Goal: Communication & Community: Answer question/provide support

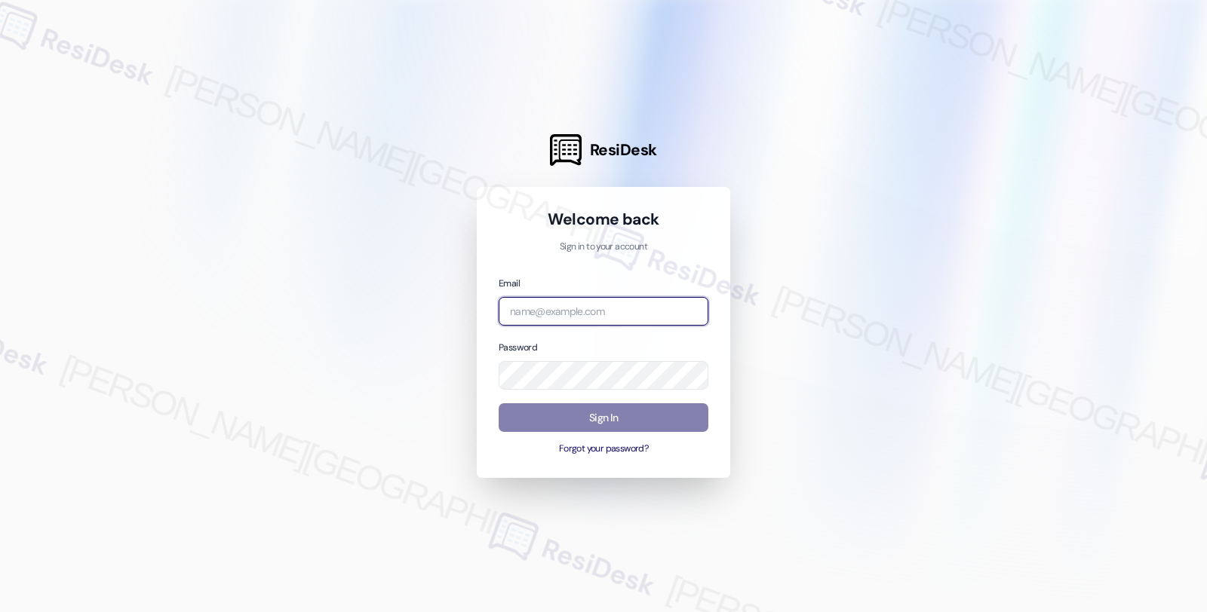
click at [548, 317] on input "email" at bounding box center [603, 311] width 210 height 29
type input "automated-surveys-root_management-fides.ochoa@root_management.com"
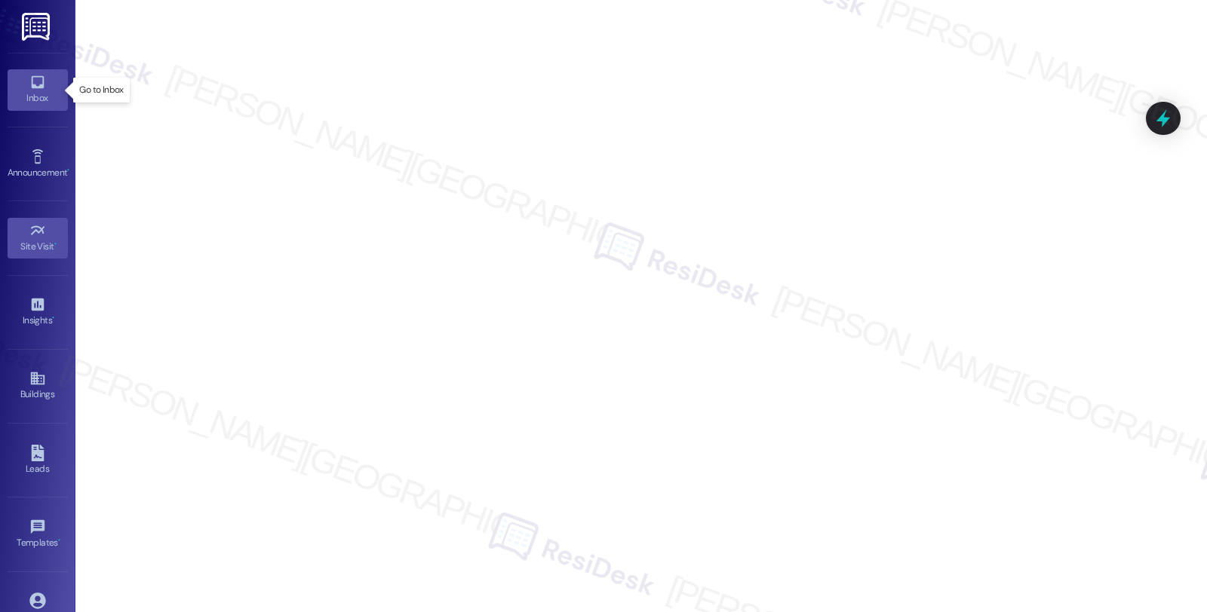
click at [34, 75] on icon at bounding box center [37, 82] width 17 height 17
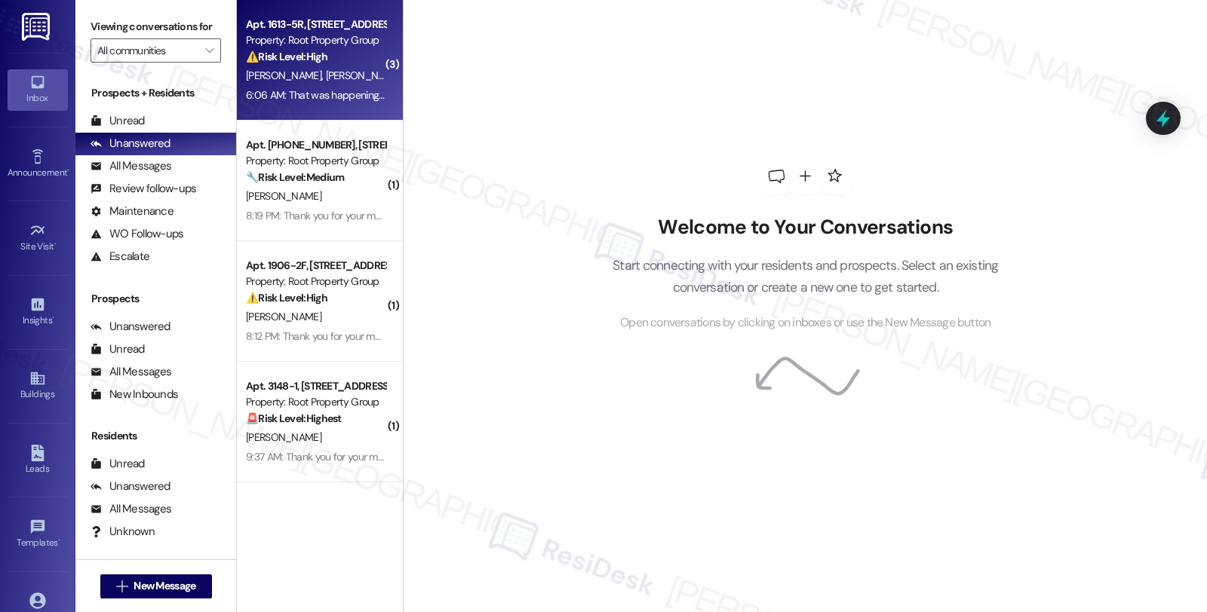
click at [350, 84] on div "J. Parnello A. Iaderosa" at bounding box center [315, 75] width 143 height 19
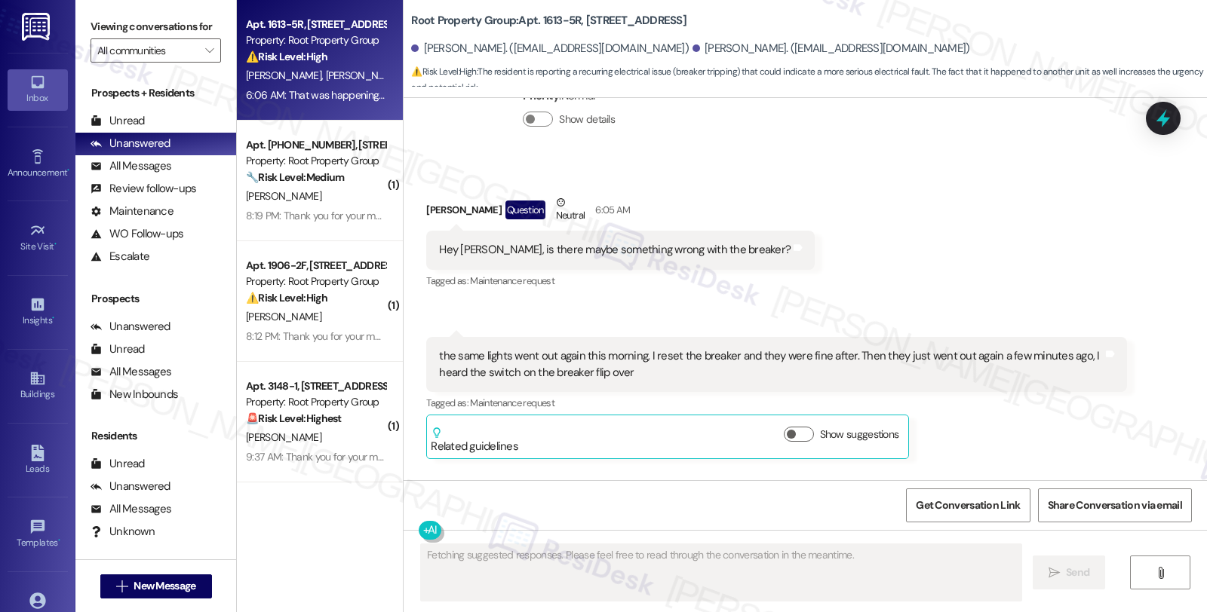
scroll to position [7089, 0]
drag, startPoint x: 469, startPoint y: 327, endPoint x: 660, endPoint y: 327, distance: 190.8
click at [660, 347] on div "the same lights went out again this morning, I reset the breaker and they were …" at bounding box center [770, 363] width 663 height 32
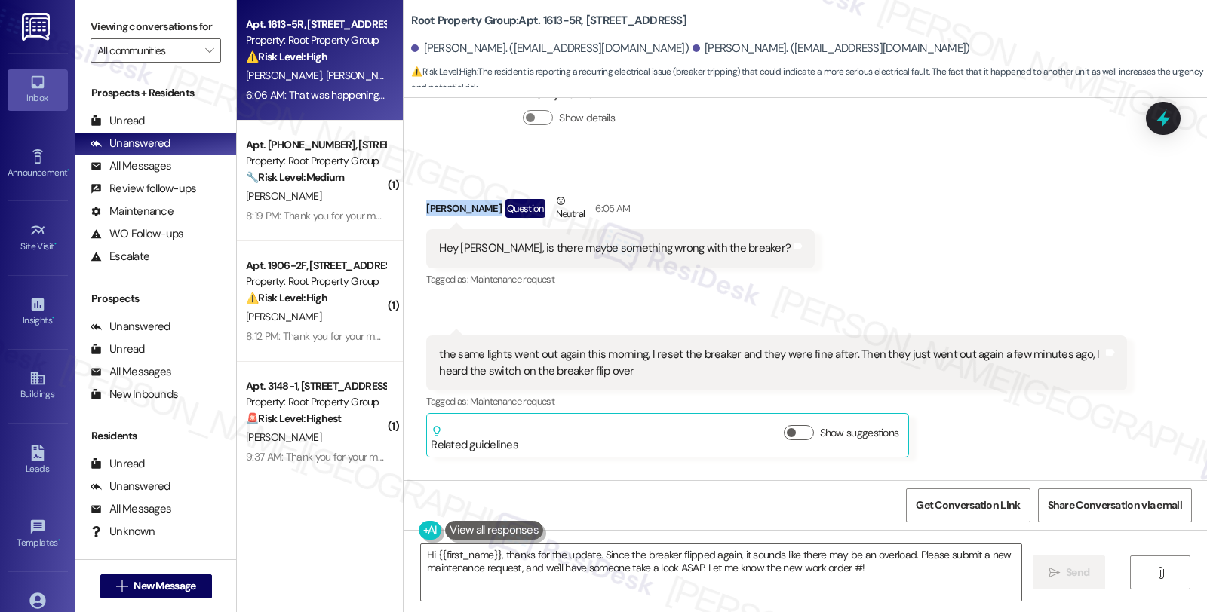
drag, startPoint x: 413, startPoint y: 176, endPoint x: 471, endPoint y: 176, distance: 58.1
click at [471, 182] on div "Received via SMS Jack Parnello Question Neutral 6:05 AM Hey Sarah, is there may…" at bounding box center [620, 242] width 411 height 121
copy div "[PERSON_NAME]"
drag, startPoint x: 480, startPoint y: 214, endPoint x: 733, endPoint y: 217, distance: 253.4
click at [733, 229] on div "Hey Sarah, is there maybe something wrong with the breaker? Tags and notes" at bounding box center [620, 248] width 388 height 38
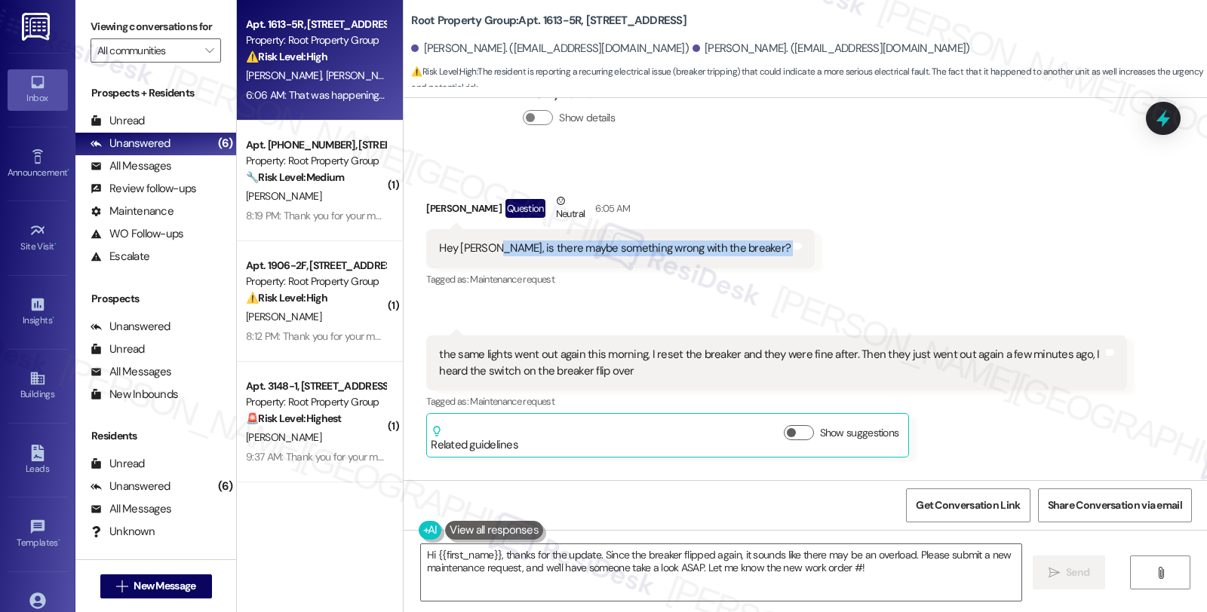
copy div "is there maybe something wrong with the breaker? Tags and notes"
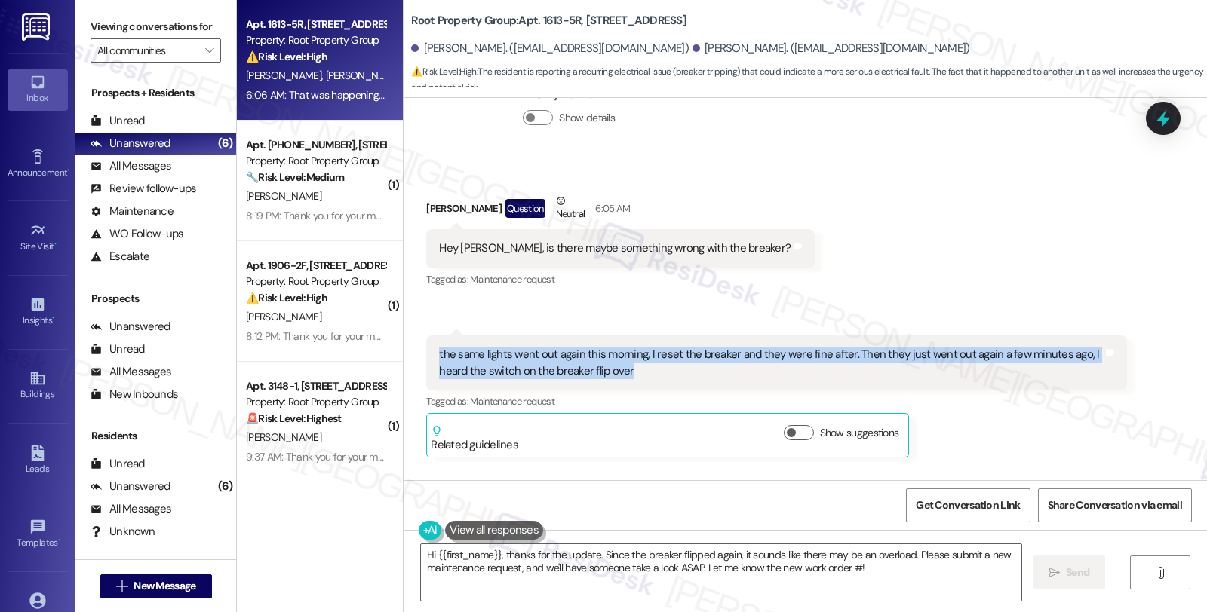
drag, startPoint x: 630, startPoint y: 341, endPoint x: 426, endPoint y: 324, distance: 204.3
click at [437, 347] on div "the same lights went out again this morning, I reset the breaker and they were …" at bounding box center [770, 363] width 666 height 32
copy div "the same lights went out again this morning, I reset the breaker and they were …"
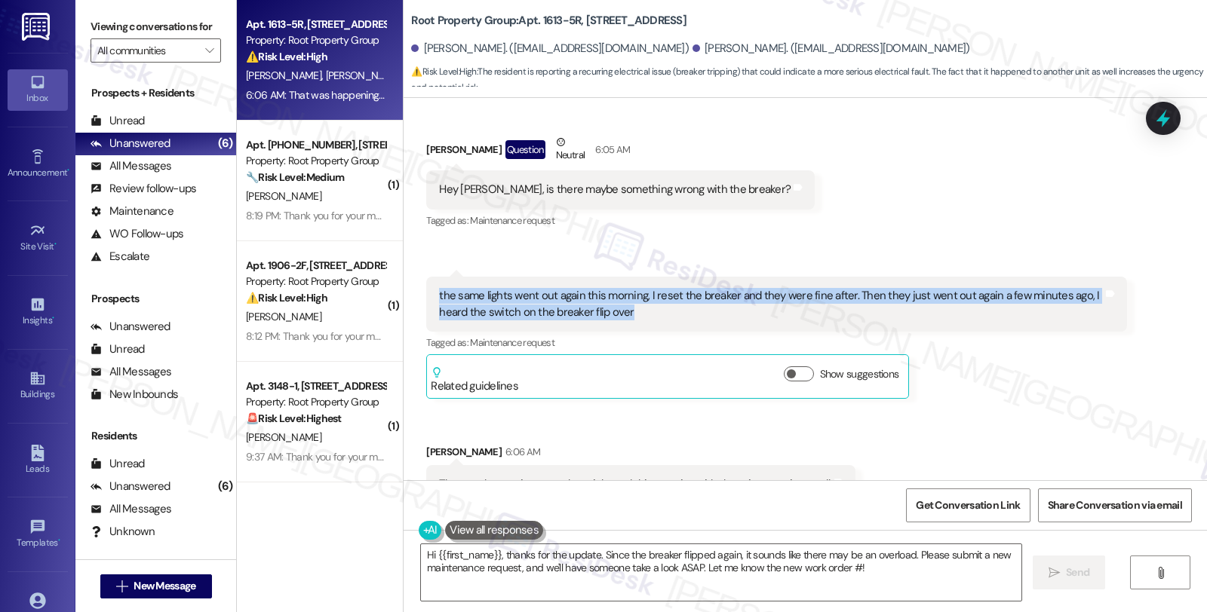
scroll to position [7173, 0]
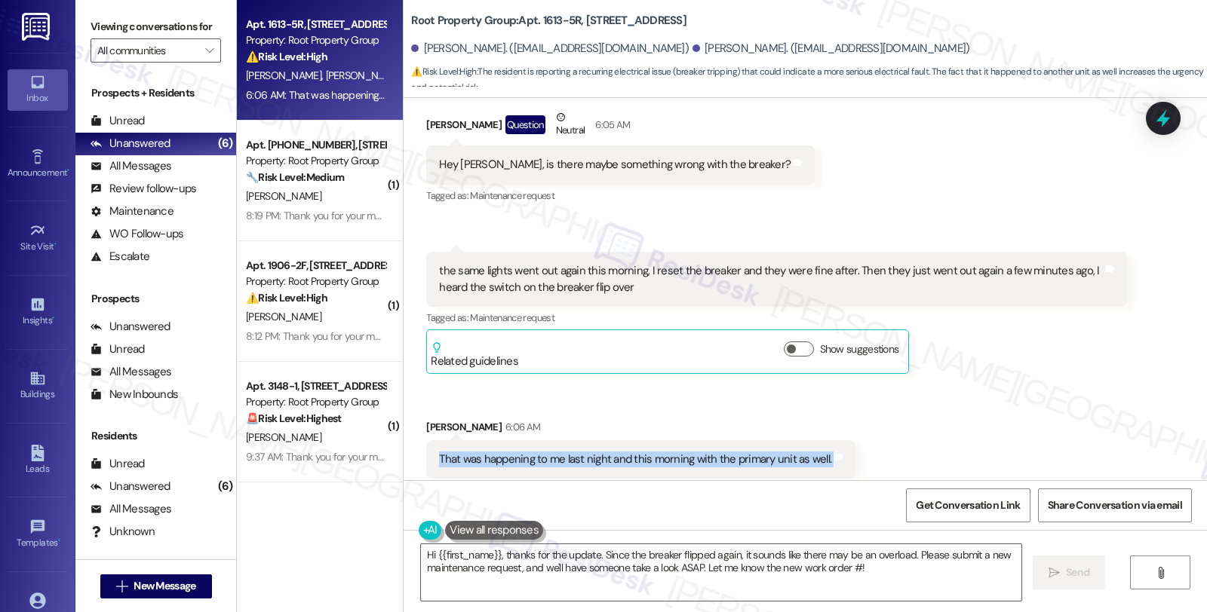
drag, startPoint x: 416, startPoint y: 422, endPoint x: 842, endPoint y: 422, distance: 426.8
click at [842, 422] on div "Received via SMS Anthony Iaderosa 6:06 AM That was happening to me last night a…" at bounding box center [641, 460] width 452 height 105
copy div "That was happening to me last night and this morning with the primary unit as w…"
click at [594, 554] on textarea "Hi {{first_name}}, thanks for the update. Since the breaker flipped again, it s…" at bounding box center [721, 572] width 600 height 57
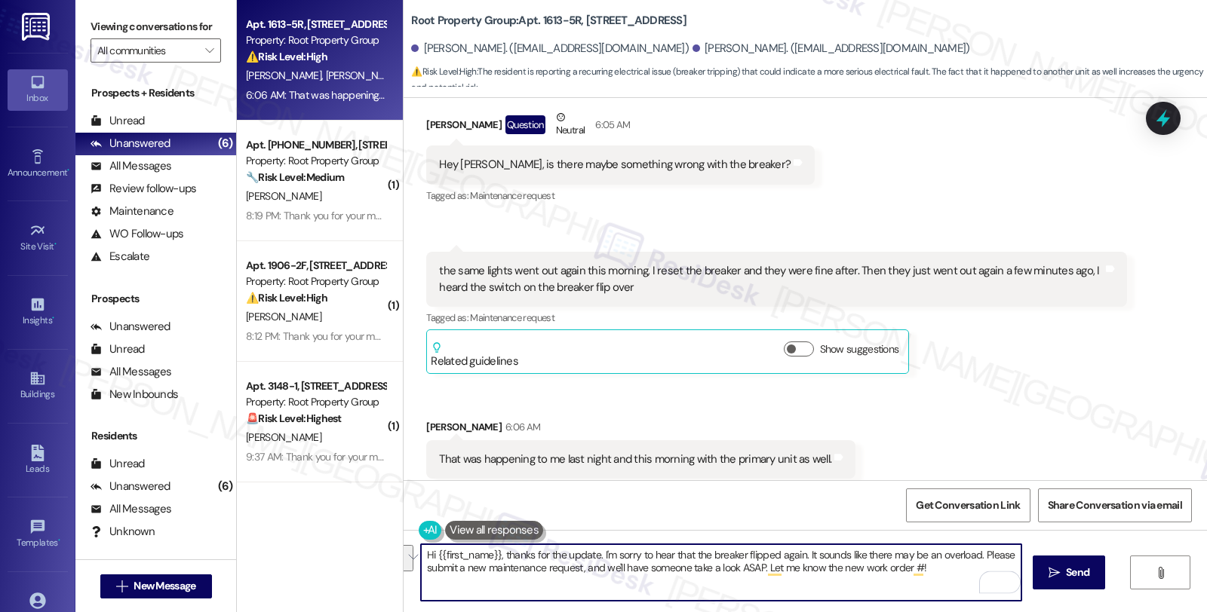
drag, startPoint x: 971, startPoint y: 554, endPoint x: 967, endPoint y: 574, distance: 20.7
click at [967, 574] on textarea "Hi {{first_name}}, thanks for the update. I'm sorry to hear that the breaker fl…" at bounding box center [721, 572] width 600 height 57
click at [434, 568] on textarea "Hi {{first_name}}, thanks for the update. I'm sorry to hear that the breaker fl…" at bounding box center [721, 572] width 600 height 57
click at [525, 568] on textarea "Hi {{first_name}}, thanks for the update. I'm sorry to hear that the breaker fl…" at bounding box center [721, 572] width 600 height 57
click at [1009, 554] on textarea "Hi {{first_name}}, thanks for the update. I'm sorry to hear that the breaker fl…" at bounding box center [721, 572] width 600 height 57
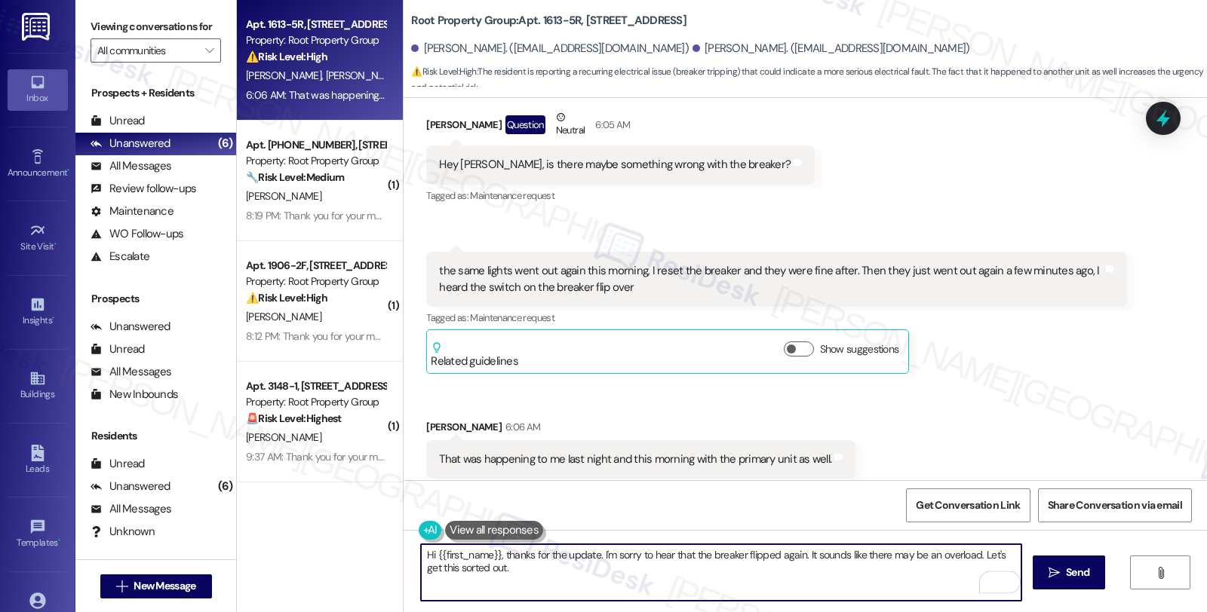
click at [502, 575] on textarea "Hi {{first_name}}, thanks for the update. I'm sorry to hear that the breaker fl…" at bounding box center [721, 572] width 600 height 57
paste textarea "Can you confirm which specific lights or areas are affected when the breaker tr…"
type textarea "Hi {{first_name}}, thanks for the update. I'm sorry to hear that the breaker fl…"
click at [1051, 571] on icon "" at bounding box center [1053, 573] width 11 height 12
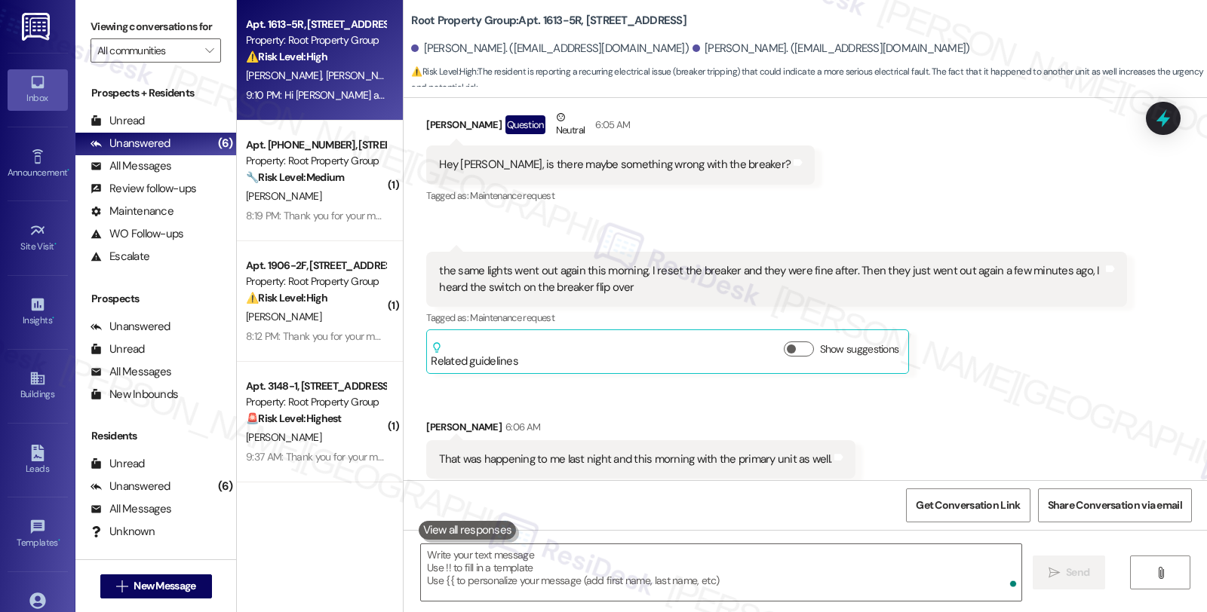
scroll to position [7294, 0]
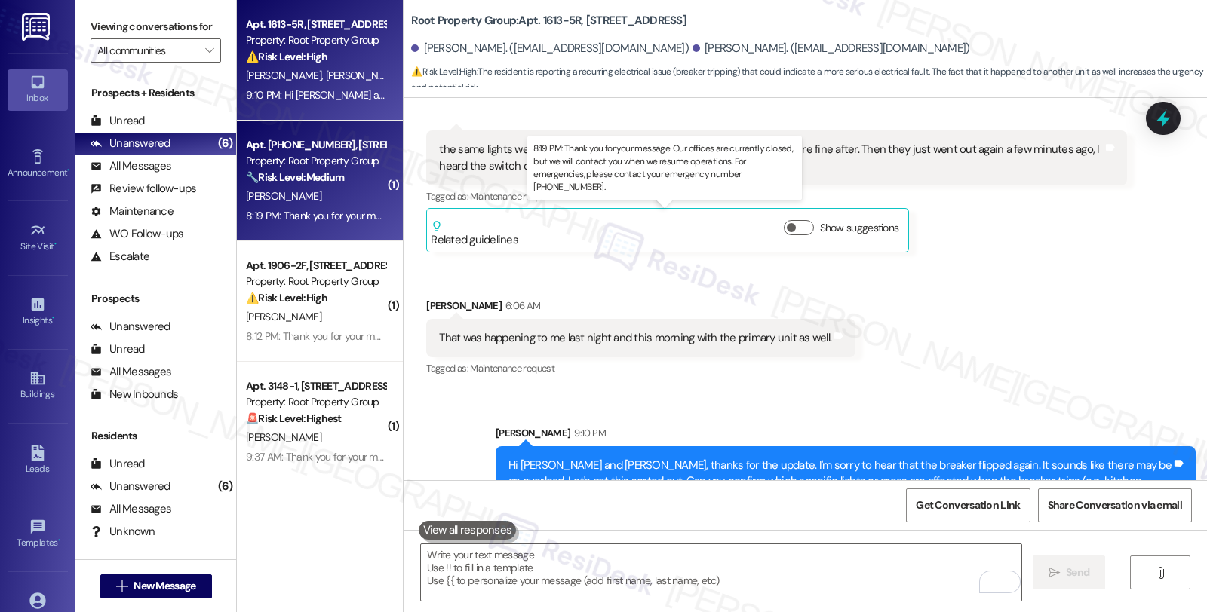
click at [302, 219] on div "8:19 PM: Thank you for your message. Our offices are currently closed, but we w…" at bounding box center [686, 216] width 881 height 14
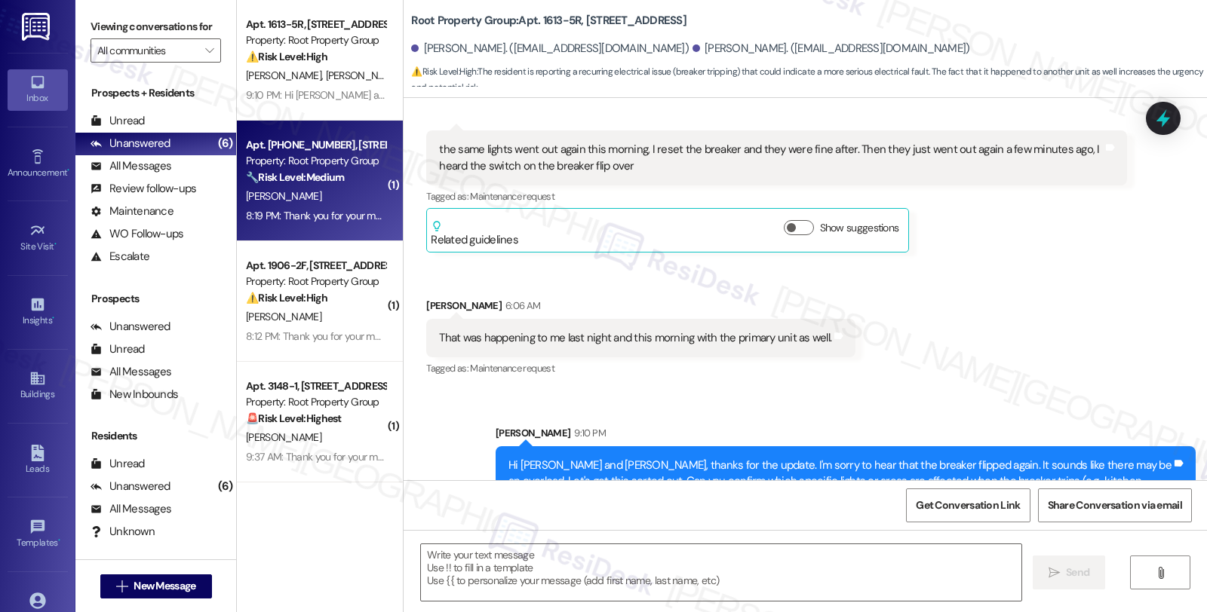
type textarea "Fetching suggested responses. Please feel free to read through the conversation…"
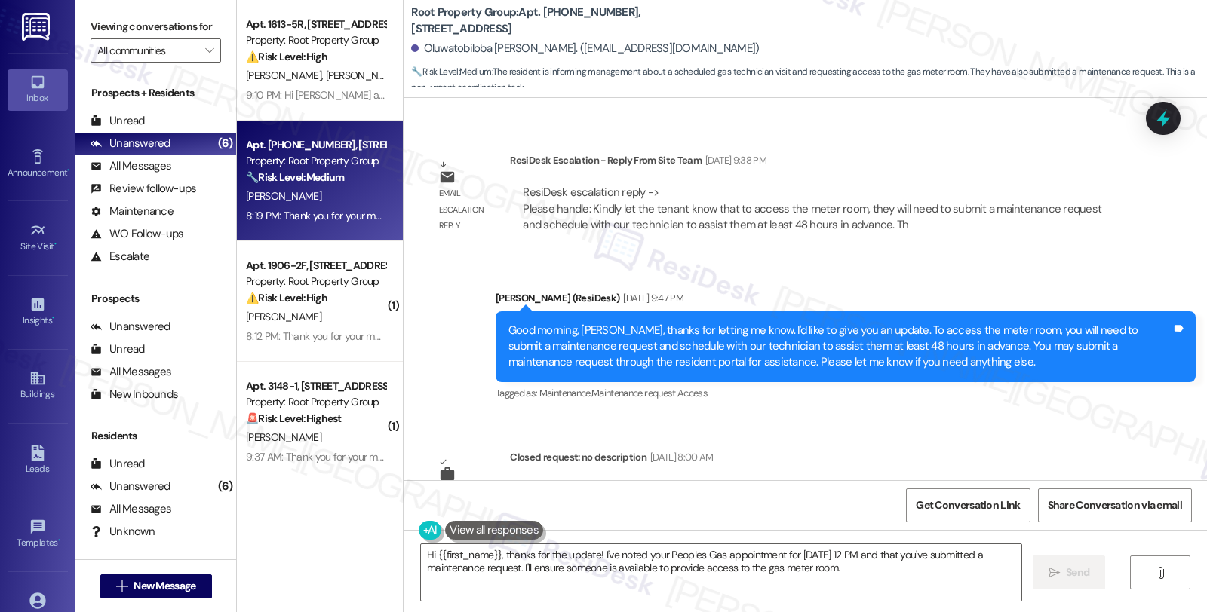
scroll to position [1290, 0]
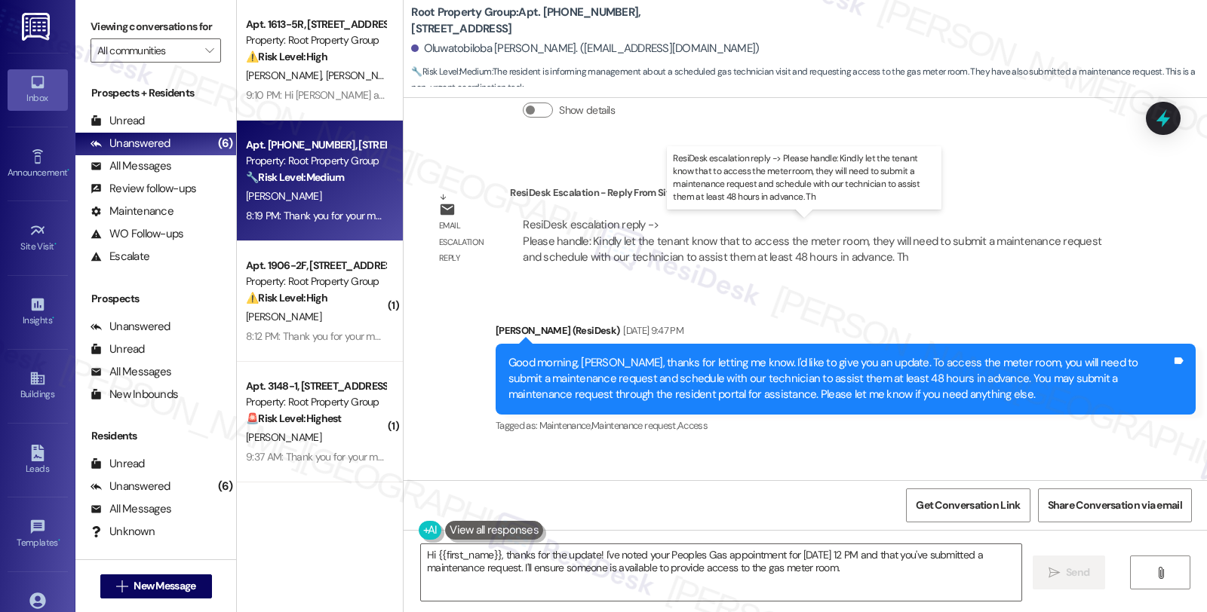
click at [651, 256] on div "ResiDesk escalation reply -> Please handle: Kindly let the tenant know that to …" at bounding box center [812, 241] width 578 height 48
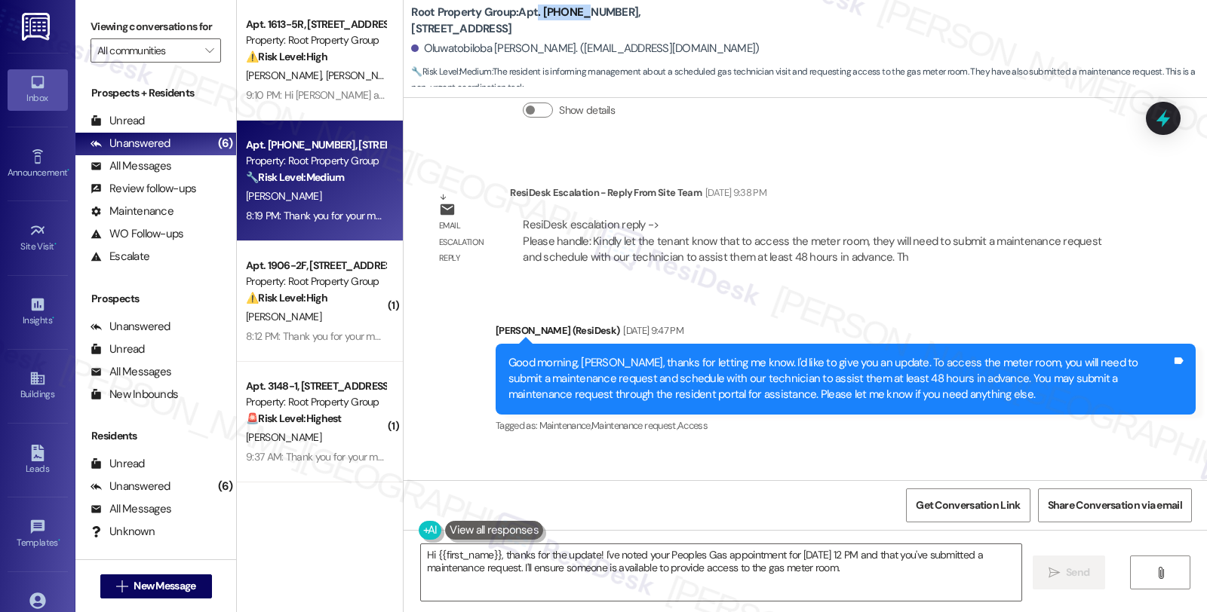
drag, startPoint x: 528, startPoint y: 10, endPoint x: 570, endPoint y: 15, distance: 42.6
click at [570, 15] on b "Root Property Group: Apt. 5051-01-304, 5051 N. Kenmore Avenue" at bounding box center [562, 21] width 302 height 32
click at [959, 446] on div "Sent via SMS Sarah (ResiDesk) Aug 21, 2025 at 9:47 PM Good morning, Oluwatobilo…" at bounding box center [845, 379] width 722 height 137
drag, startPoint x: 533, startPoint y: 13, endPoint x: 570, endPoint y: 16, distance: 37.1
click at [570, 16] on b "Root Property Group: Apt. 5051-01-304, 5051 N. Kenmore Avenue" at bounding box center [562, 21] width 302 height 32
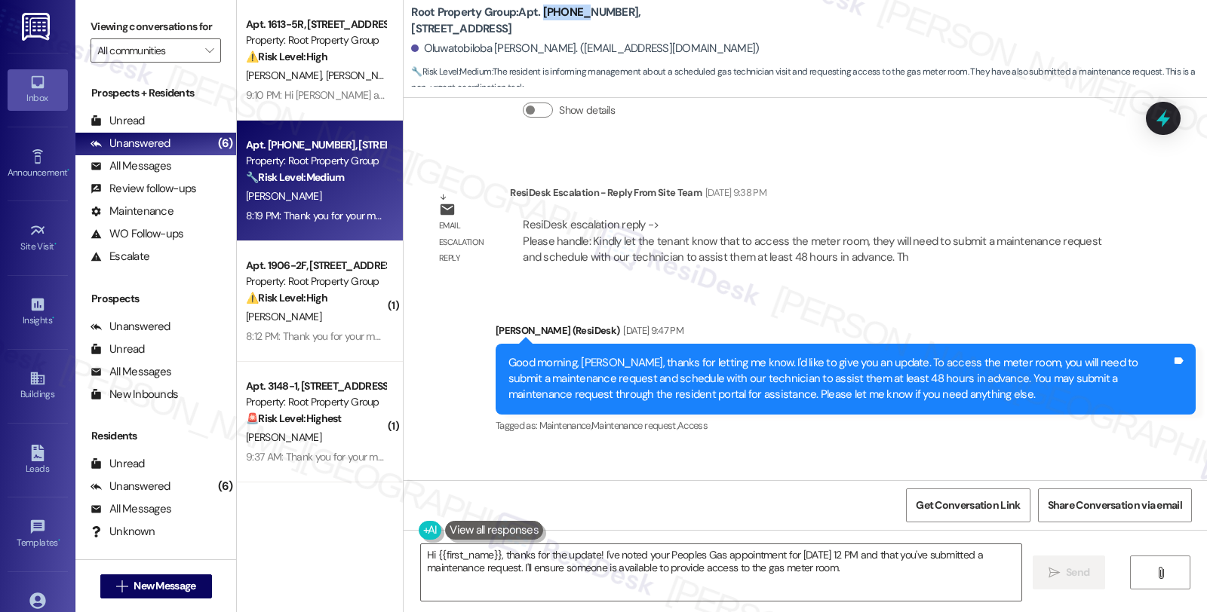
copy b "5051-01"
drag, startPoint x: 416, startPoint y: 53, endPoint x: 511, endPoint y: 53, distance: 95.0
click at [511, 53] on div "Oluwatobiloba [PERSON_NAME]. ([EMAIL_ADDRESS][DOMAIN_NAME])" at bounding box center [585, 49] width 348 height 16
copy div "Oluwatobiloba [PERSON_NAME]"
drag, startPoint x: 498, startPoint y: 359, endPoint x: 636, endPoint y: 359, distance: 138.0
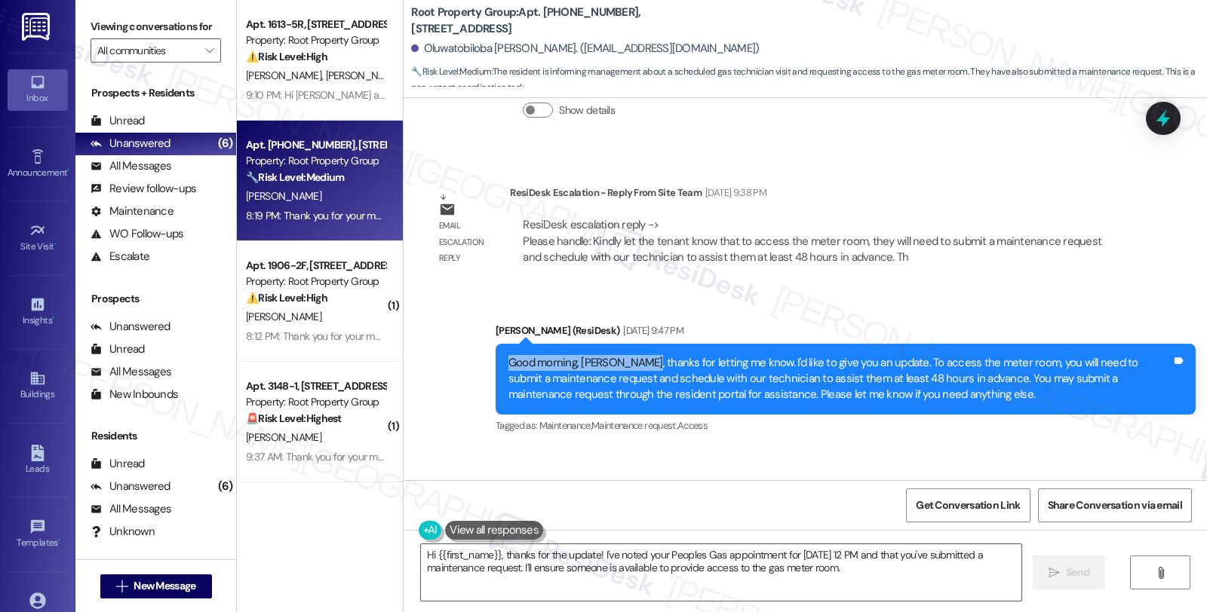
click at [636, 359] on div "Good morning, [PERSON_NAME], thanks for letting me know. I'd like to give you a…" at bounding box center [839, 379] width 663 height 48
copy div "Good morning, Oluwatobiloba"
click at [421, 553] on textarea "Hi {{first_name}}, thanks for the update! I've noted your Peoples Gas appointme…" at bounding box center [721, 572] width 600 height 57
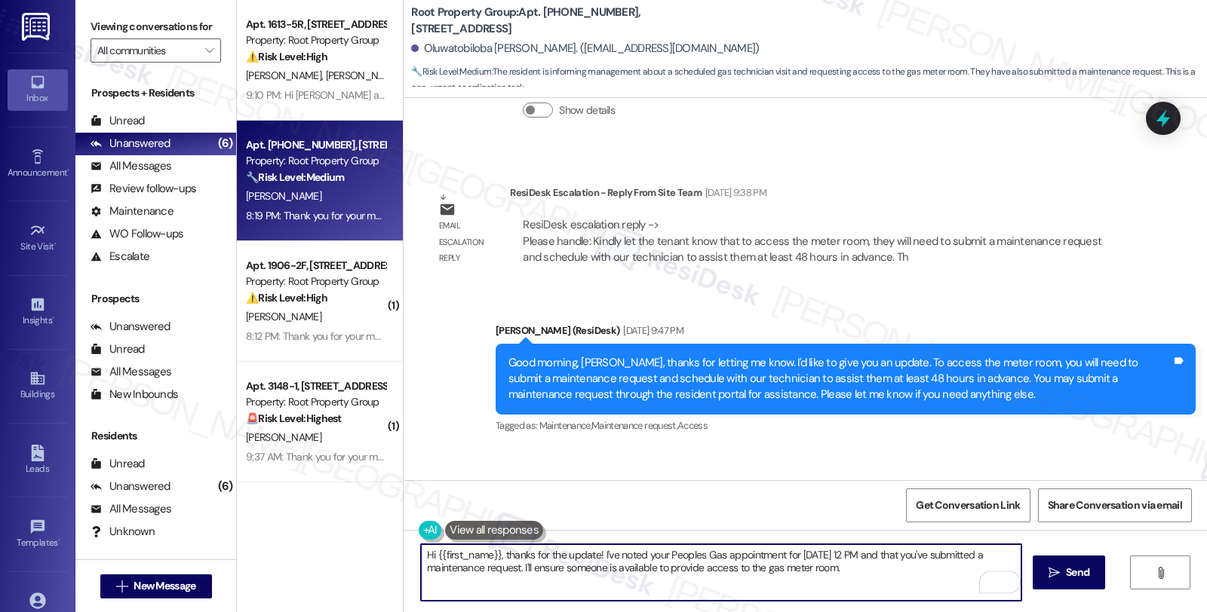
paste textarea "Good morning, Oluwatobiloba"
click at [704, 566] on textarea "Good morning, Oluwatobiloba, thanks for the update." at bounding box center [721, 572] width 600 height 57
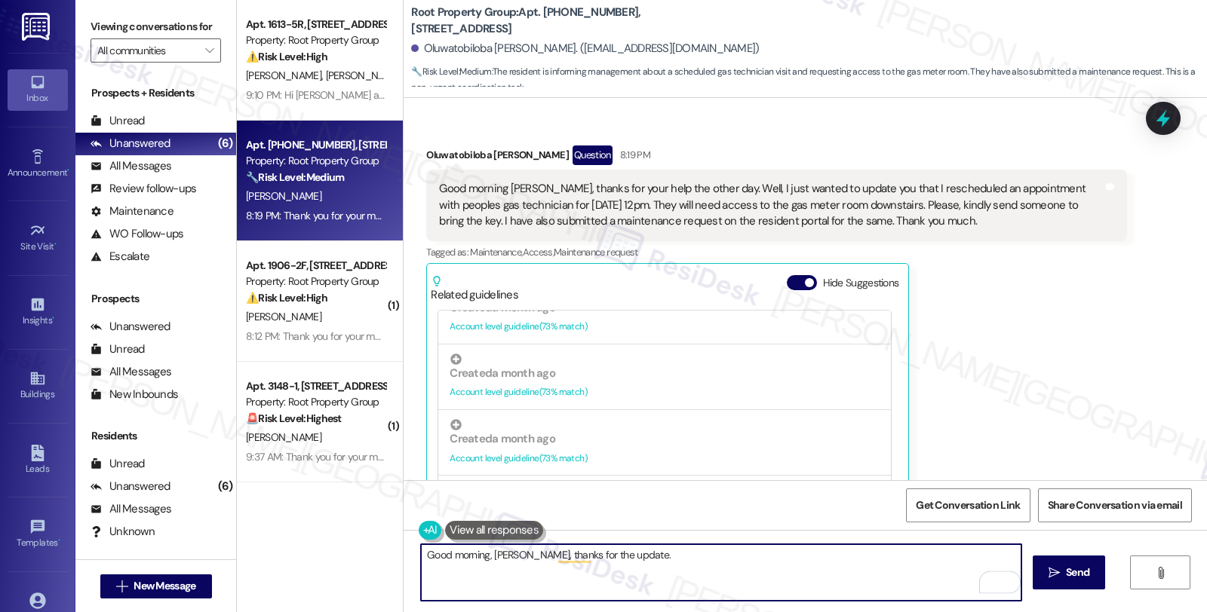
scroll to position [754, 0]
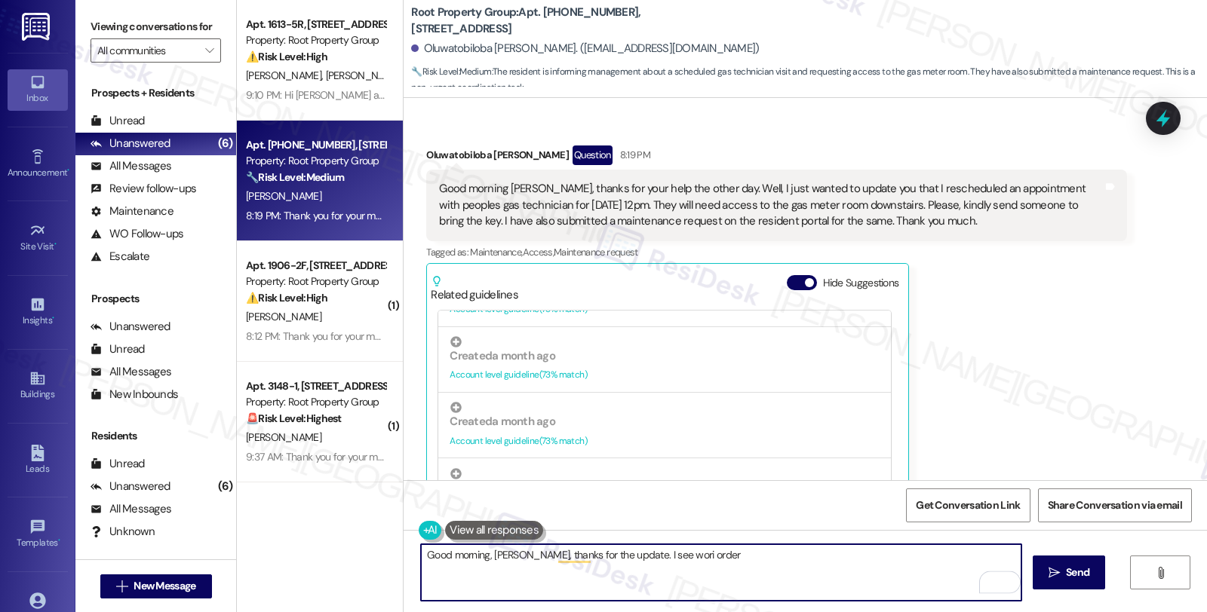
paste textarea "#37271-1"
click at [688, 554] on textarea "Good morning, Oluwatobiloba, thanks for the update. I see wori order #37271-1" at bounding box center [721, 572] width 600 height 57
click at [775, 548] on textarea "Good morning, Oluwatobiloba, thanks for the update. I see work order #37271-1" at bounding box center [721, 572] width 600 height 57
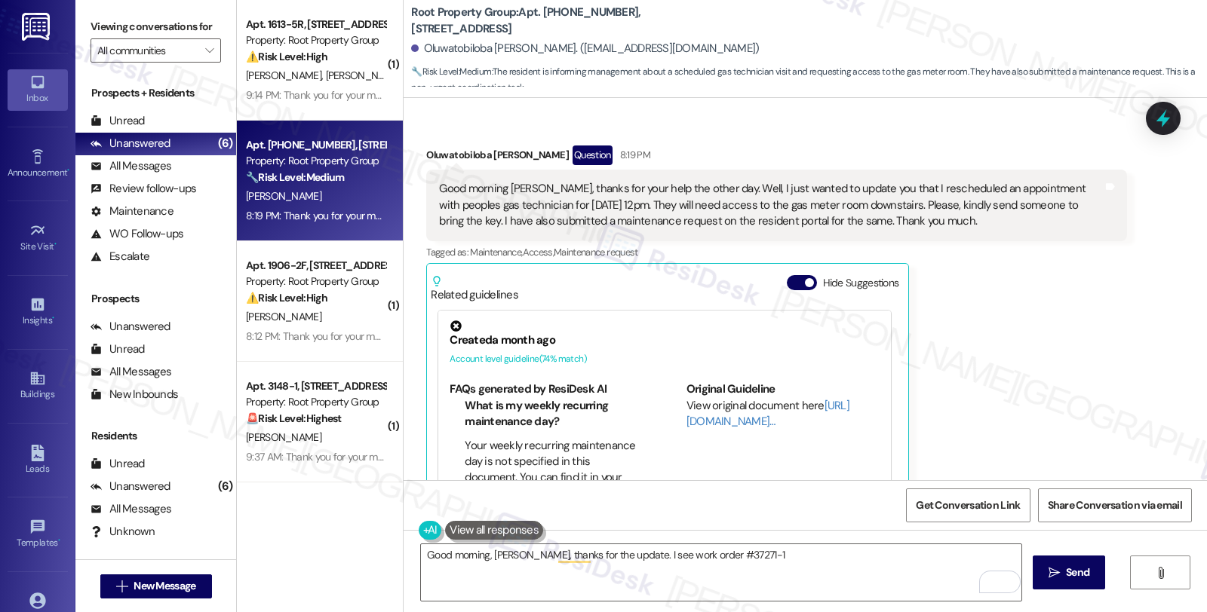
click at [1054, 405] on div "Oluwatobiloba Bruce Question 8:19 PM Good morning Sarah, thanks for your help t…" at bounding box center [776, 349] width 700 height 407
click at [802, 560] on textarea "Good morning, Oluwatobiloba, thanks for the update. I see work order #37271-1" at bounding box center [721, 572] width 600 height 57
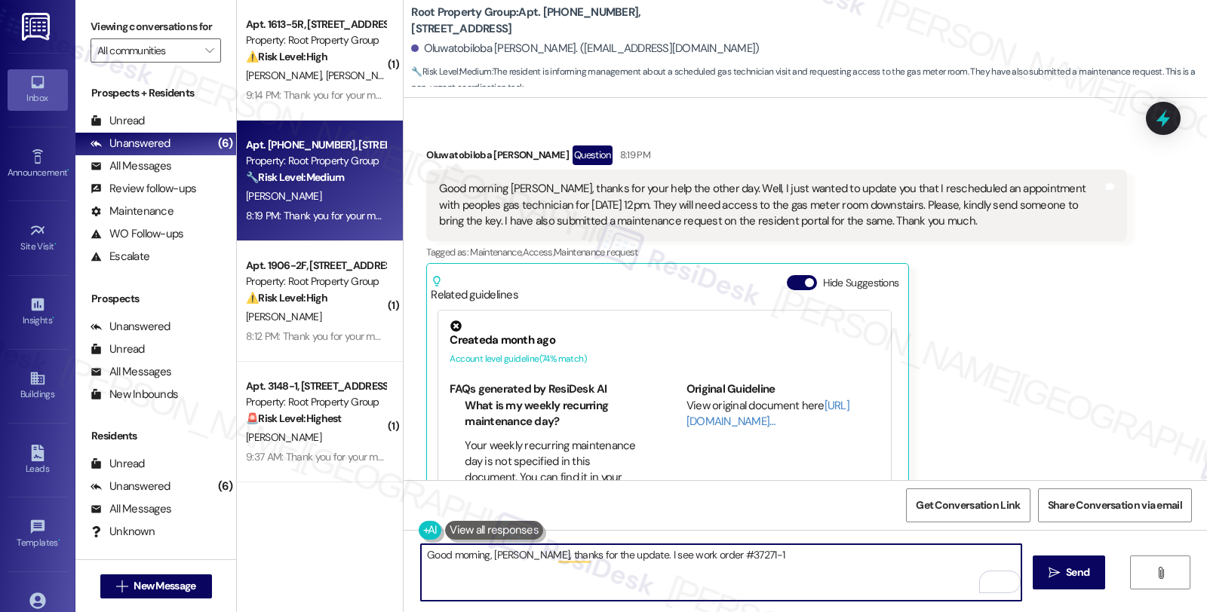
click at [673, 554] on textarea "Good morning, Oluwatobiloba, thanks for the update. I see work order #37271-1" at bounding box center [721, 572] width 600 height 57
click at [847, 554] on textarea "Good morning, Oluwatobiloba, thanks for the update. I see you've sumitted work …" at bounding box center [721, 572] width 600 height 57
click at [857, 556] on textarea "Good morning, Oluwatobiloba, thanks for the update. I see you've submitted work…" at bounding box center [721, 572] width 600 height 57
drag, startPoint x: 669, startPoint y: 585, endPoint x: 394, endPoint y: 584, distance: 274.5
click at [403, 584] on div "Good morning, Oluwatobiloba, thanks for the update. I see you've submitted work…" at bounding box center [804, 586] width 803 height 113
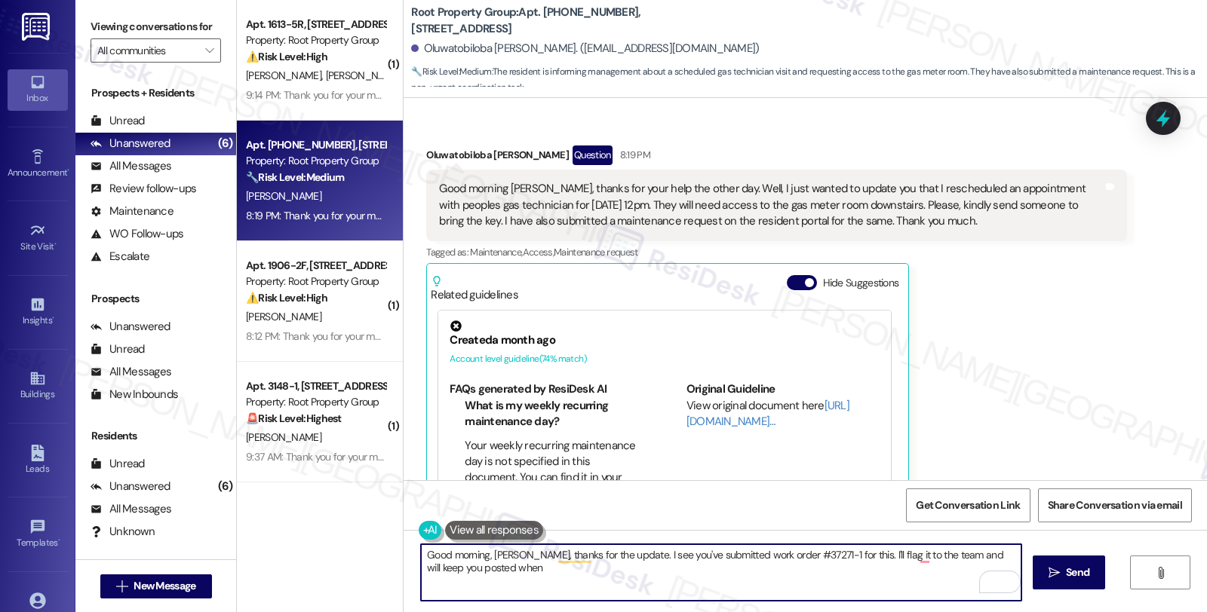
click at [544, 583] on textarea "Good morning, Oluwatobiloba, thanks for the update. I see you've submitted work…" at bounding box center [721, 572] width 600 height 57
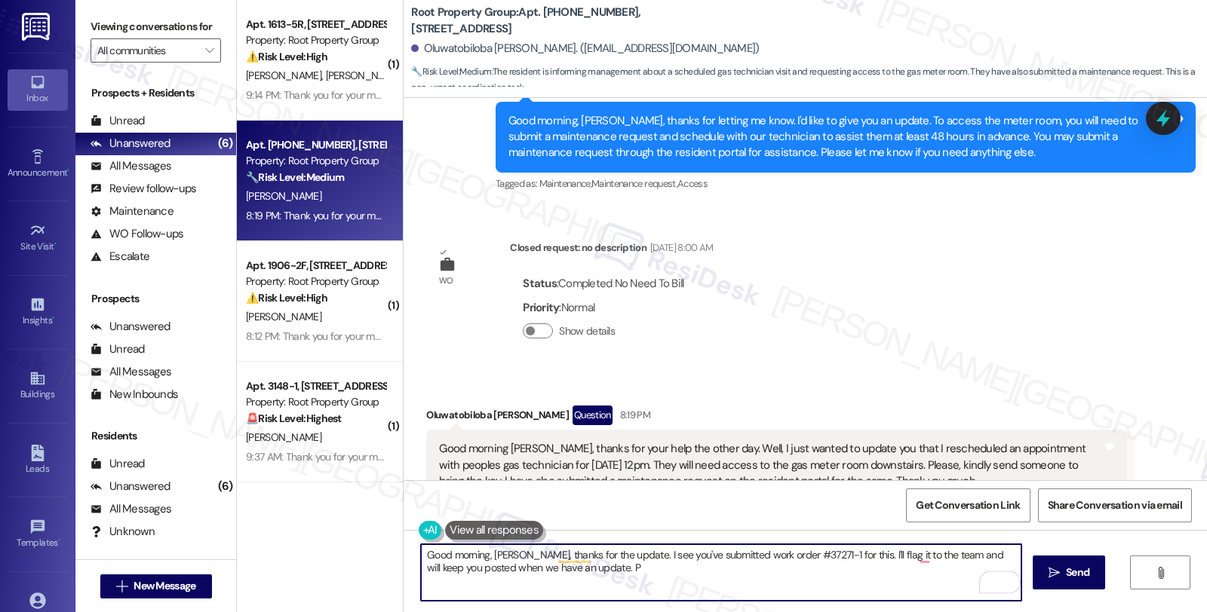
scroll to position [1458, 0]
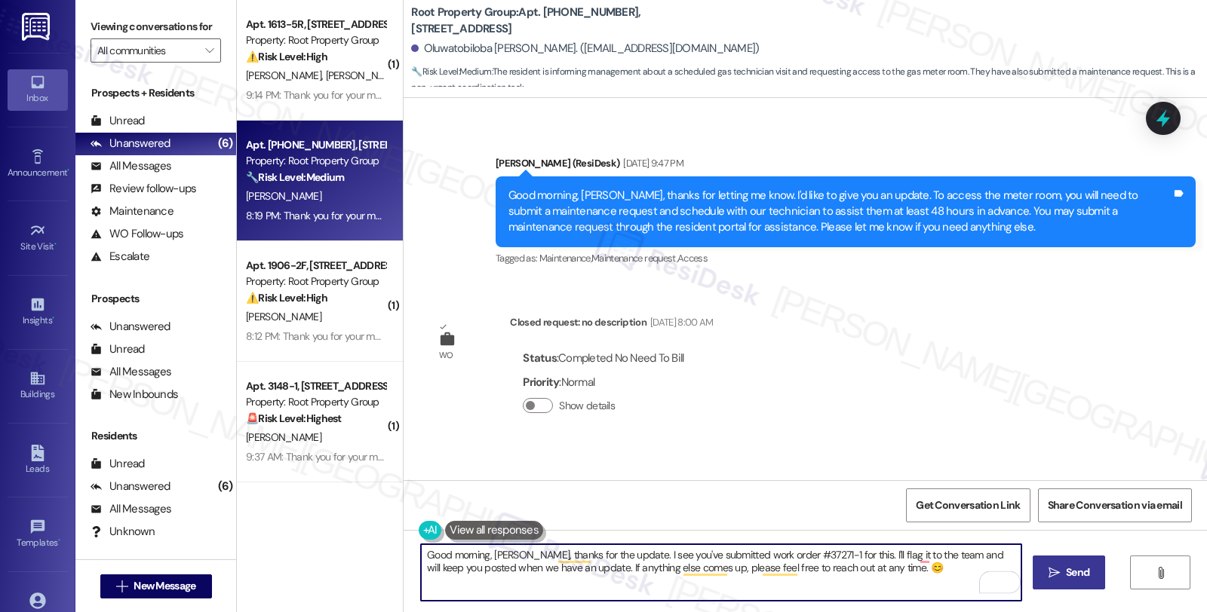
type textarea "Good morning, [PERSON_NAME], thanks for the update. I see you've submitted work…"
click at [1066, 565] on span "Send" at bounding box center [1077, 573] width 23 height 16
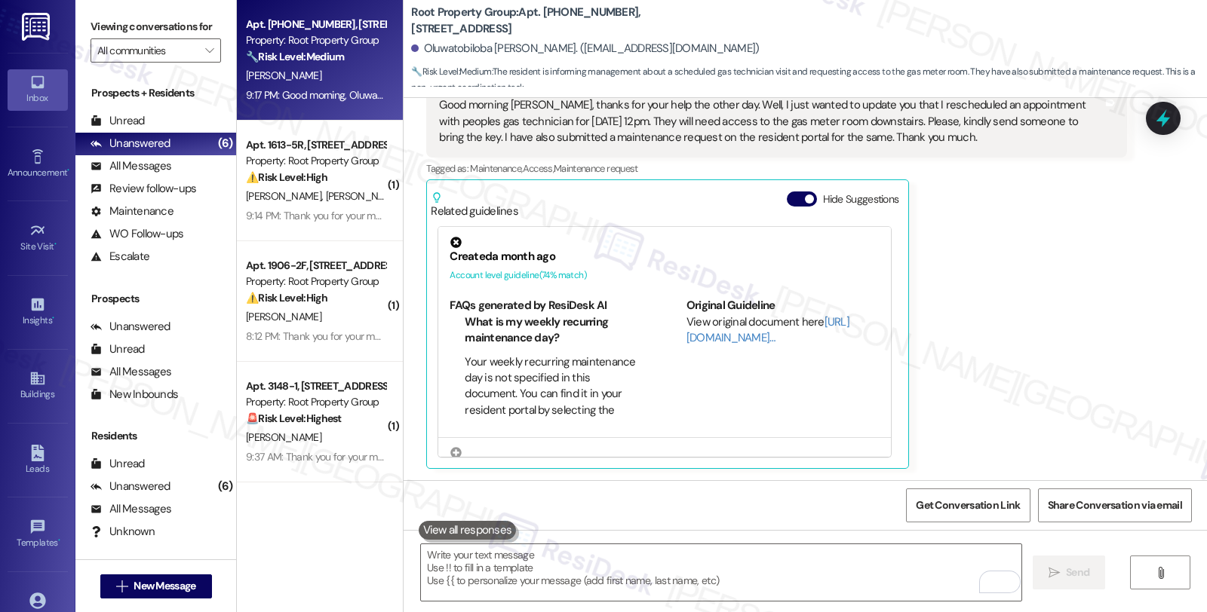
scroll to position [2142, 0]
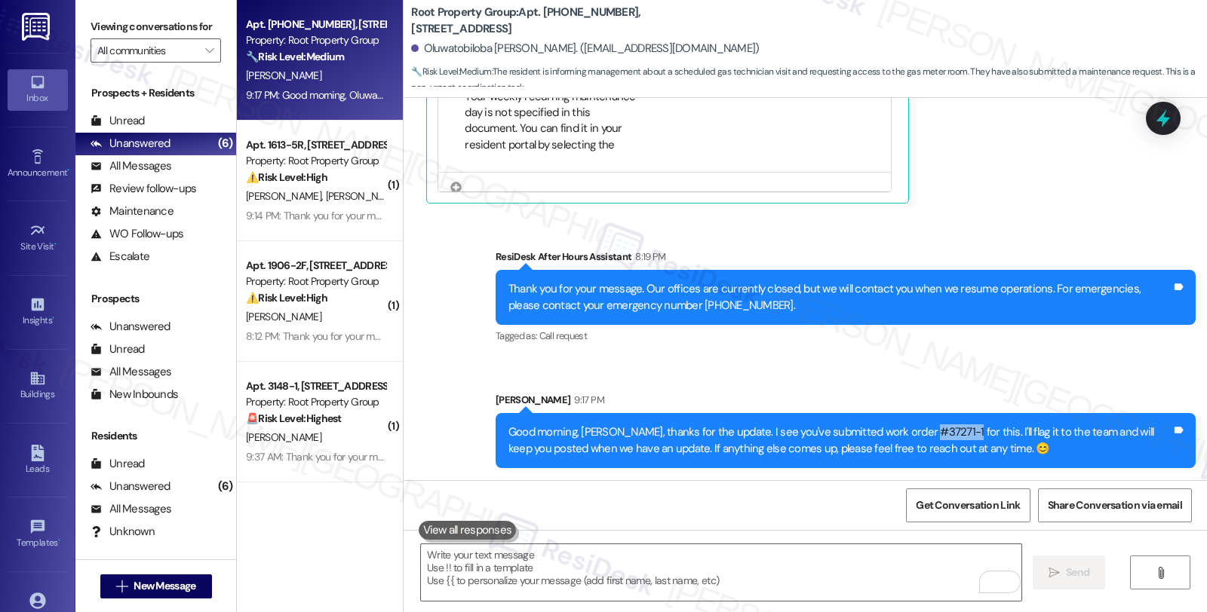
drag, startPoint x: 934, startPoint y: 433, endPoint x: 951, endPoint y: 431, distance: 17.4
click at [951, 431] on div "Good morning, [PERSON_NAME], thanks for the update. I see you've submitted work…" at bounding box center [839, 441] width 663 height 32
copy div "#37271-1"
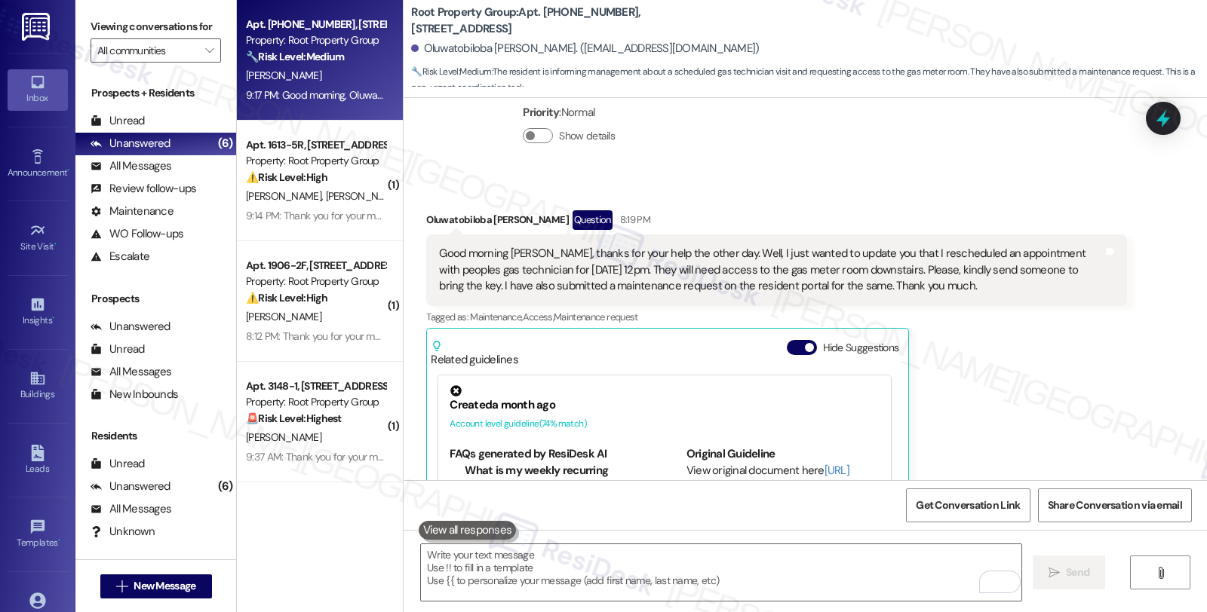
scroll to position [1722, 0]
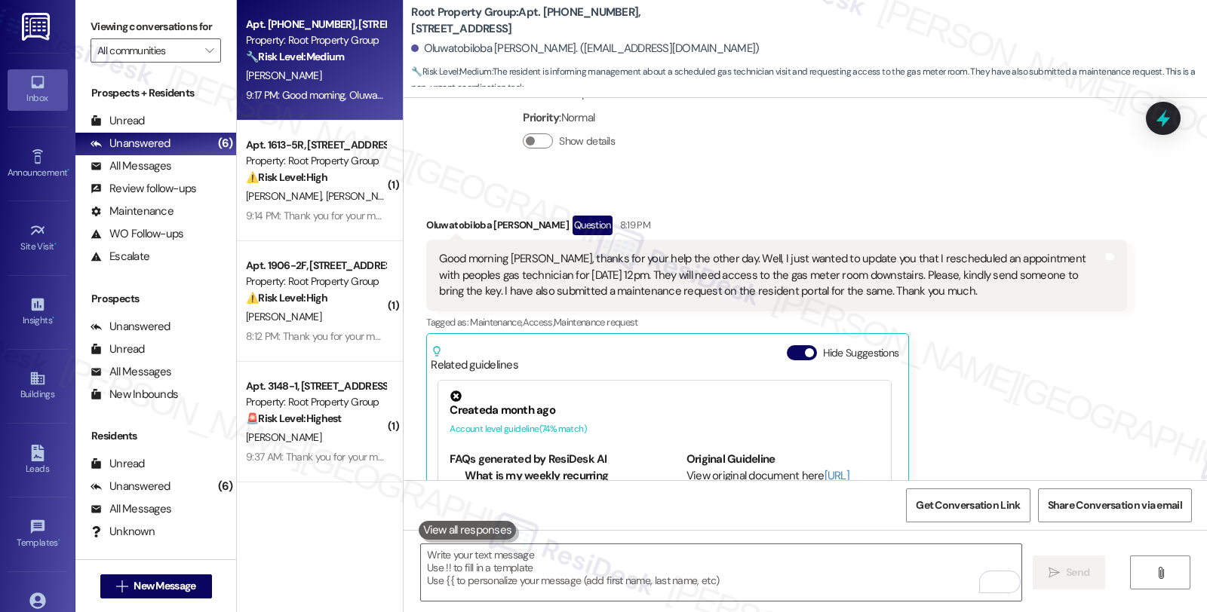
copy div "#37271-1"
click at [1160, 111] on icon at bounding box center [1163, 119] width 26 height 26
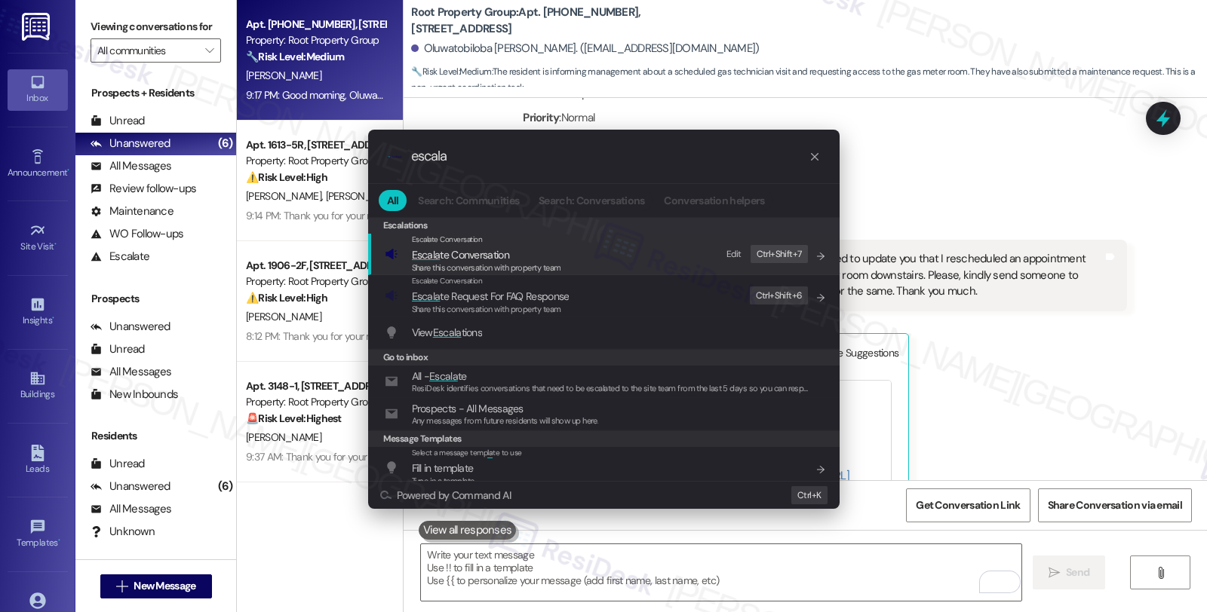
type input "escala"
click at [509, 262] on div "Share this conversation with property team" at bounding box center [486, 269] width 149 height 14
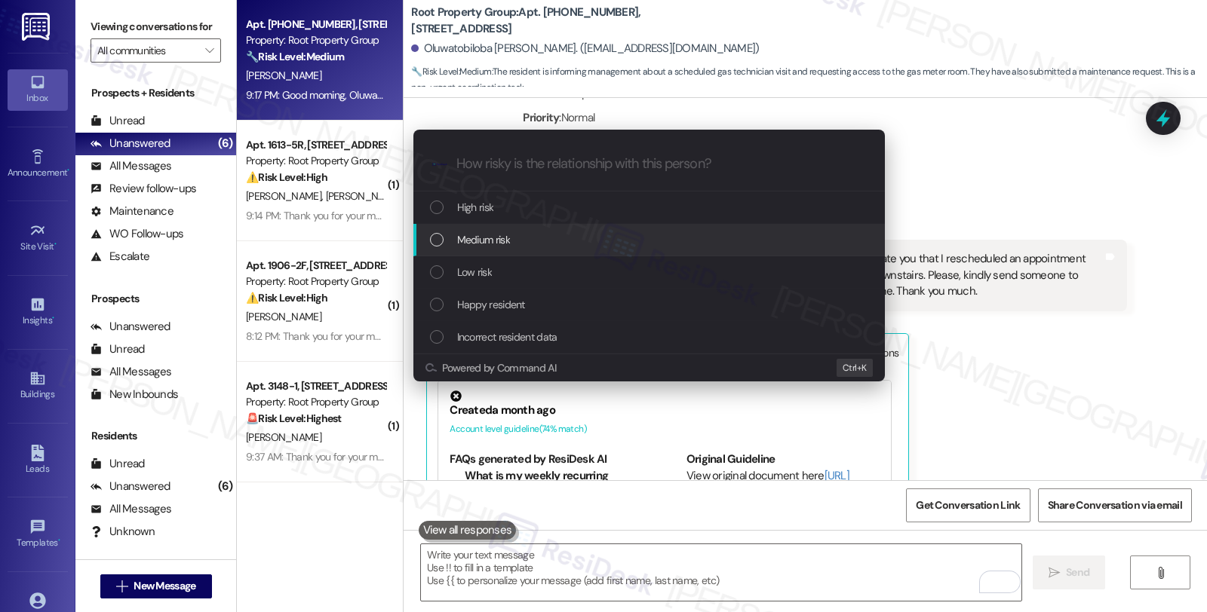
click at [509, 244] on span "Medium risk" at bounding box center [483, 240] width 53 height 17
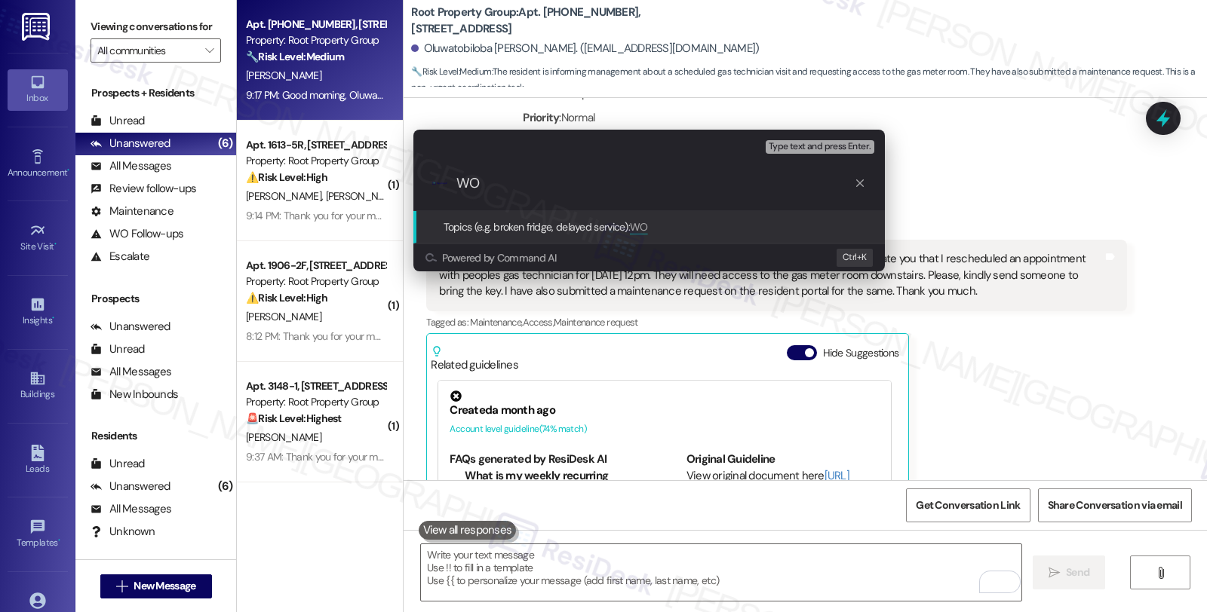
paste input "#37271-1"
type input "WO #37271-1 (request access to the gas meter room on 8/29 at 12pm)"
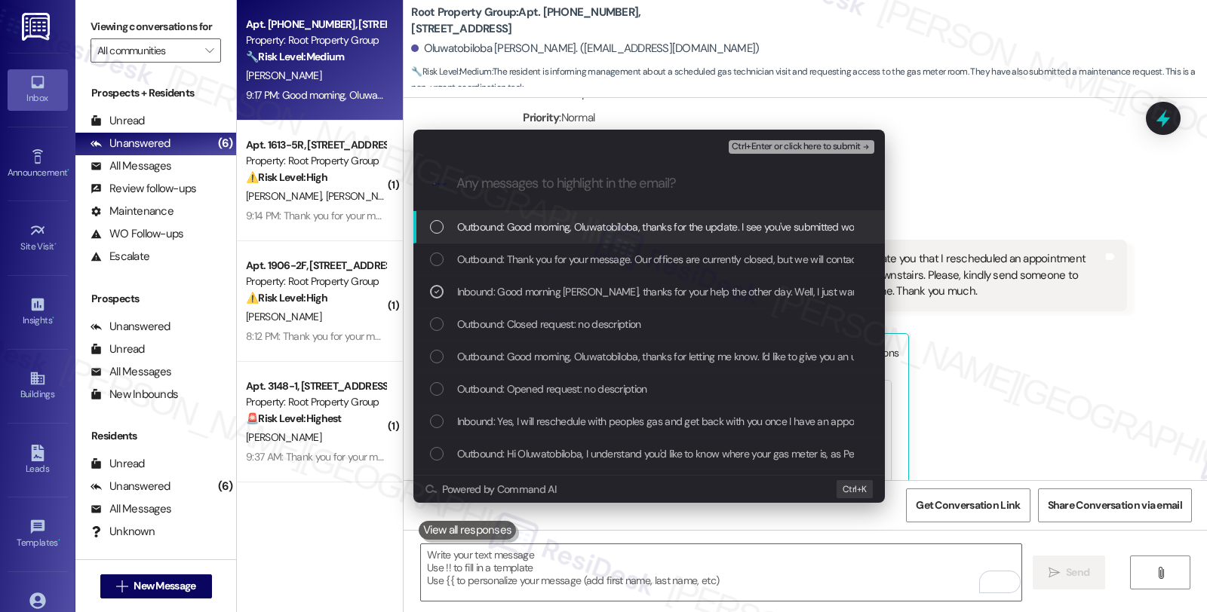
click at [745, 137] on div "Ctrl+Enter or click here to submit" at bounding box center [803, 147] width 149 height 20
click at [764, 151] on span "Ctrl+Enter or click here to submit" at bounding box center [796, 147] width 129 height 11
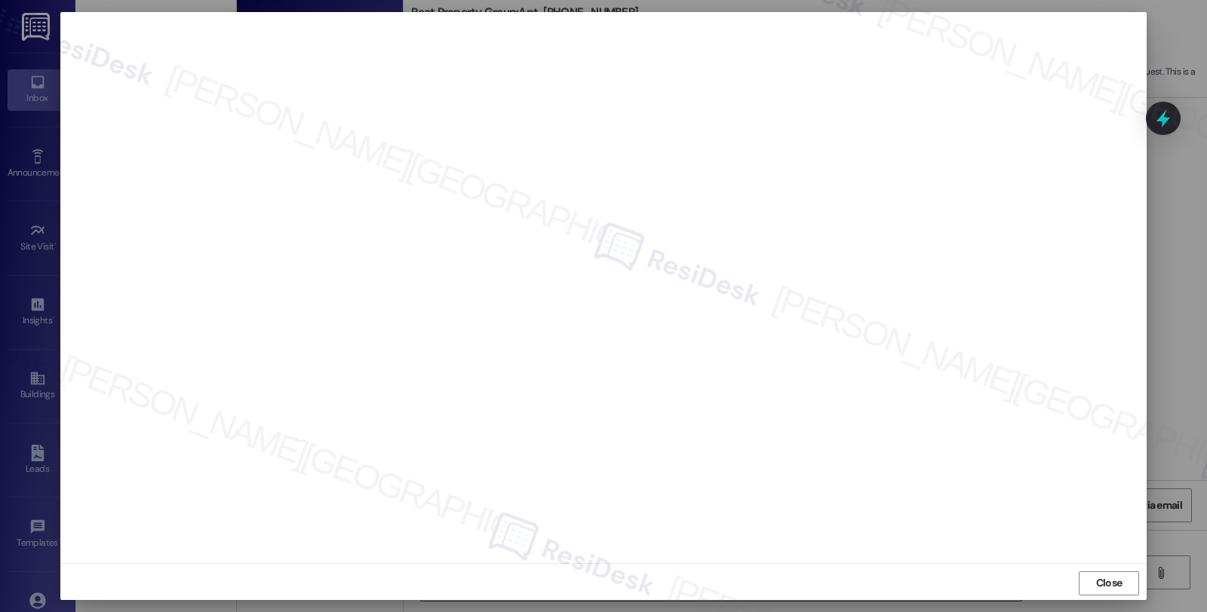
scroll to position [2, 0]
click at [1114, 574] on span "Close" at bounding box center [1109, 581] width 26 height 16
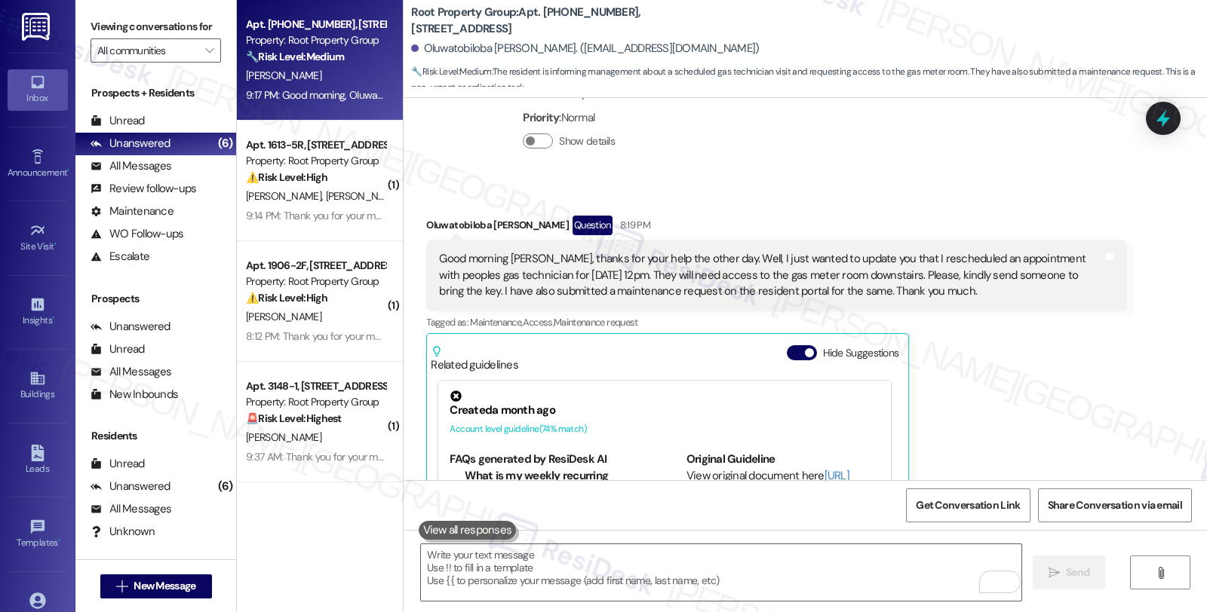
click at [1156, 114] on icon at bounding box center [1163, 119] width 20 height 20
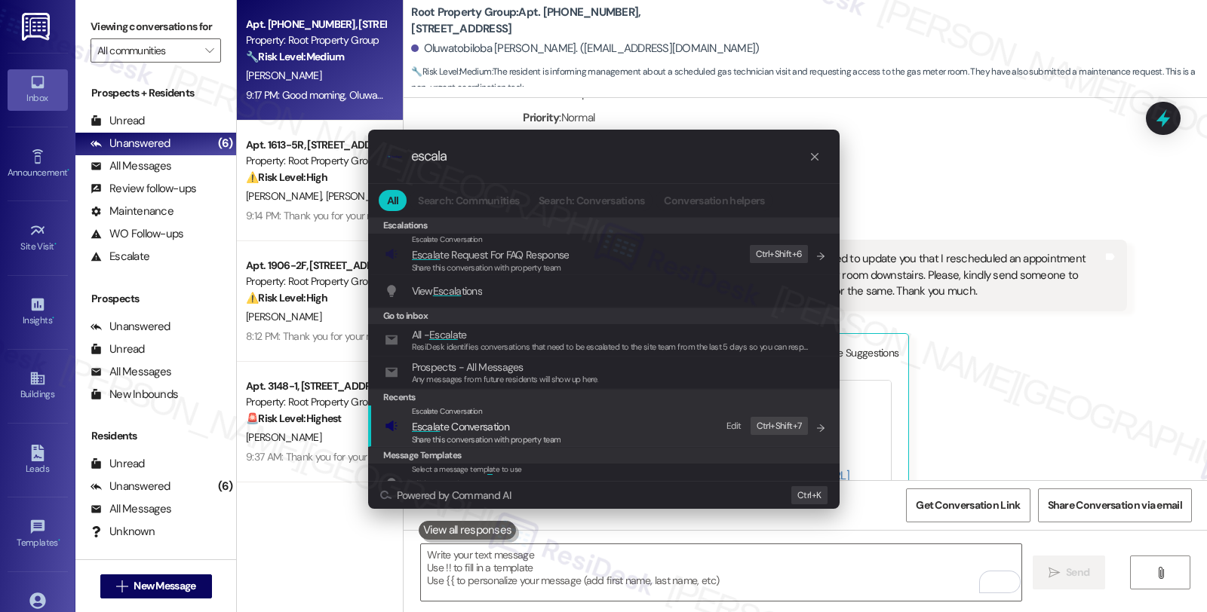
type input "escala"
click at [487, 434] on div "Share this conversation with property team" at bounding box center [486, 441] width 149 height 14
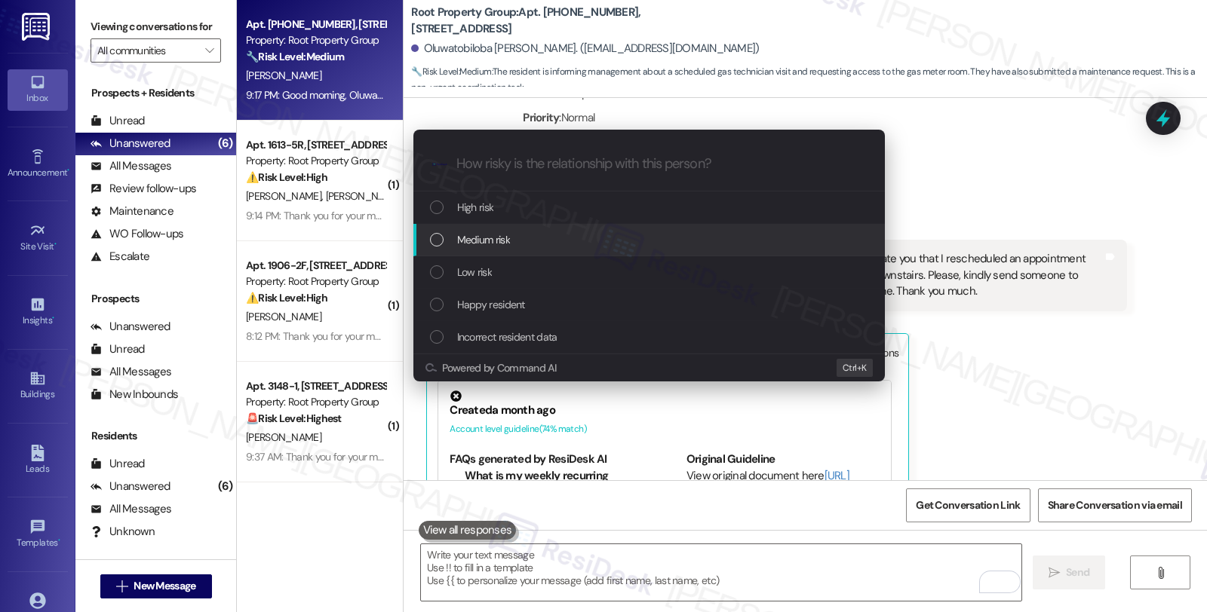
click at [514, 236] on div "Medium risk" at bounding box center [650, 240] width 441 height 17
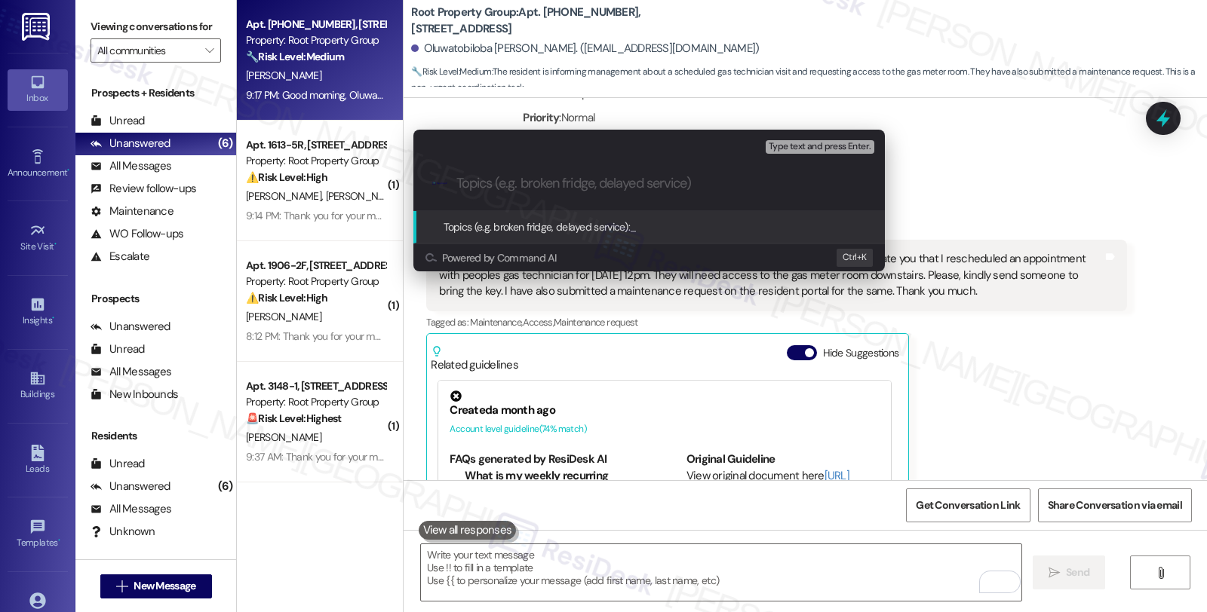
paste input "WO #37271-1 (request access to the gas meter room on 8/29 at 12pm)"
type input "WO #37271-1 (request access to the gas meter room on 8/29 at 12pm)"
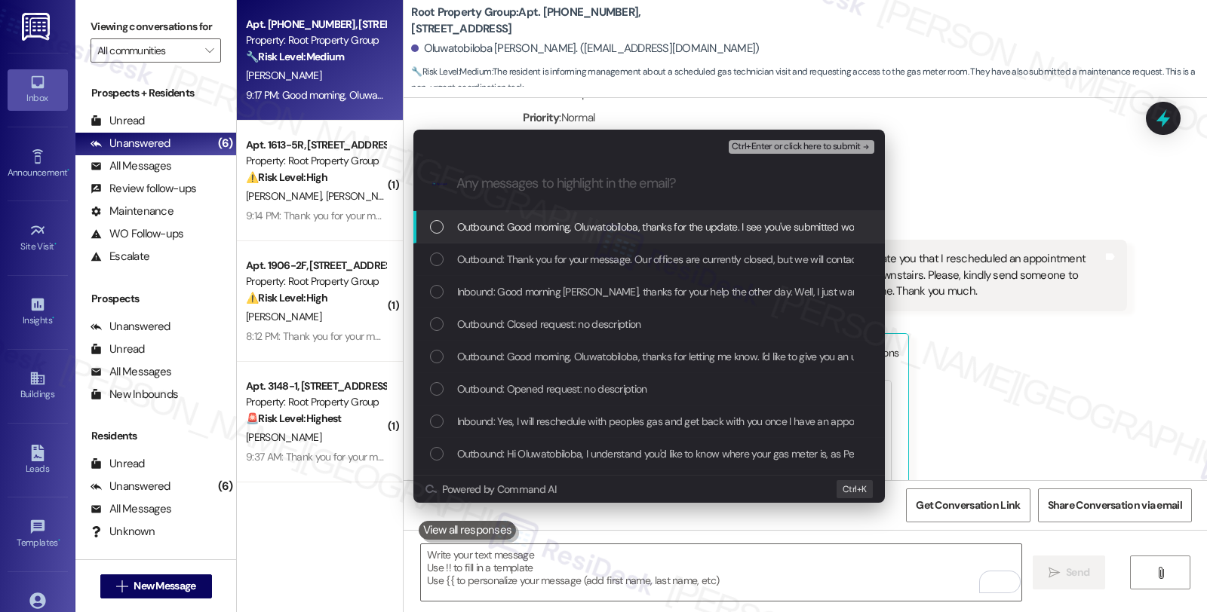
scroll to position [0, 0]
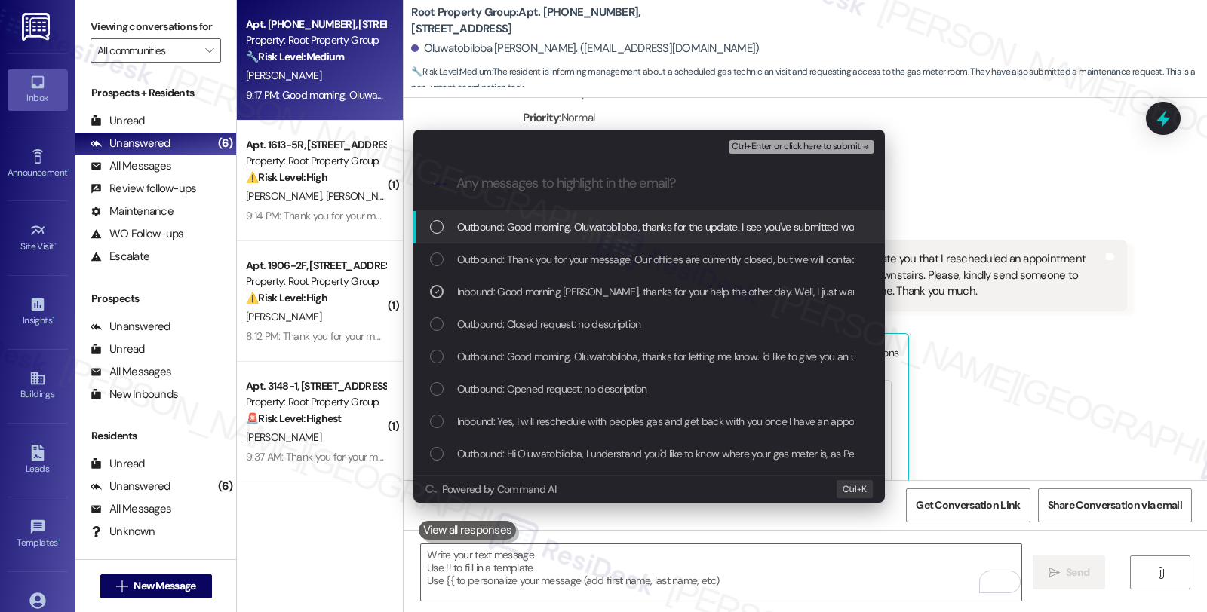
click at [755, 148] on span "Ctrl+Enter or click here to submit" at bounding box center [796, 147] width 129 height 11
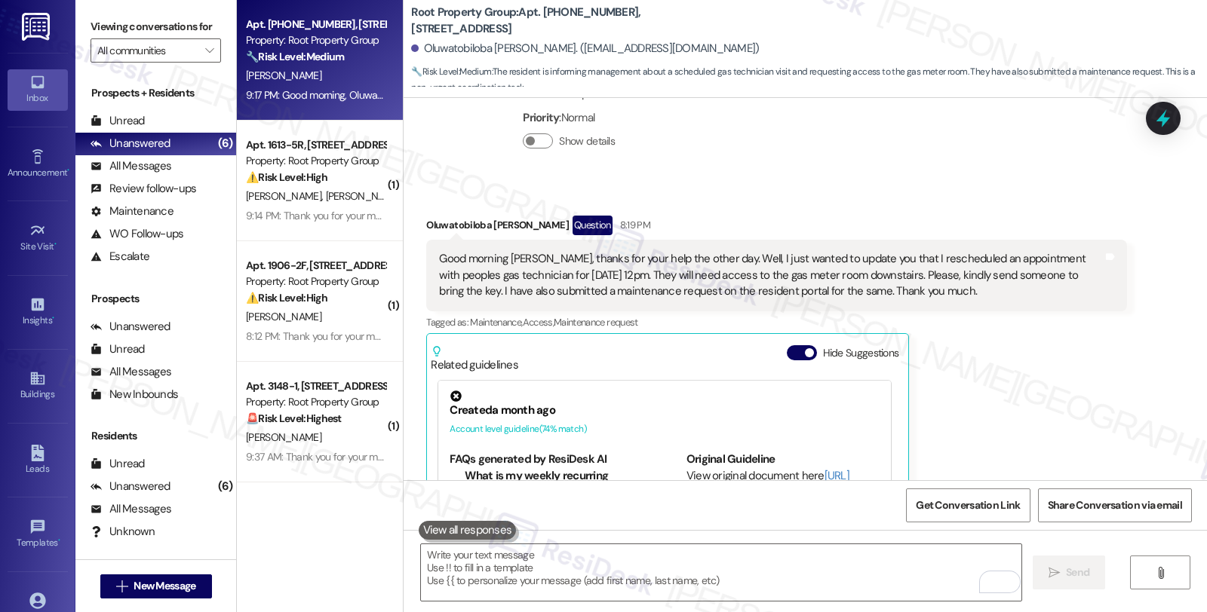
scroll to position [1876, 0]
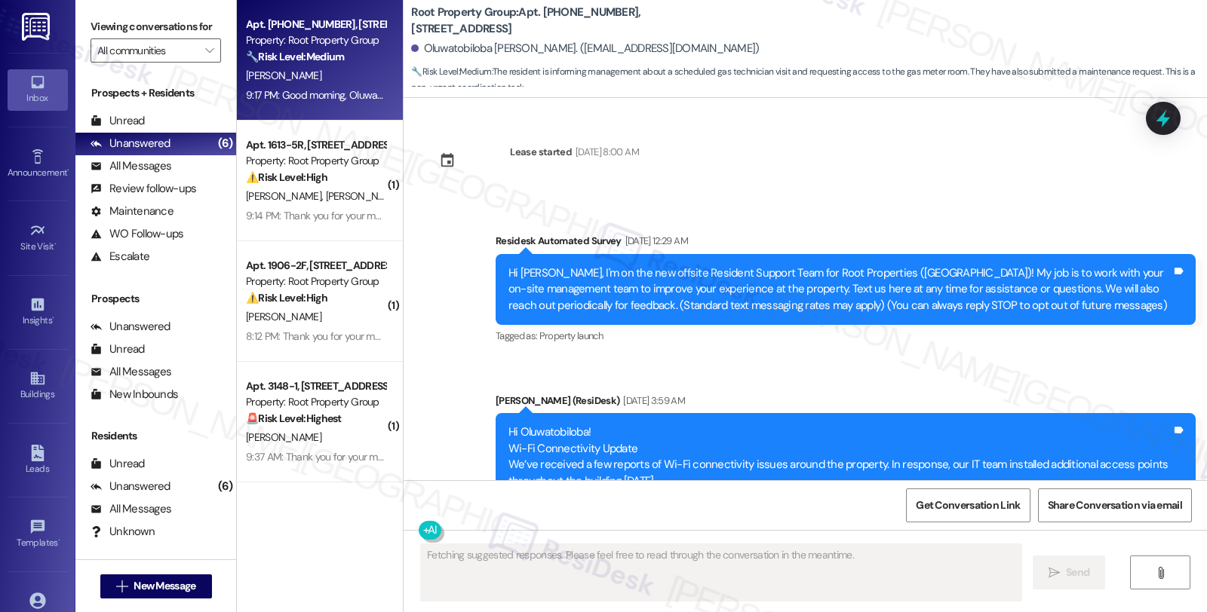
type textarea "Fetching suggested responses. Please feel free to read through the conversation…"
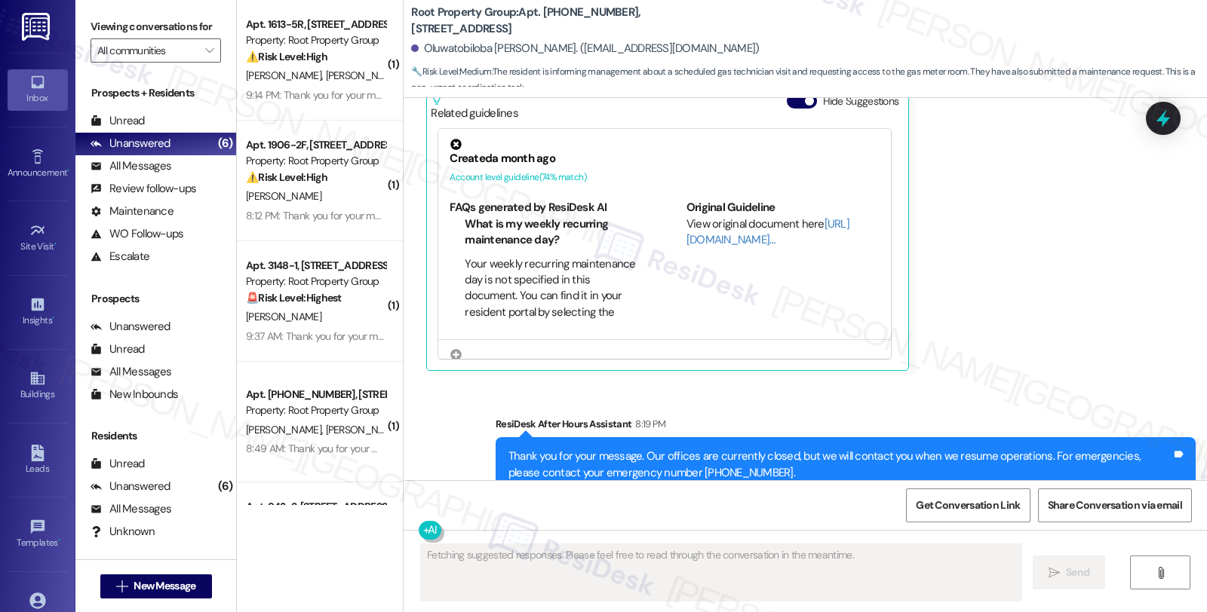
scroll to position [2163, 0]
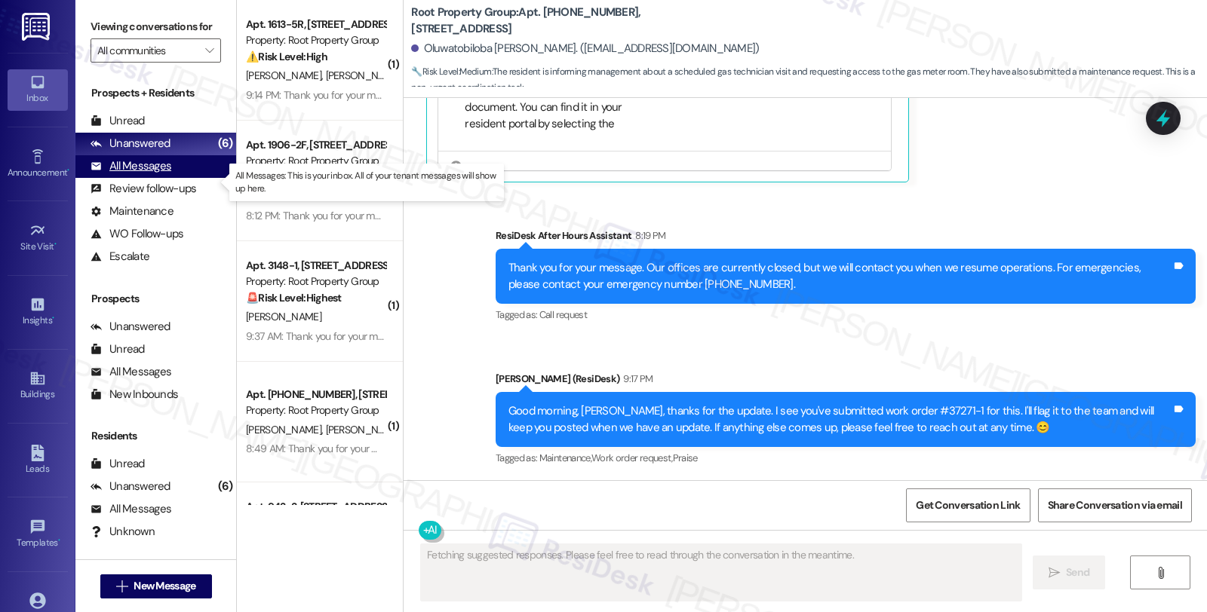
click at [128, 178] on div "All Messages (undefined)" at bounding box center [155, 166] width 161 height 23
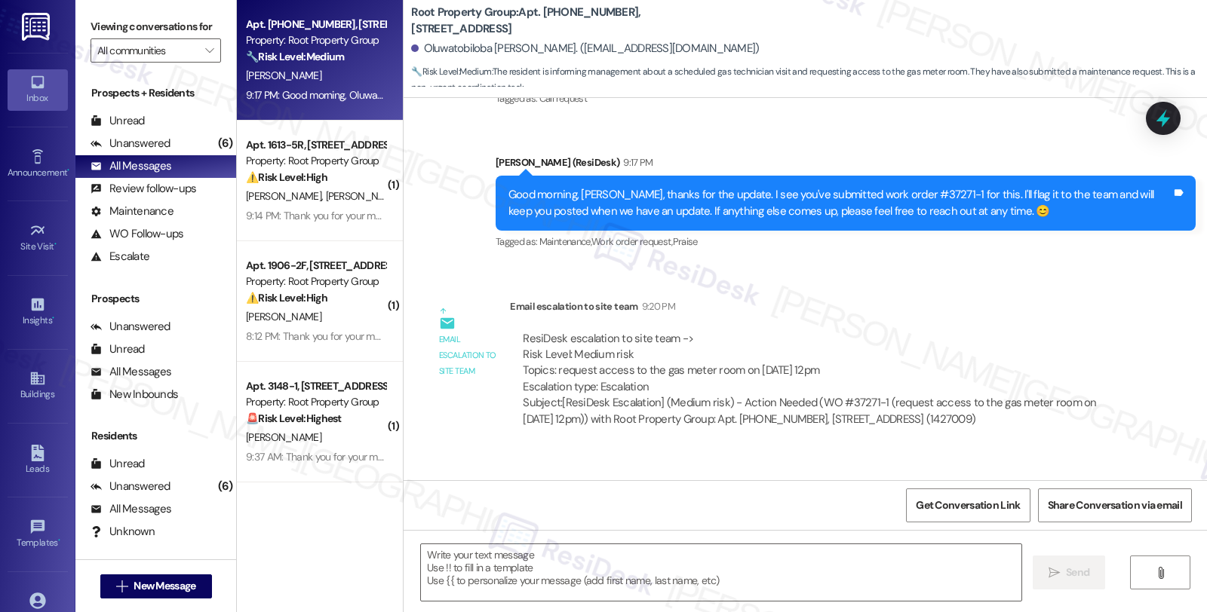
type textarea "Fetching suggested responses. Please feel free to read through the conversation…"
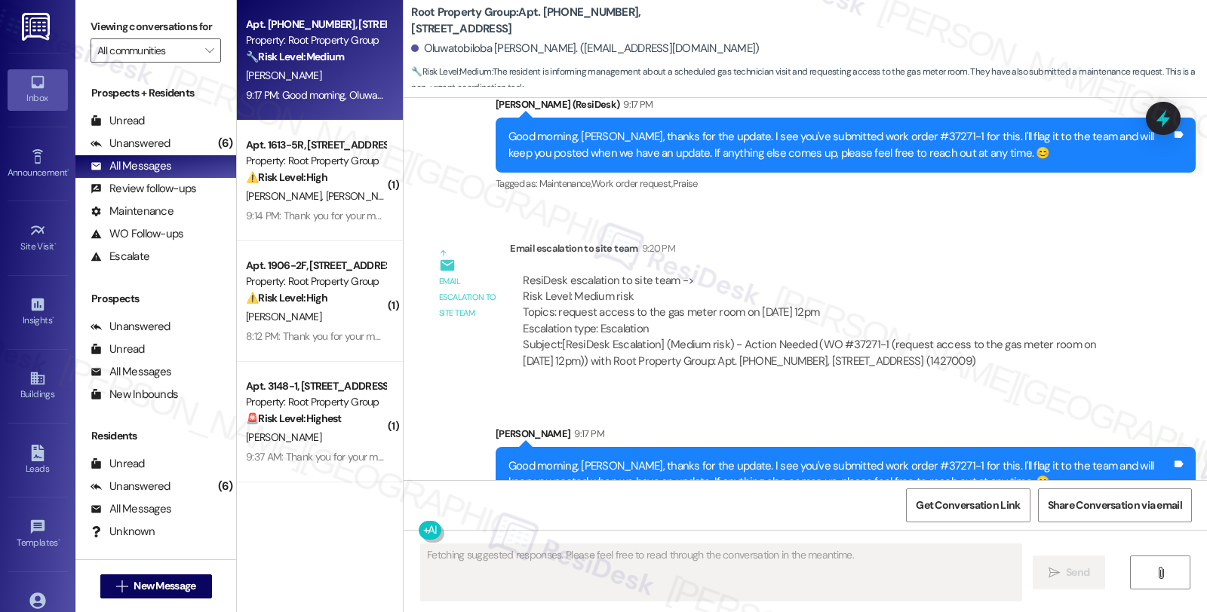
scroll to position [2471, 0]
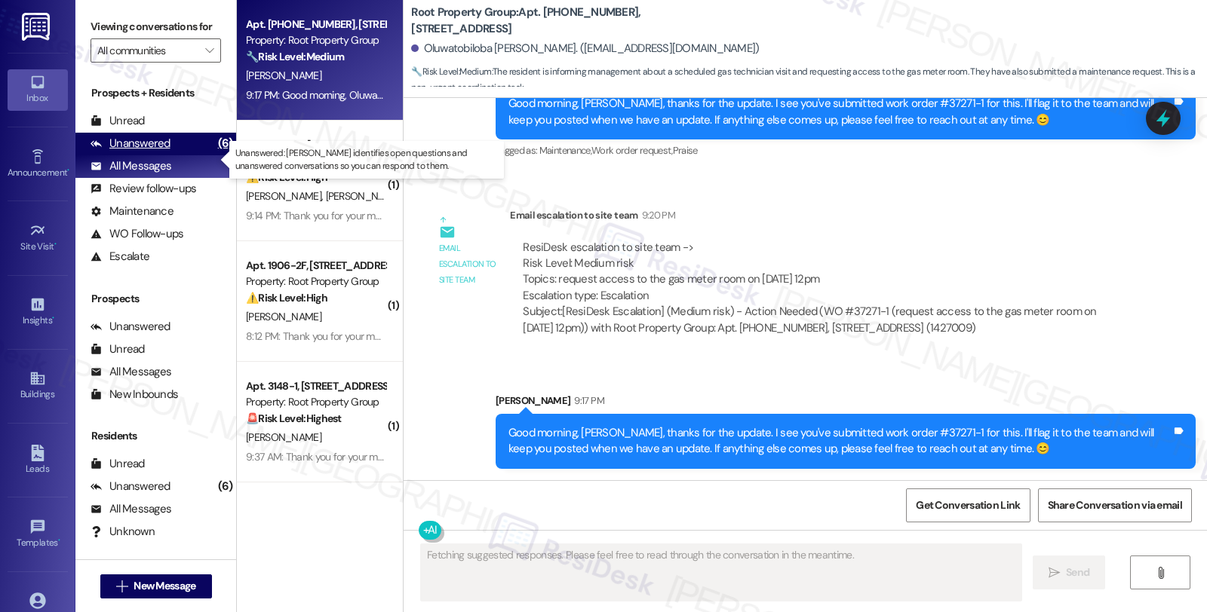
click at [186, 155] on div "Unanswered (6)" at bounding box center [155, 144] width 161 height 23
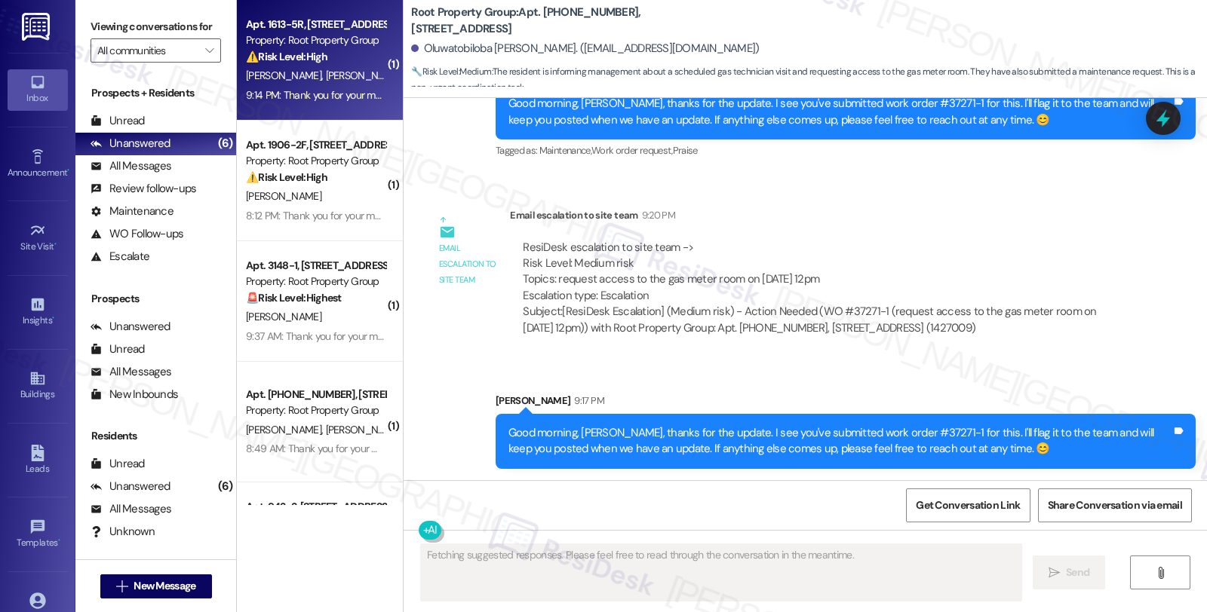
click at [275, 79] on span "[PERSON_NAME]" at bounding box center [286, 76] width 80 height 14
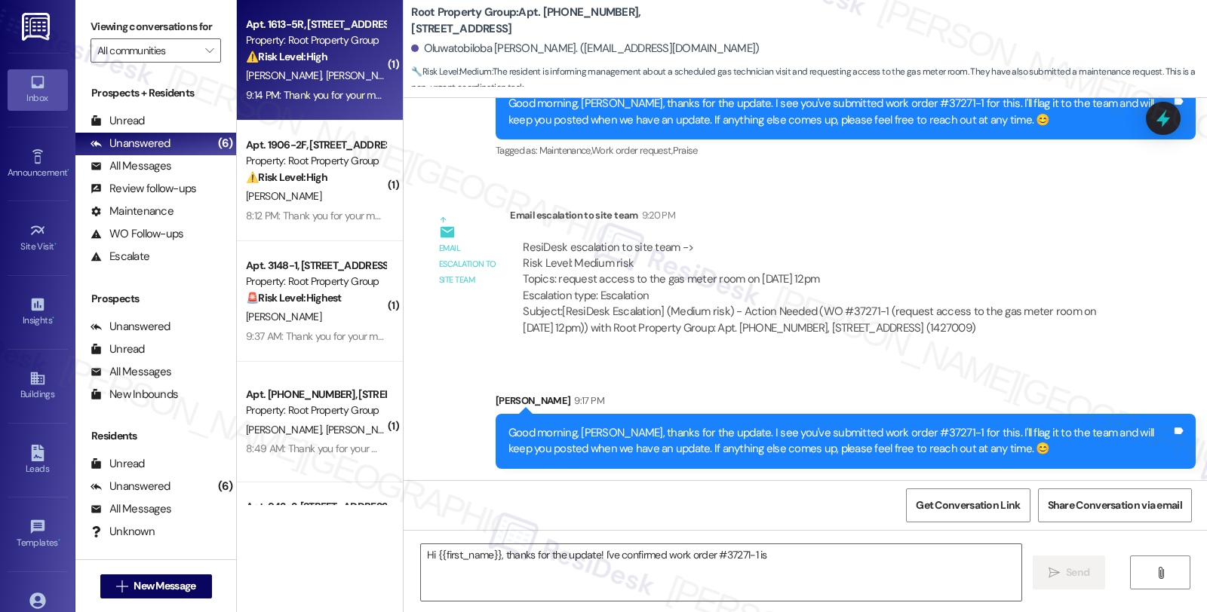
type textarea "Hi {{first_name}}, thanks for the update! I've confirmed work order #37271-1 is"
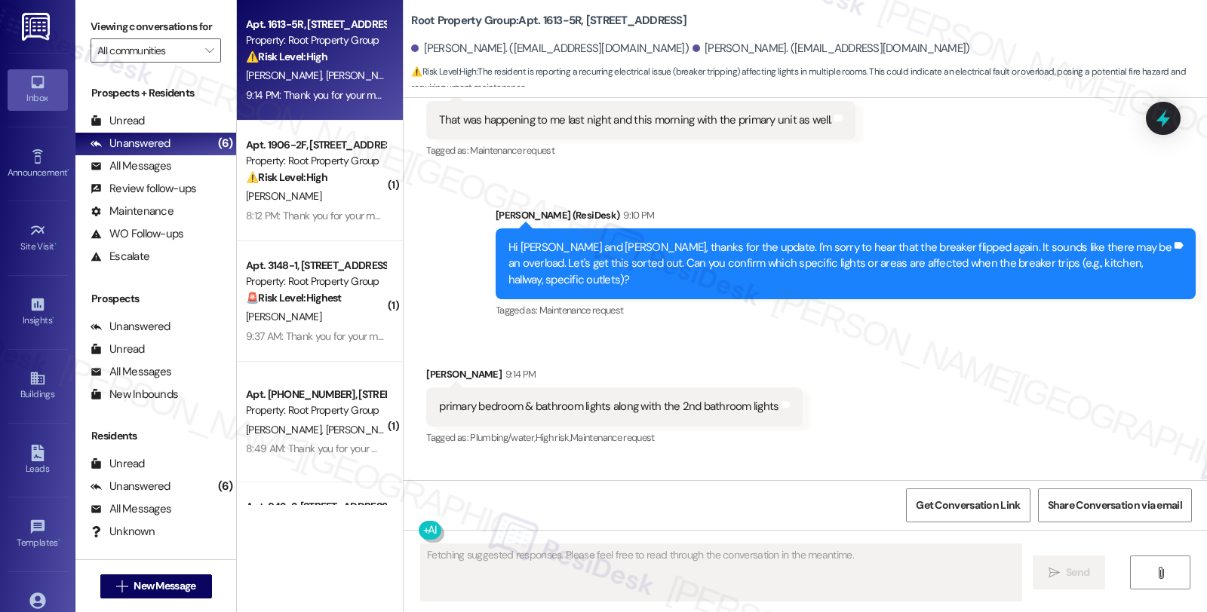
scroll to position [7587, 0]
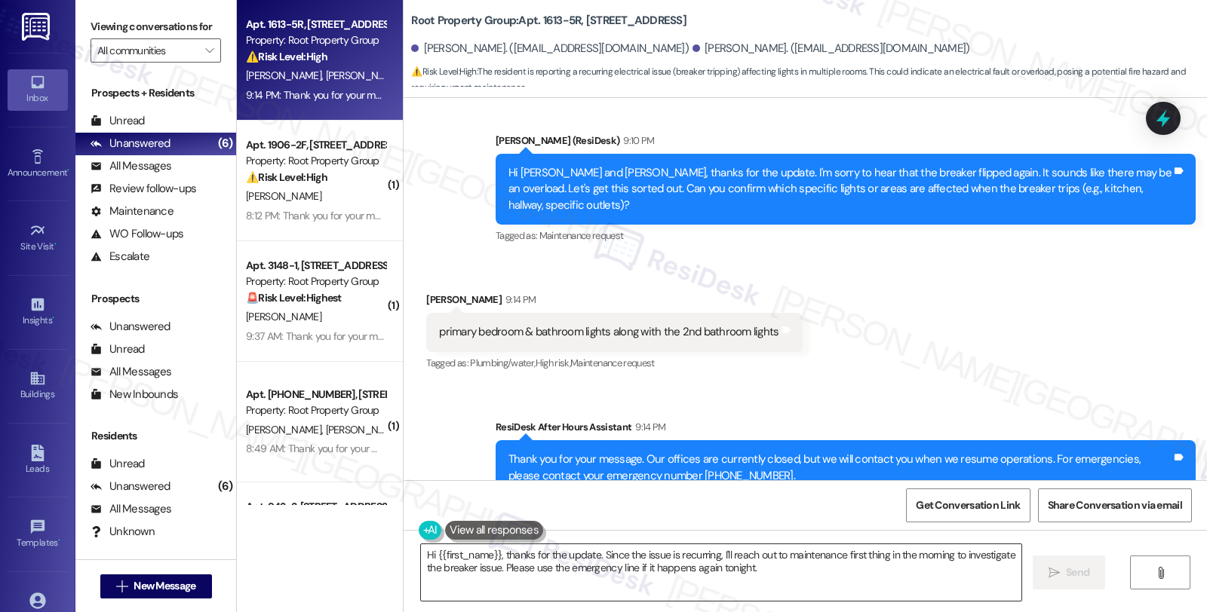
click at [689, 581] on textarea "Hi {{first_name}}, thanks for the update. Since the issue is recurring, I'll re…" at bounding box center [721, 572] width 600 height 57
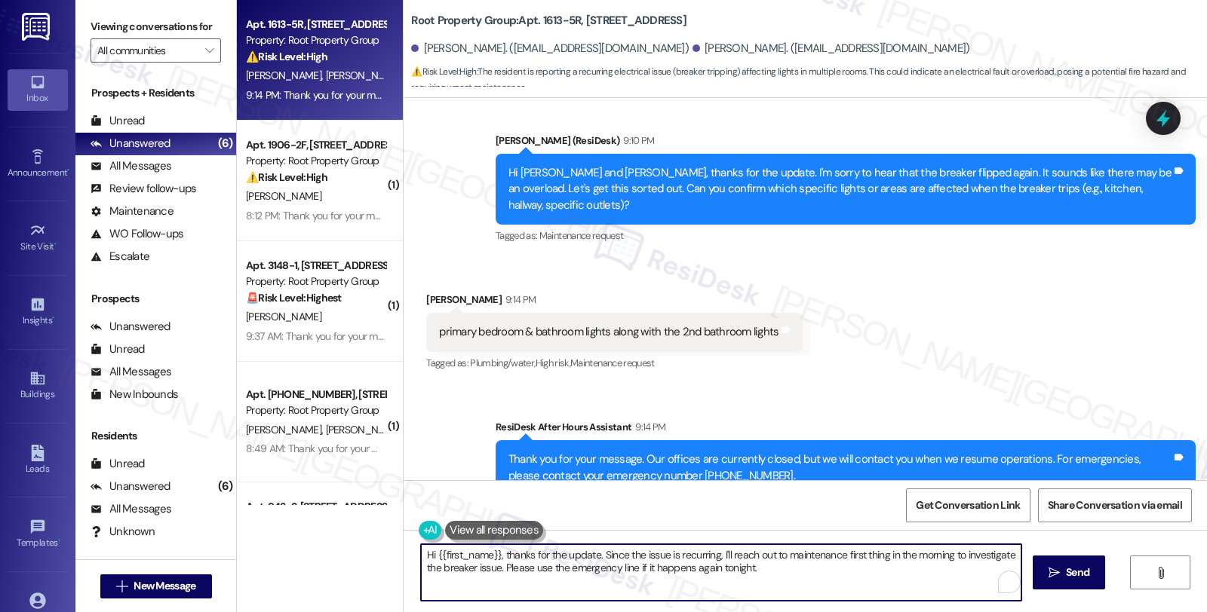
paste textarea "ave you noticed if anything in particular is being used or turned on right befo…"
type textarea "Have you noticed if anything in particular is being used or turned on right bef…"
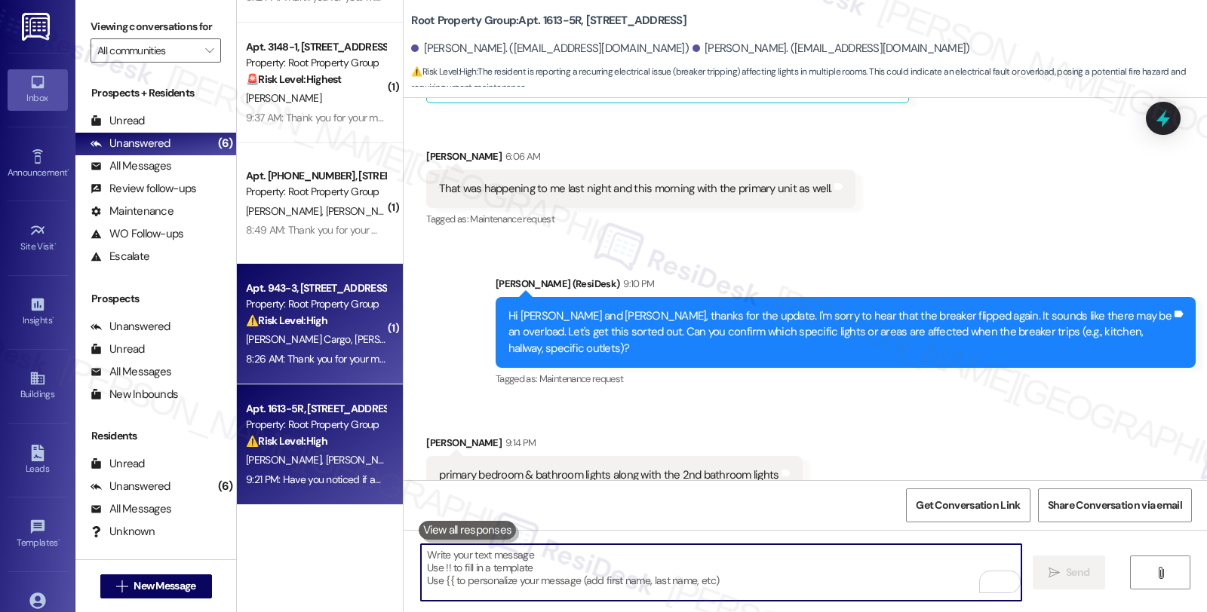
scroll to position [0, 0]
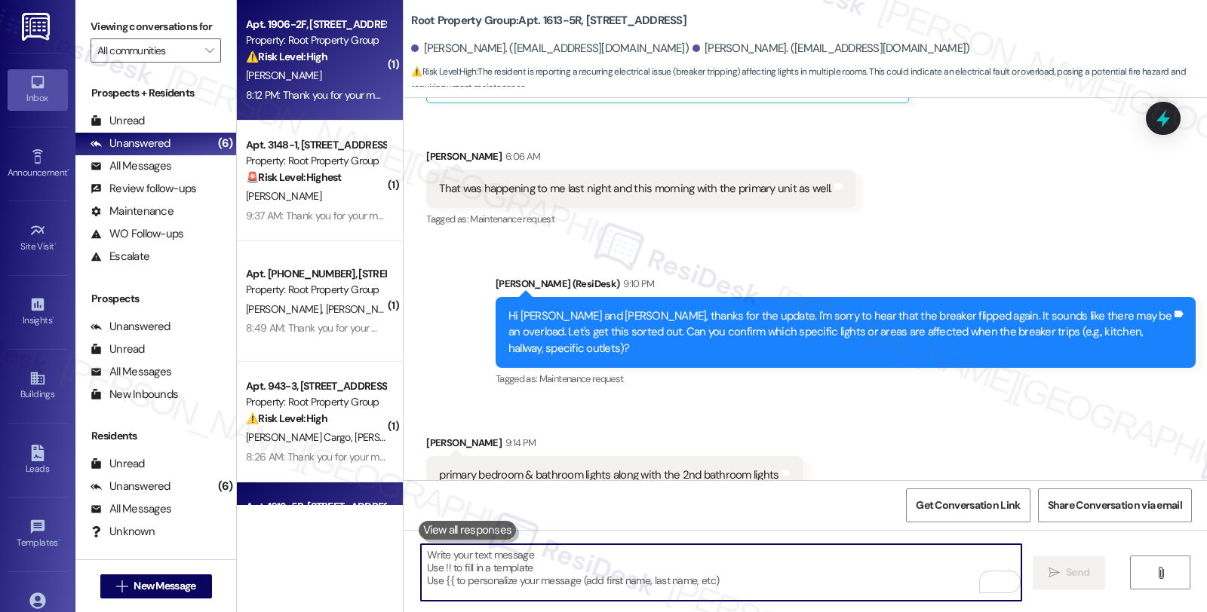
click at [339, 63] on div "⚠️ Risk Level: High The resident reports that multiple electrical appliances ar…" at bounding box center [316, 57] width 140 height 16
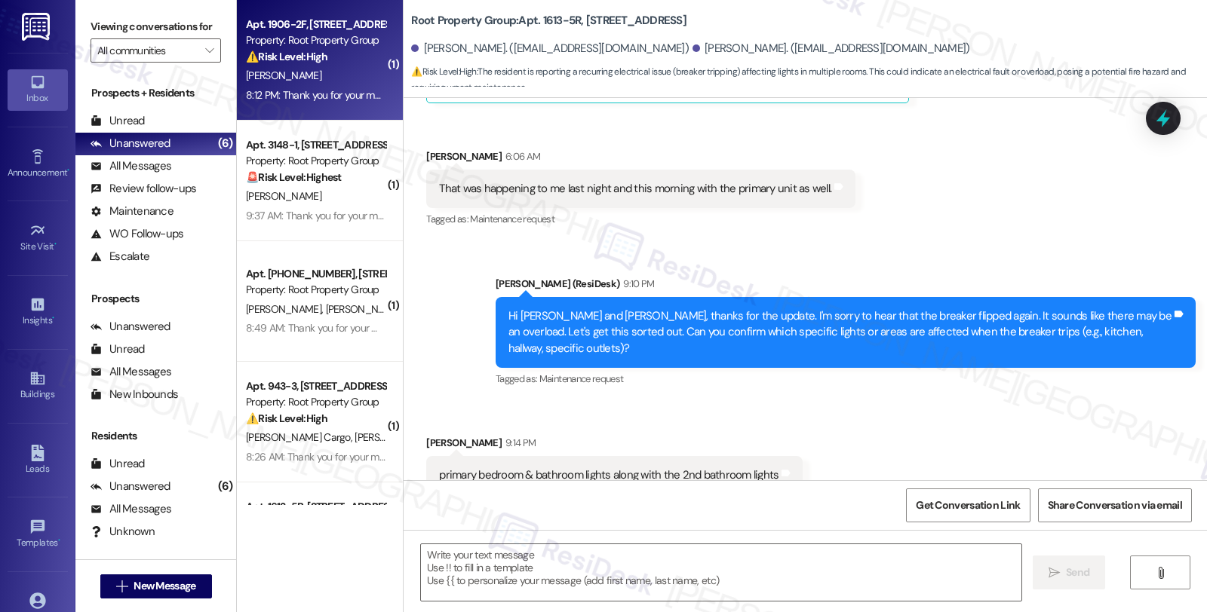
type textarea "Fetching suggested responses. Please feel free to read through the conversation…"
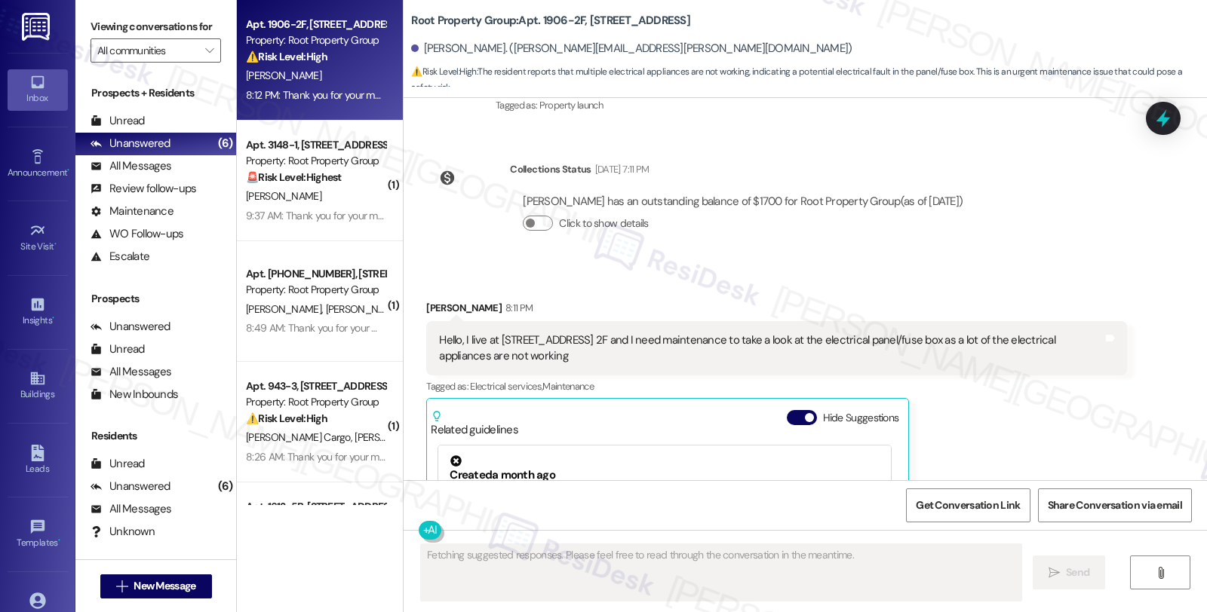
scroll to position [229, 0]
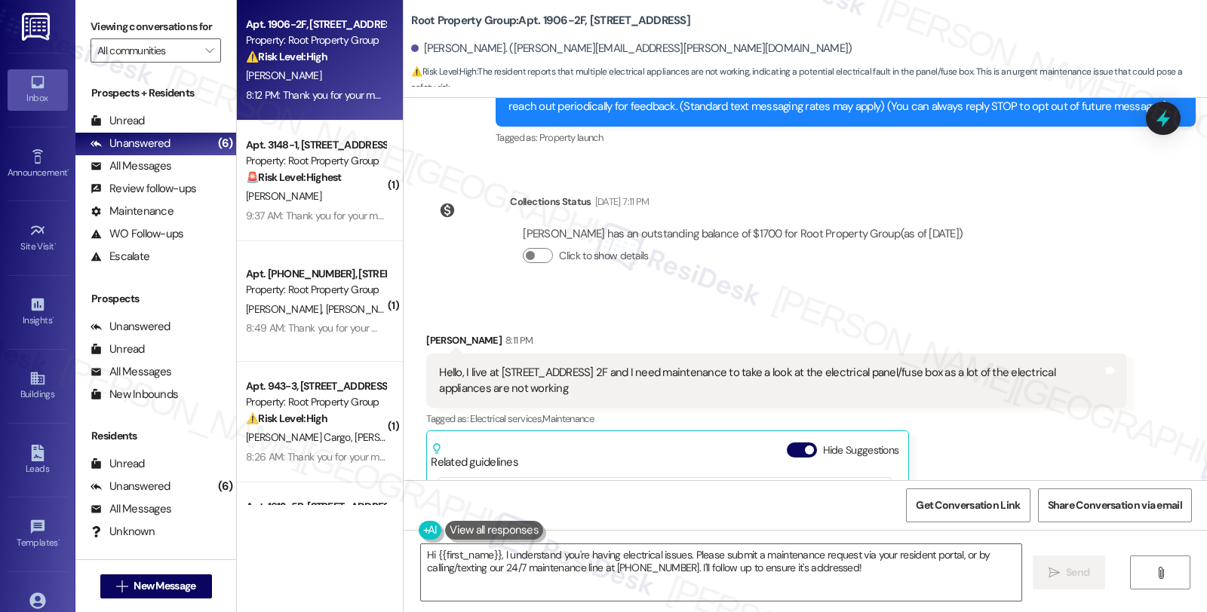
drag, startPoint x: 582, startPoint y: 393, endPoint x: 407, endPoint y: 372, distance: 176.2
click at [415, 372] on div "Received via SMS [PERSON_NAME] 8:11 PM Hello, I live at [STREET_ADDRESS] and I …" at bounding box center [776, 526] width 722 height 410
copy div "Hello, I live at [STREET_ADDRESS] 2F and I need maintenance to take a look at t…"
drag, startPoint x: 411, startPoint y: 43, endPoint x: 487, endPoint y: 44, distance: 76.2
click at [487, 44] on div "[PERSON_NAME]. ([PERSON_NAME][EMAIL_ADDRESS][PERSON_NAME][DOMAIN_NAME])" at bounding box center [631, 49] width 440 height 16
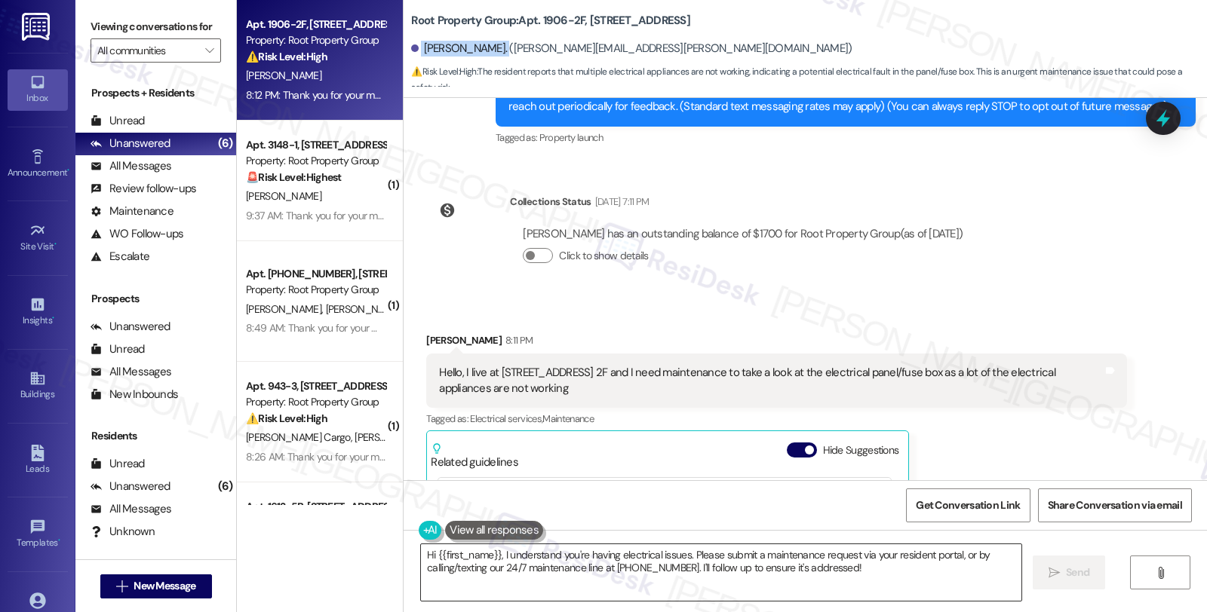
copy div "[PERSON_NAME]"
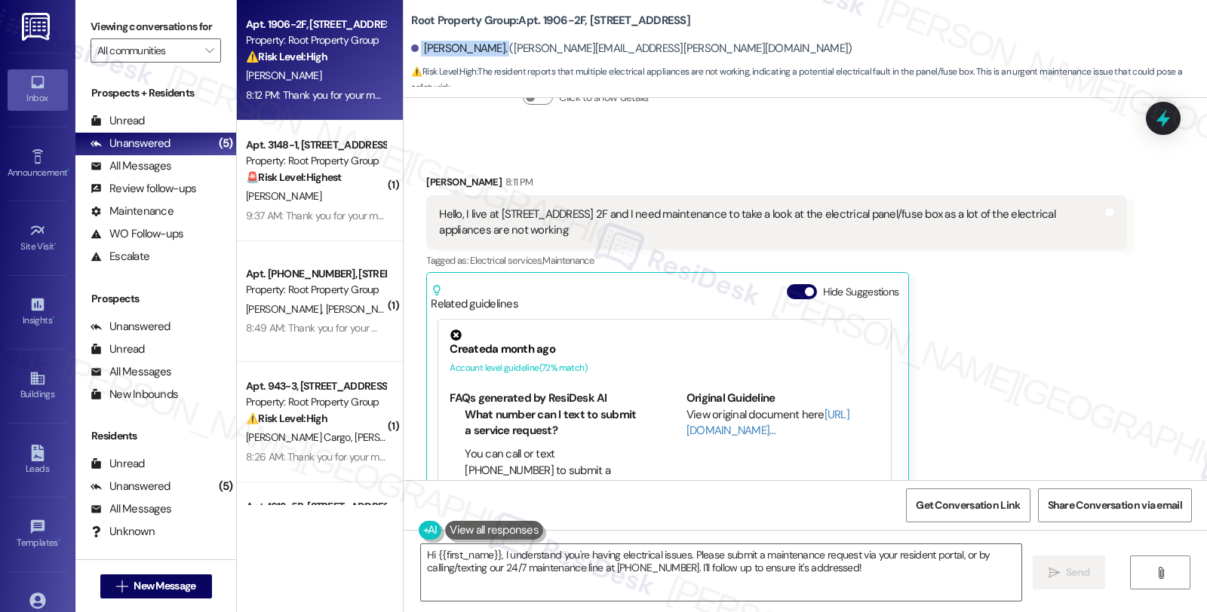
scroll to position [372, 0]
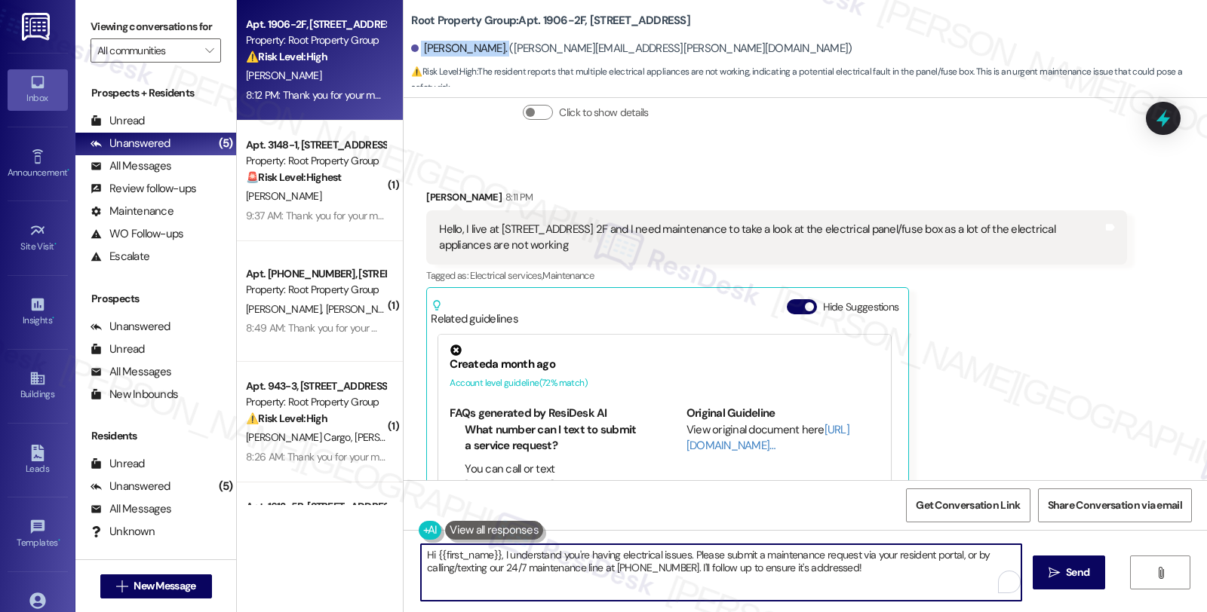
click at [494, 554] on textarea "Hi {{first_name}}, I understand you're having electrical issues. Please submit …" at bounding box center [721, 572] width 600 height 57
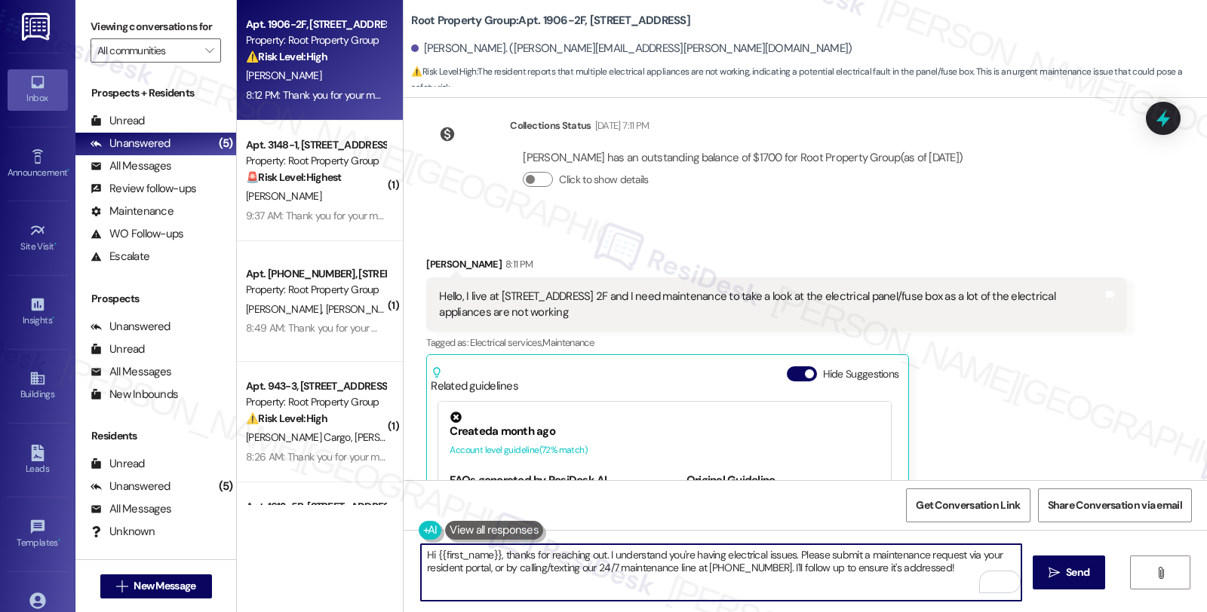
scroll to position [335, 0]
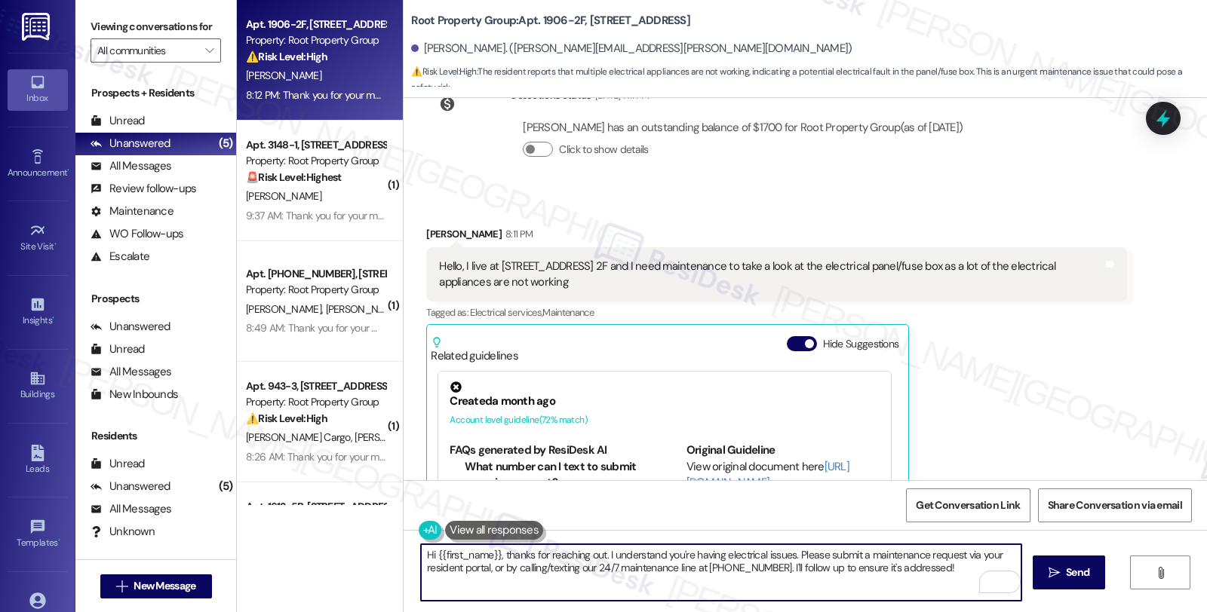
click at [789, 554] on textarea "Hi {{first_name}}, thanks for reaching out. I understand you're having electric…" at bounding box center [721, 572] width 600 height 57
click at [934, 568] on textarea "Hi {{first_name}}, thanks for reaching out. I understand you're having electric…" at bounding box center [721, 572] width 600 height 57
paste textarea "Did the power go out suddenly, or was it after using a particular device or are…"
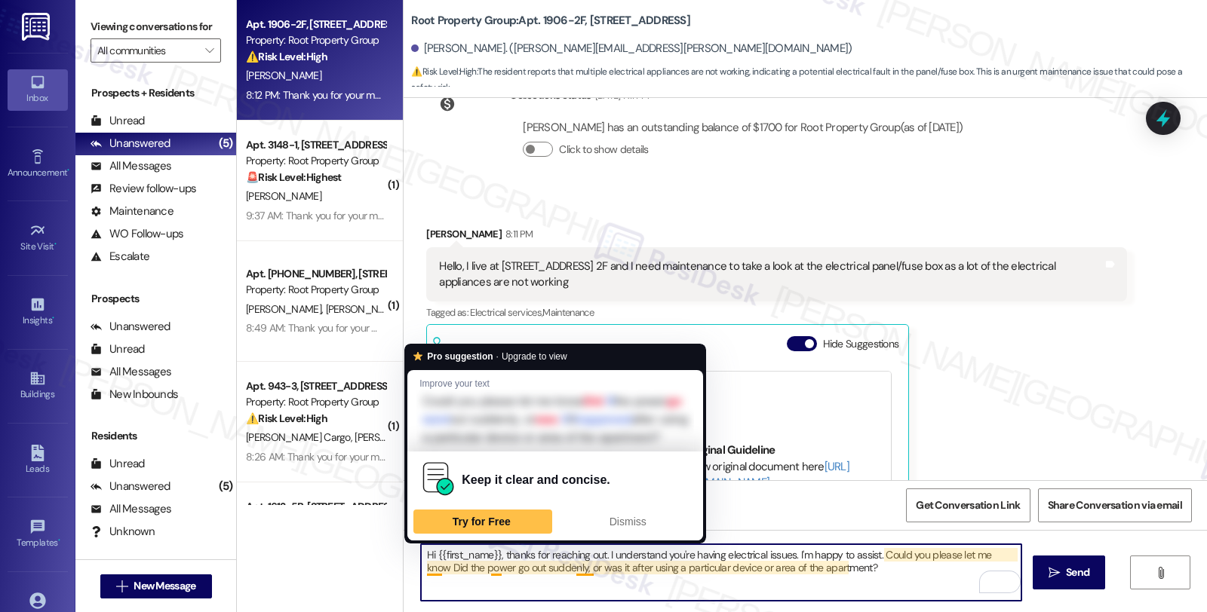
drag, startPoint x: 417, startPoint y: 566, endPoint x: 867, endPoint y: 566, distance: 450.2
click at [867, 566] on textarea "Hi {{first_name}}, thanks for reaching out. I understand you're having electric…" at bounding box center [721, 572] width 600 height 57
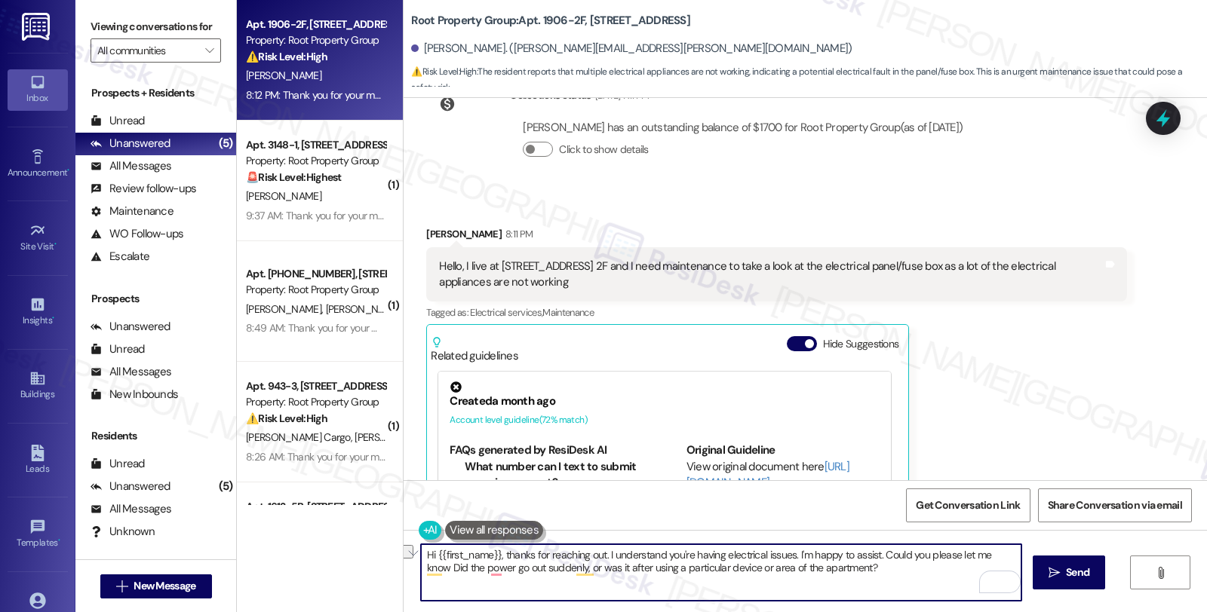
paste textarea "Which specific appliances or outlets are currently not working"
type textarea "Hi {{first_name}}, thanks for reaching out. I understand you're having electric…"
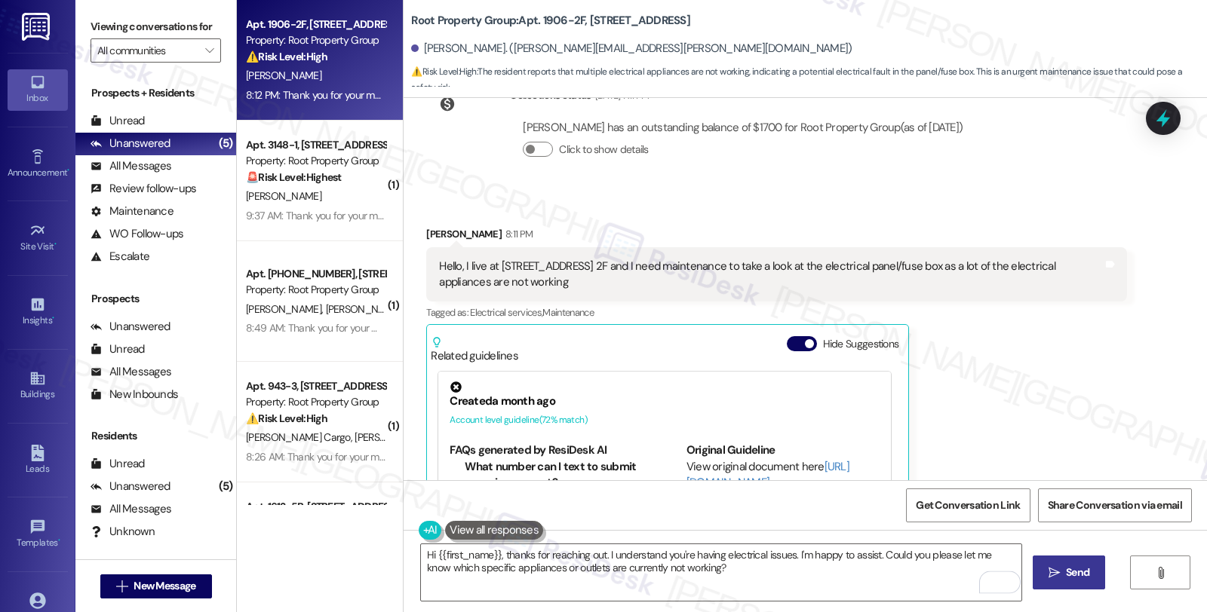
click at [1084, 559] on button " Send" at bounding box center [1068, 573] width 73 height 34
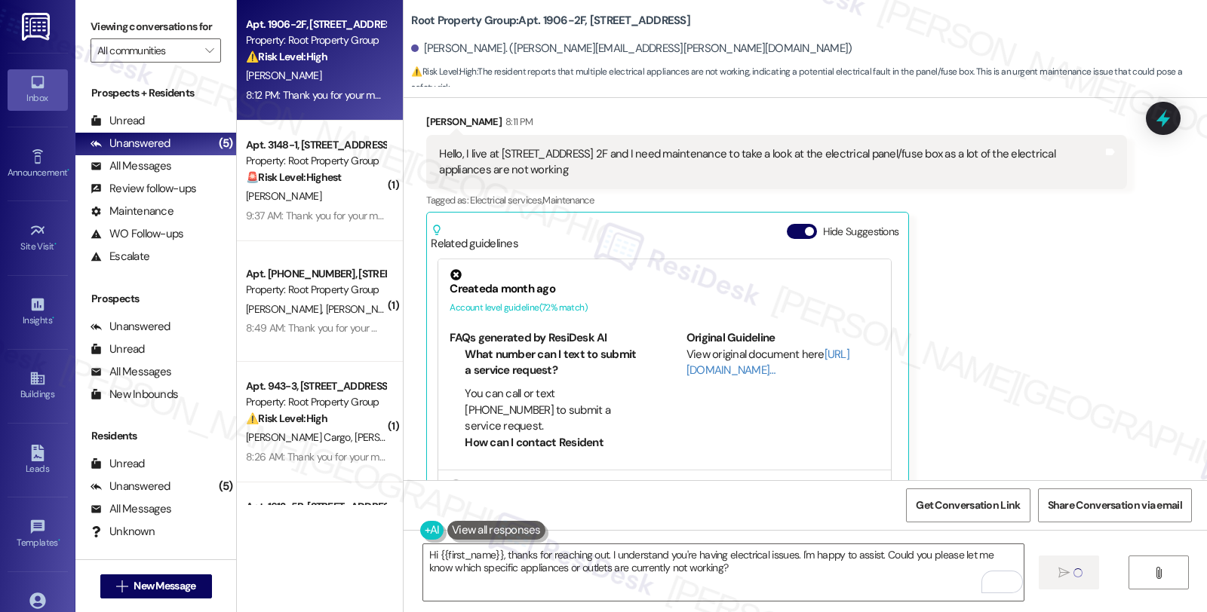
scroll to position [623, 0]
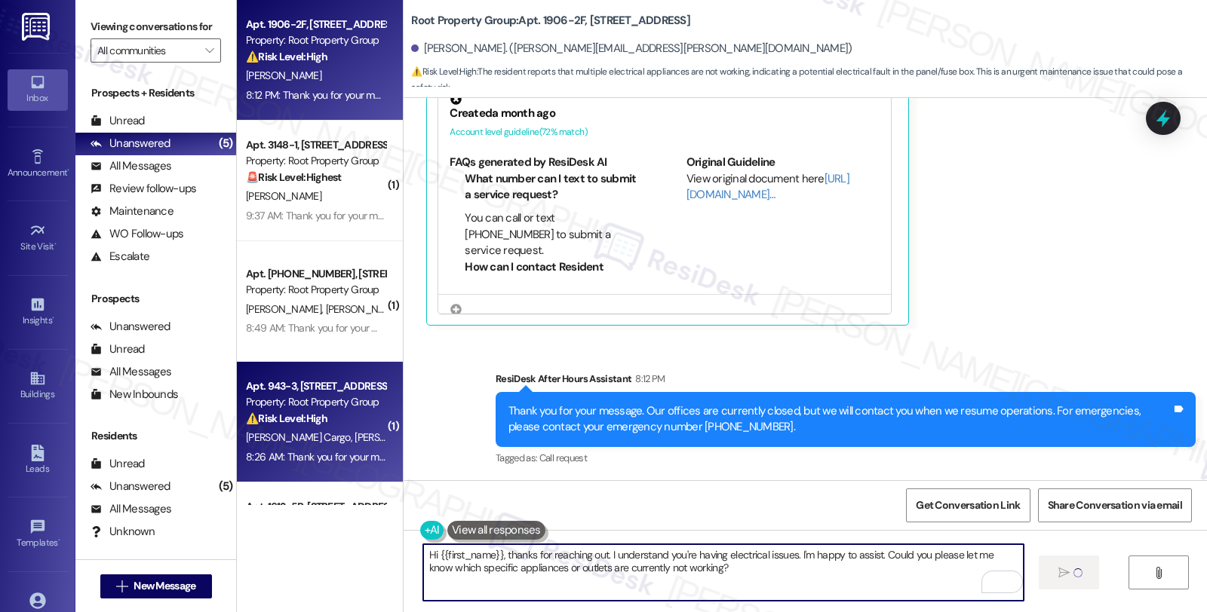
drag, startPoint x: 752, startPoint y: 578, endPoint x: 241, endPoint y: 469, distance: 522.1
click at [241, 469] on div "Apt. 1906-2F, [STREET_ADDRESS] Property: Root Property Group ⚠️ Risk Level: Hig…" at bounding box center [722, 306] width 970 height 612
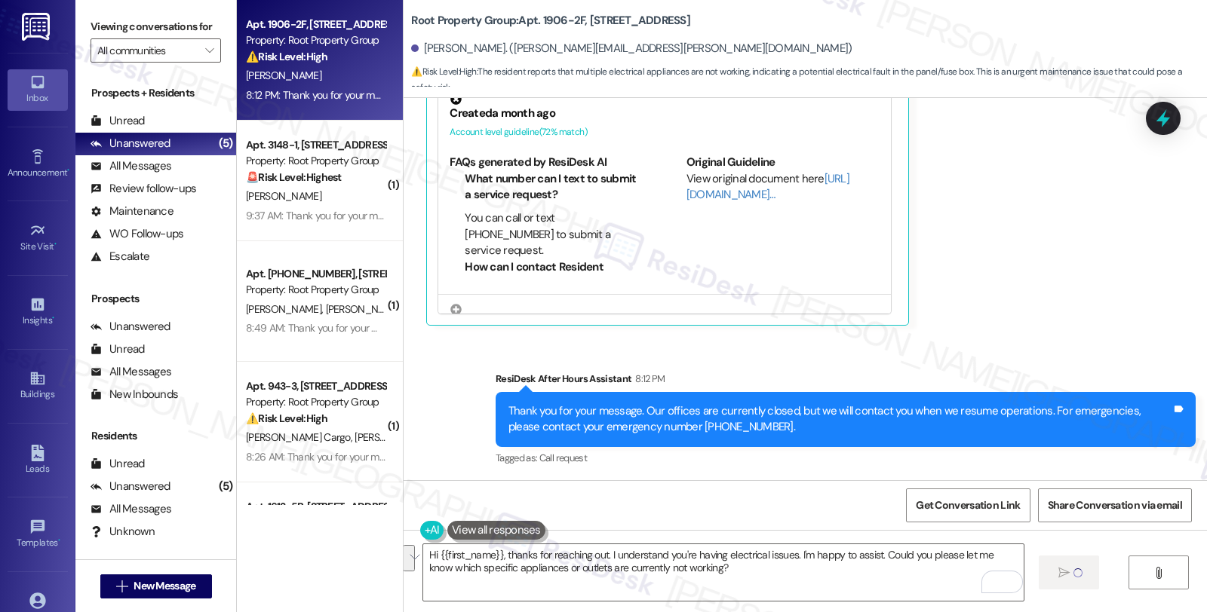
click at [795, 349] on div "Sent via SMS ResiDesk After Hours Assistant 8:12 PM Thank you for your message.…" at bounding box center [804, 408] width 803 height 143
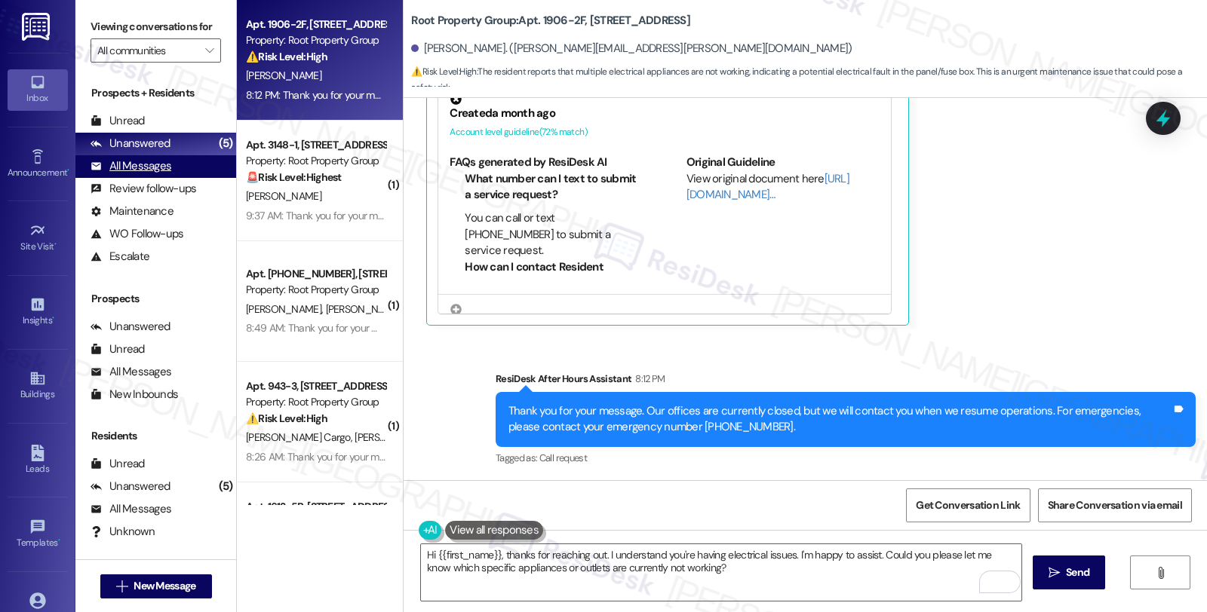
click at [144, 174] on div "All Messages" at bounding box center [130, 166] width 81 height 16
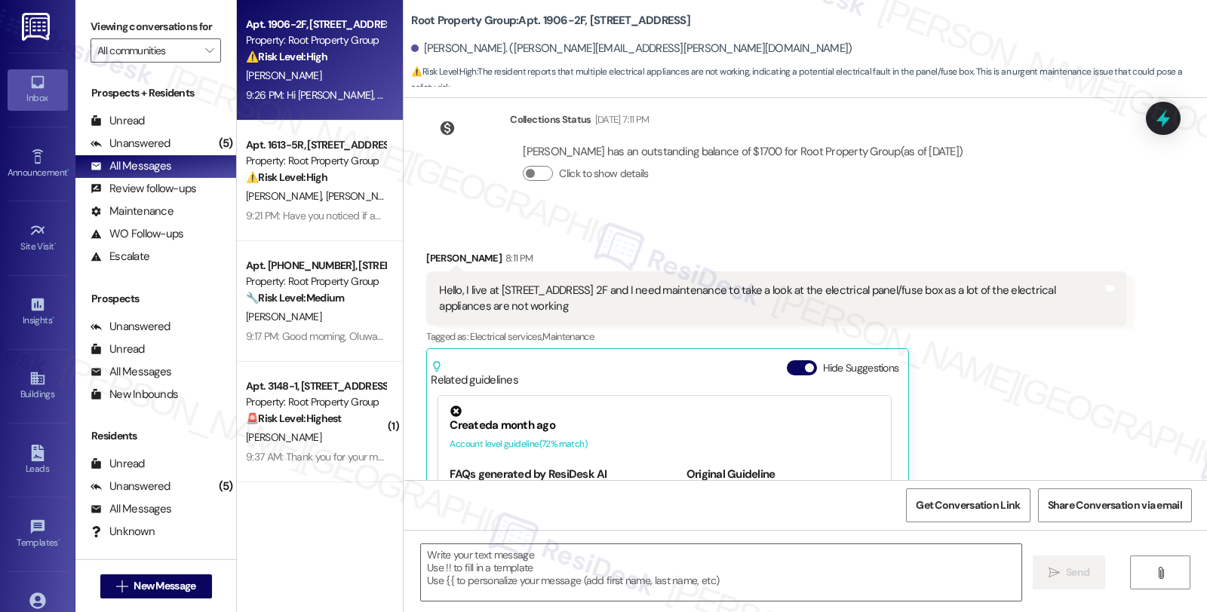
type textarea "Fetching suggested responses. Please feel free to read through the conversation…"
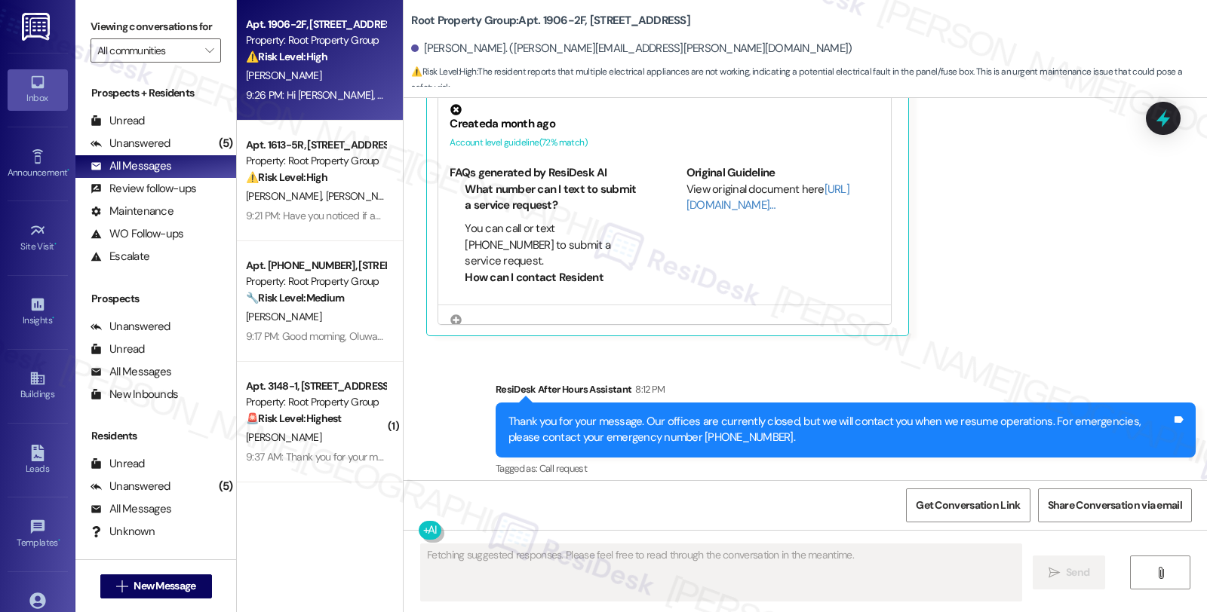
scroll to position [744, 0]
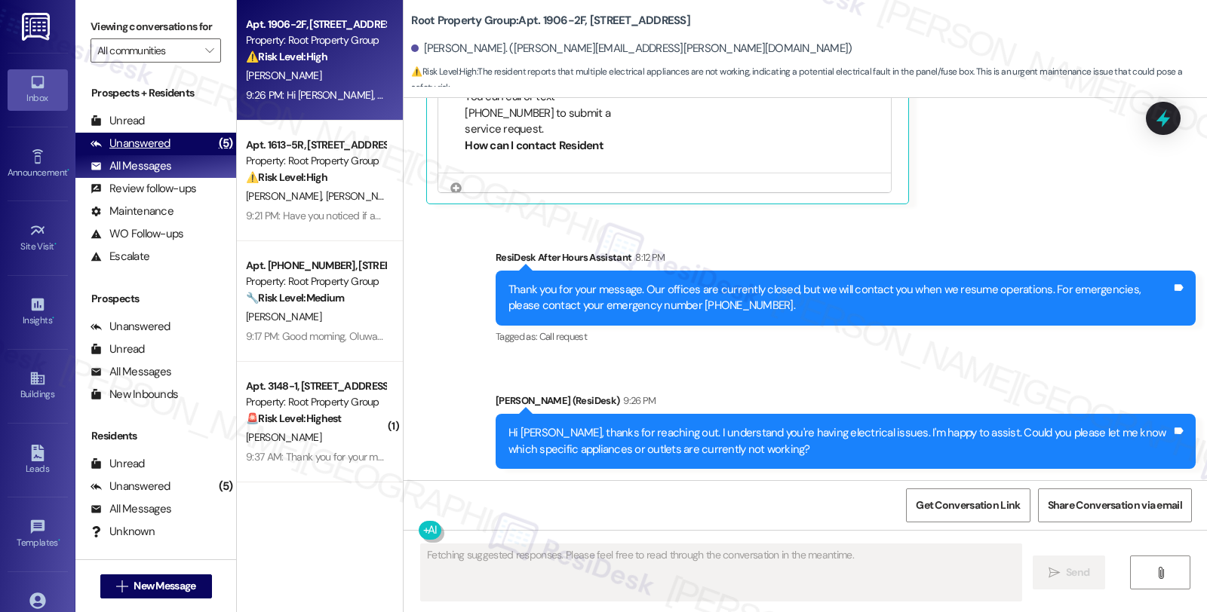
click at [178, 155] on div "Unanswered (5)" at bounding box center [155, 144] width 161 height 23
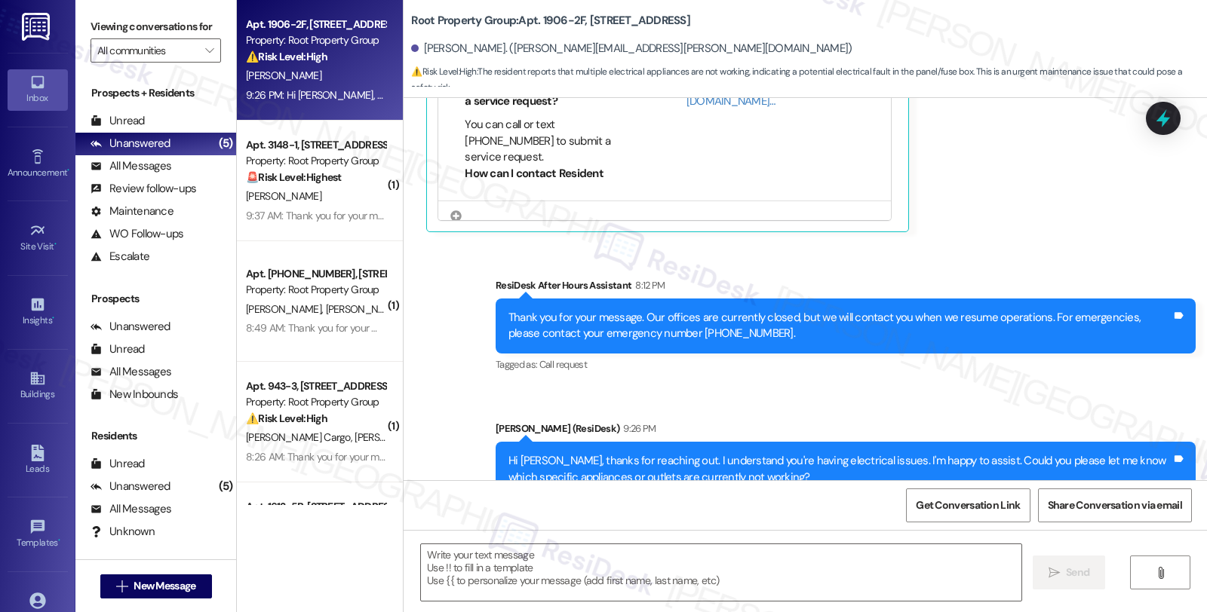
type textarea "Fetching suggested responses. Please feel free to read through the conversation…"
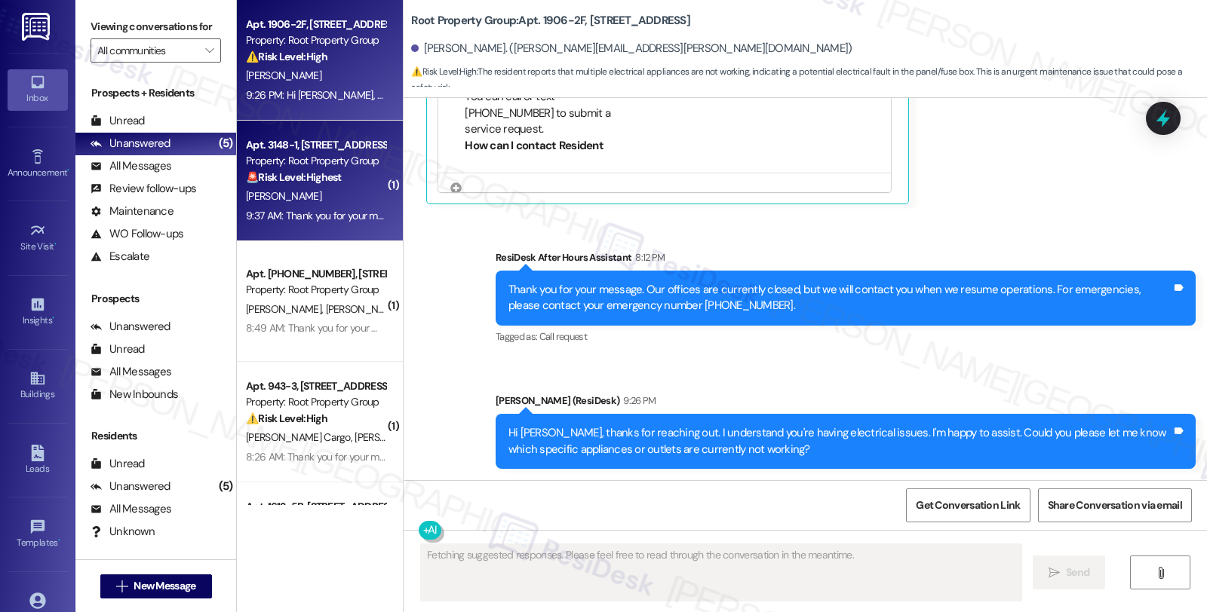
click at [341, 222] on div "9:37 AM: Thank you for your message. Our offices are currently closed, but we w…" at bounding box center [315, 216] width 143 height 19
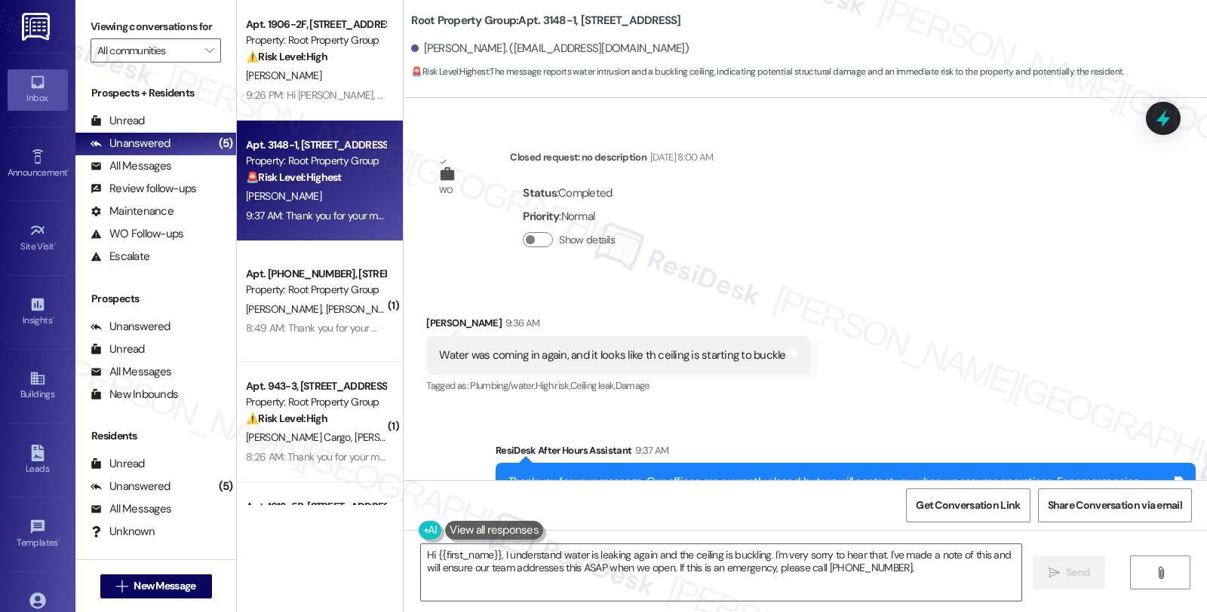
scroll to position [2638, 0]
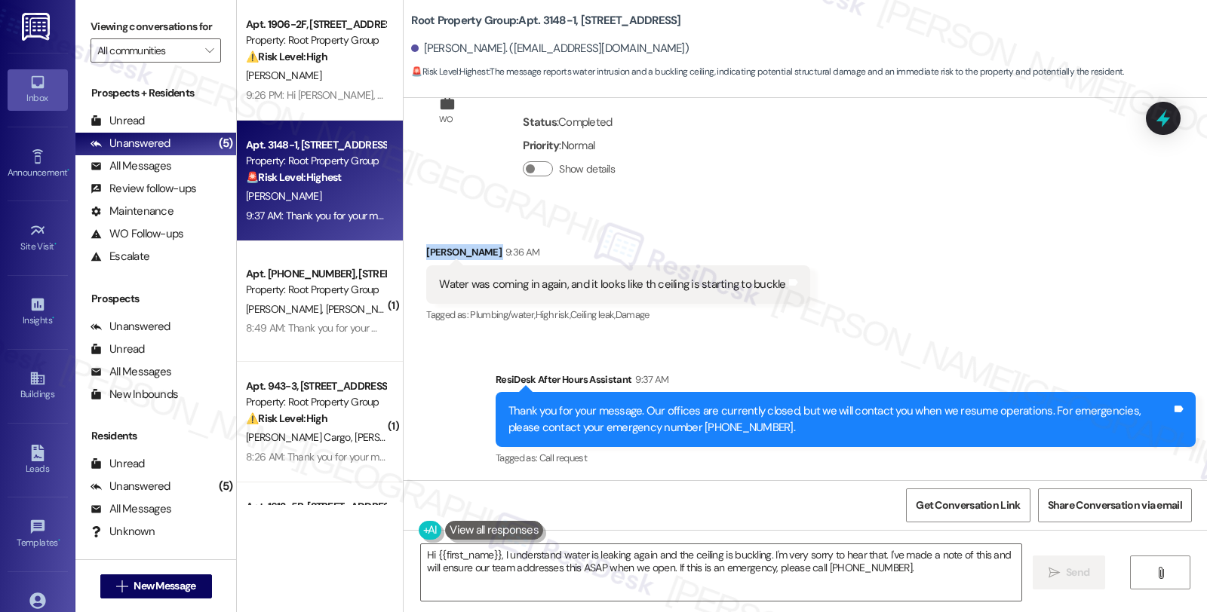
drag, startPoint x: 489, startPoint y: 253, endPoint x: 413, endPoint y: 254, distance: 75.4
click at [415, 254] on div "Received via SMS [PERSON_NAME] 9:36 AM Water was coming in again, and it looks …" at bounding box center [618, 285] width 406 height 105
copy div "[PERSON_NAME]"
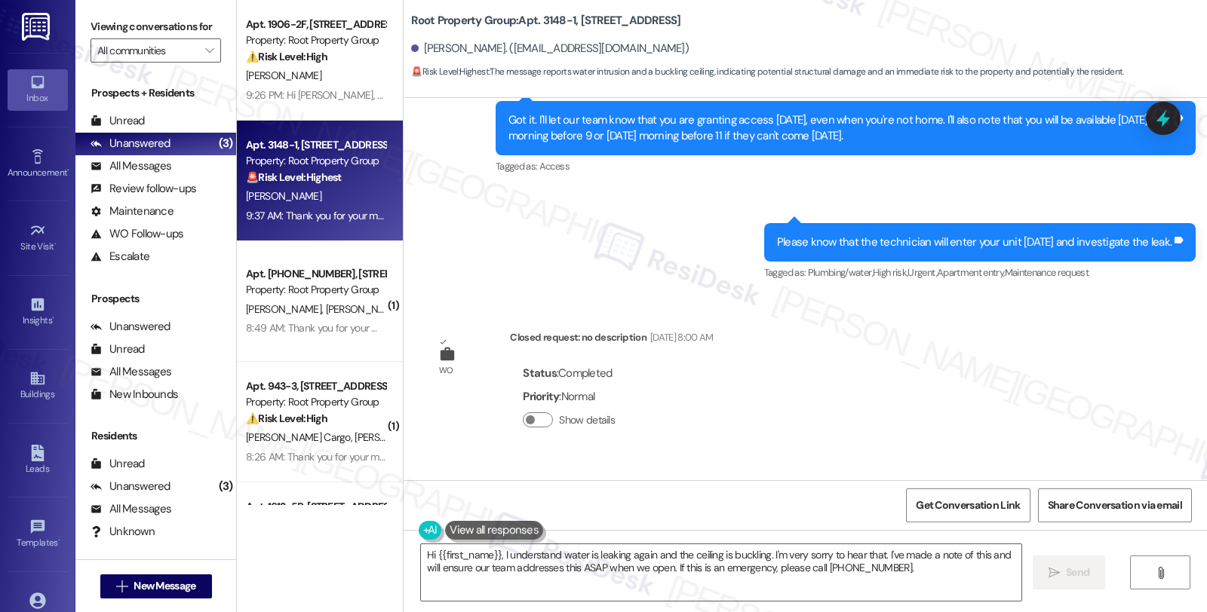
scroll to position [2303, 0]
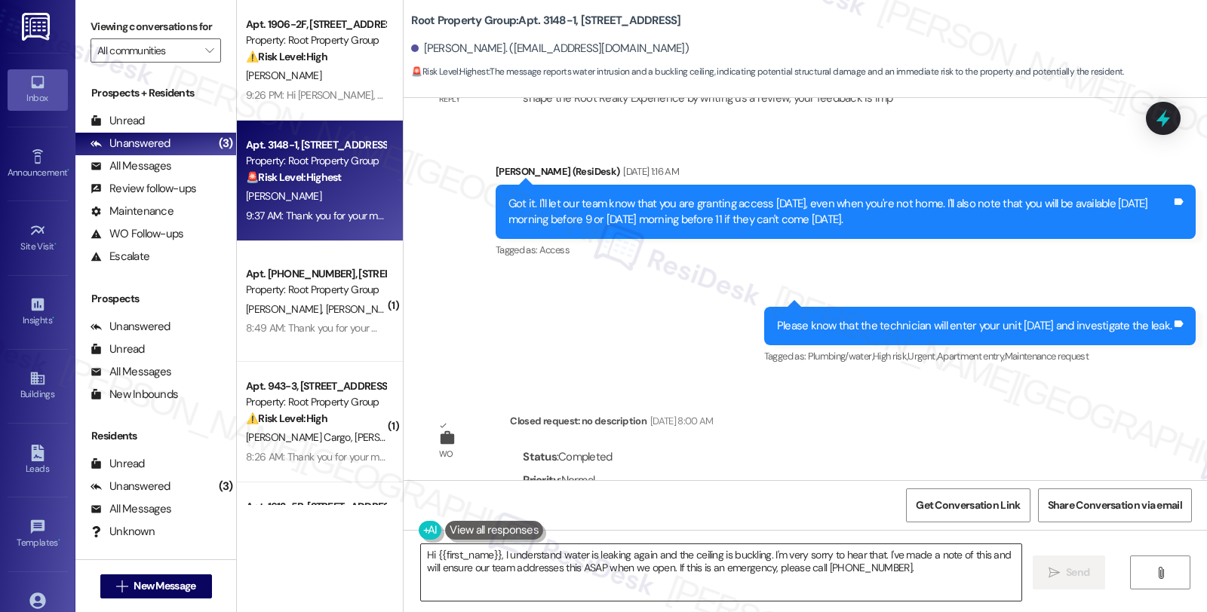
click at [496, 553] on textarea "Hi {{first_name}}, I understand water is leaking again and the ceiling is buckl…" at bounding box center [721, 572] width 600 height 57
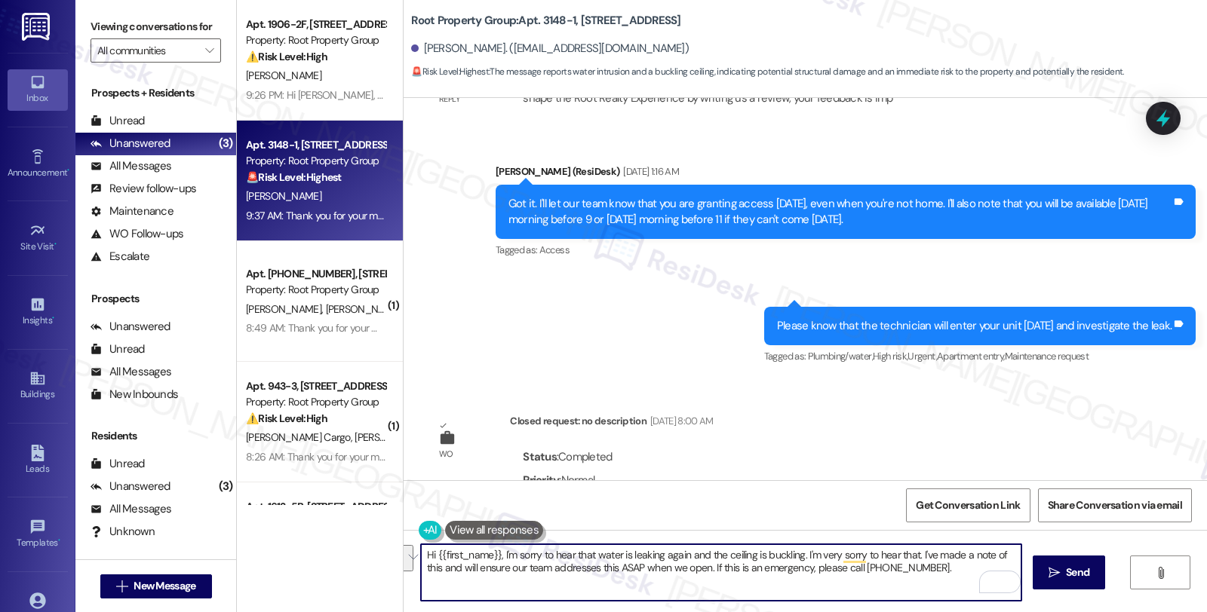
drag, startPoint x: 817, startPoint y: 556, endPoint x: 915, endPoint y: 570, distance: 98.3
click at [915, 570] on textarea "Hi {{first_name}}, I'm sorry to hear that water is leaking again and the ceilin…" at bounding box center [721, 572] width 600 height 57
paste textarea "#37265-1"
drag, startPoint x: 1012, startPoint y: 549, endPoint x: 1016, endPoint y: 566, distance: 17.0
click at [1016, 566] on textarea "Hi {{first_name}}, I'm sorry to hear that water is leaking again and the ceilin…" at bounding box center [721, 572] width 600 height 57
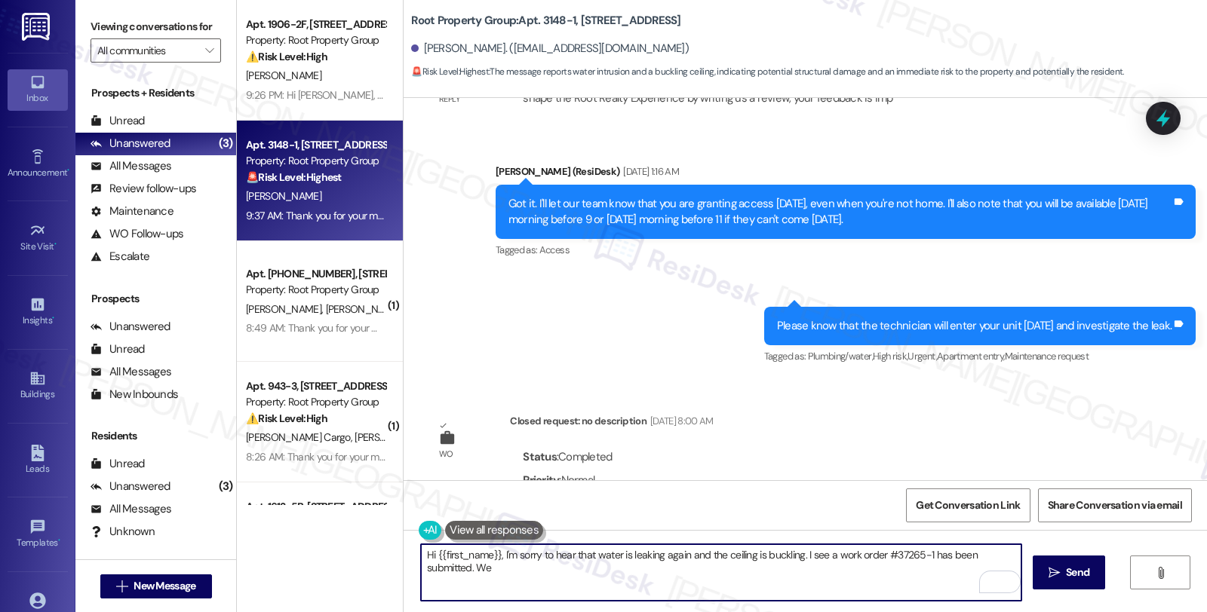
drag, startPoint x: 440, startPoint y: 572, endPoint x: 415, endPoint y: 572, distance: 25.6
click at [421, 572] on textarea "Hi {{first_name}}, I'm sorry to hear that water is leaking again and the ceilin…" at bounding box center [721, 572] width 600 height 57
click at [605, 573] on textarea "Hi {{first_name}}, I'm sorry to hear that water is leaking again and the ceilin…" at bounding box center [721, 572] width 600 height 57
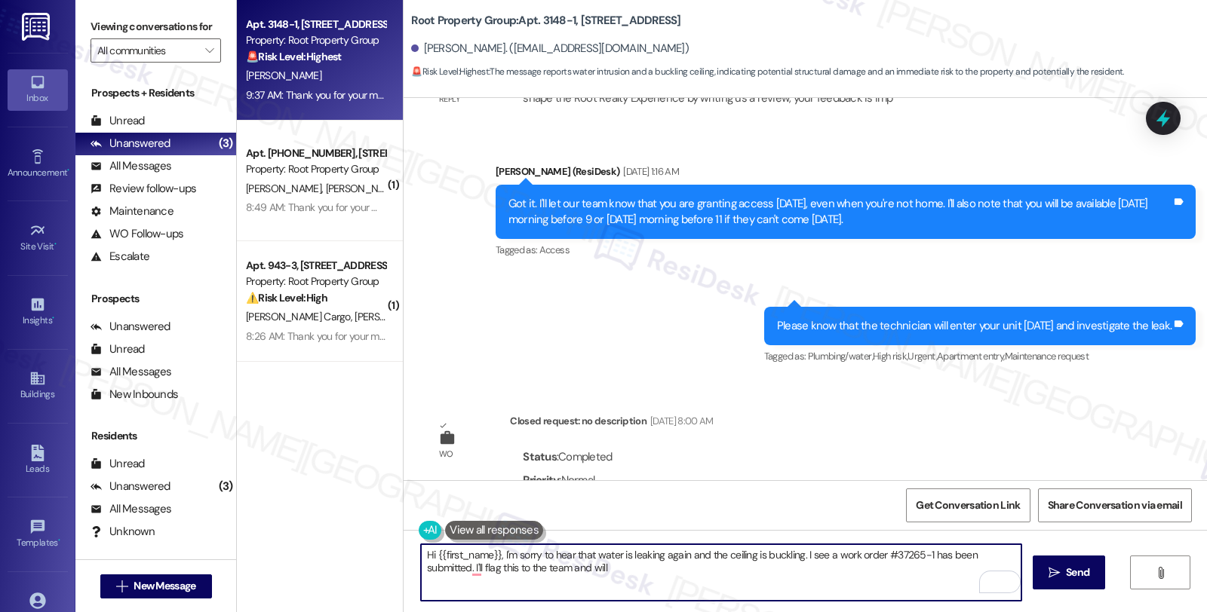
click at [590, 568] on textarea "Hi {{first_name}}, I'm sorry to hear that water is leaking again and the ceilin…" at bounding box center [721, 572] width 600 height 57
drag, startPoint x: 631, startPoint y: 569, endPoint x: 403, endPoint y: 574, distance: 228.6
click at [413, 574] on div "Hi {{first_name}}, I'm sorry to hear that water is leaking again and the ceilin…" at bounding box center [714, 573] width 602 height 58
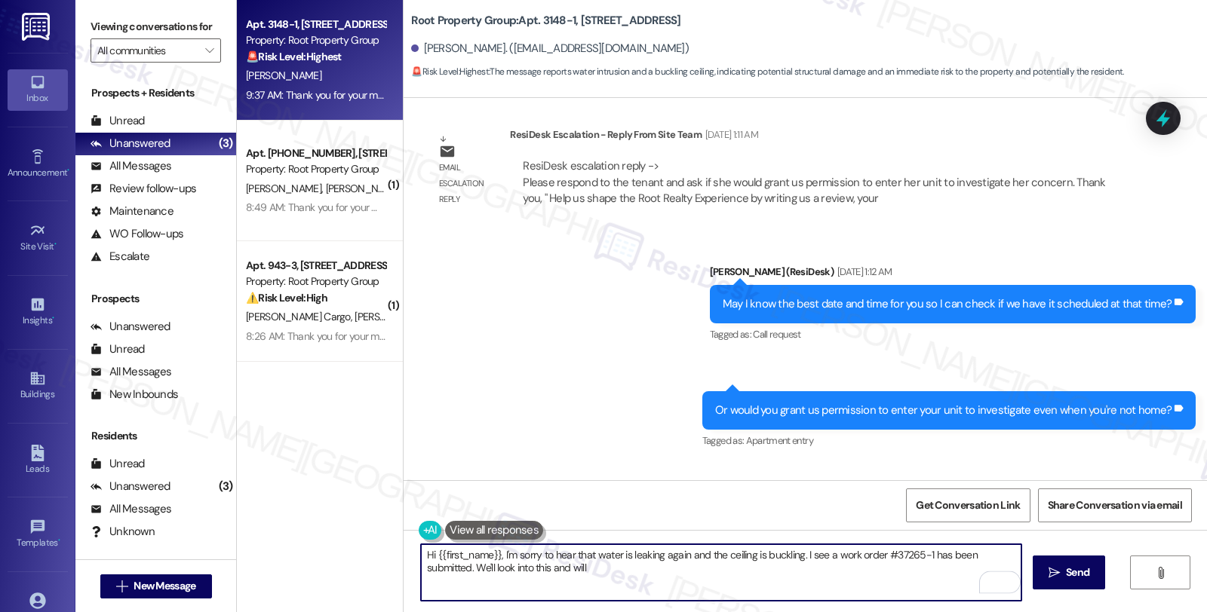
scroll to position [1549, 0]
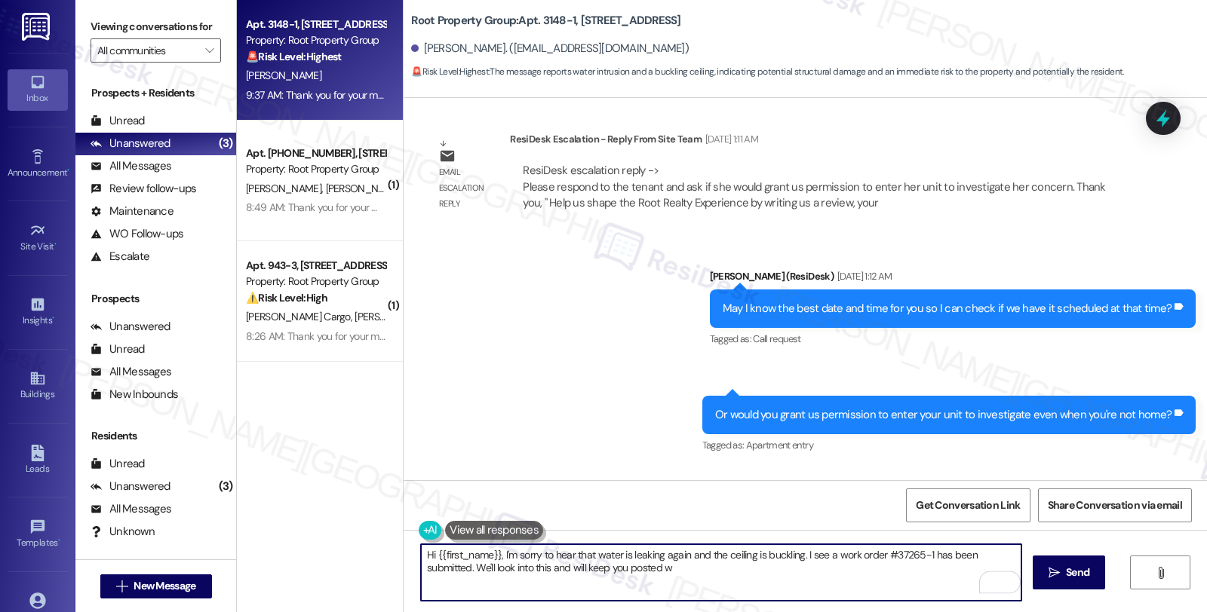
click at [531, 568] on textarea "Hi {{first_name}}, I'm sorry to hear that water is leaking again and the ceilin…" at bounding box center [721, 572] width 600 height 57
click at [569, 568] on textarea "Hi {{first_name}}, I'm sorry to hear that water is leaking again and the ceilin…" at bounding box center [721, 572] width 600 height 57
type textarea "Hi {{first_name}}, I'm sorry to hear that water is leaking again and the ceilin…"
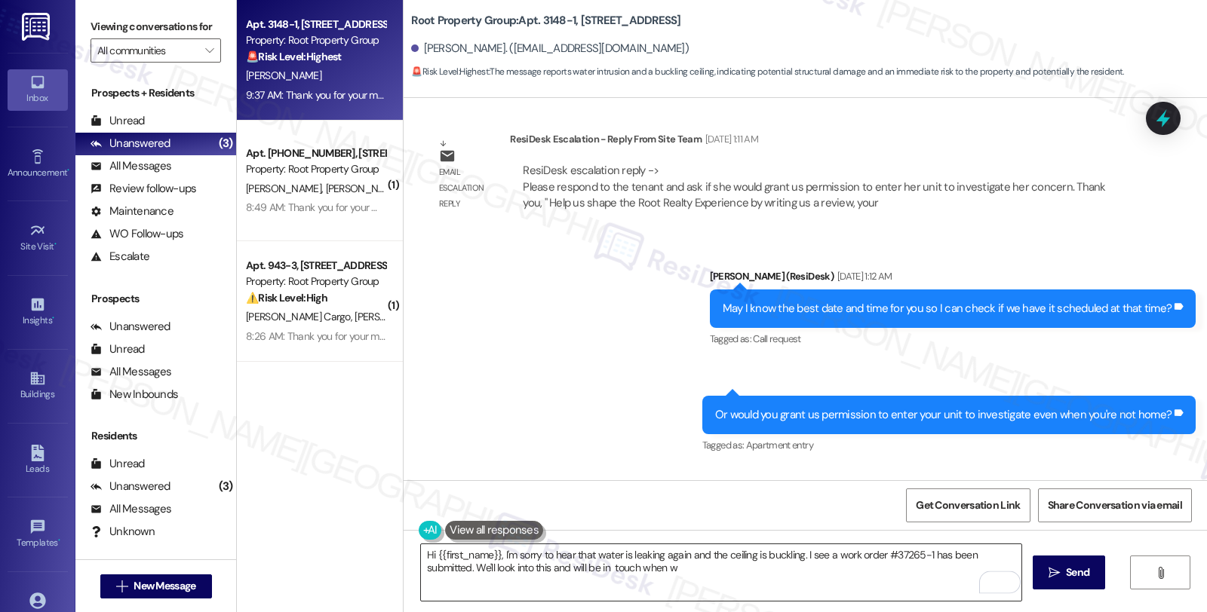
click at [679, 567] on textarea "Hi {{first_name}}, I'm sorry to hear that water is leaking again and the ceilin…" at bounding box center [721, 572] width 600 height 57
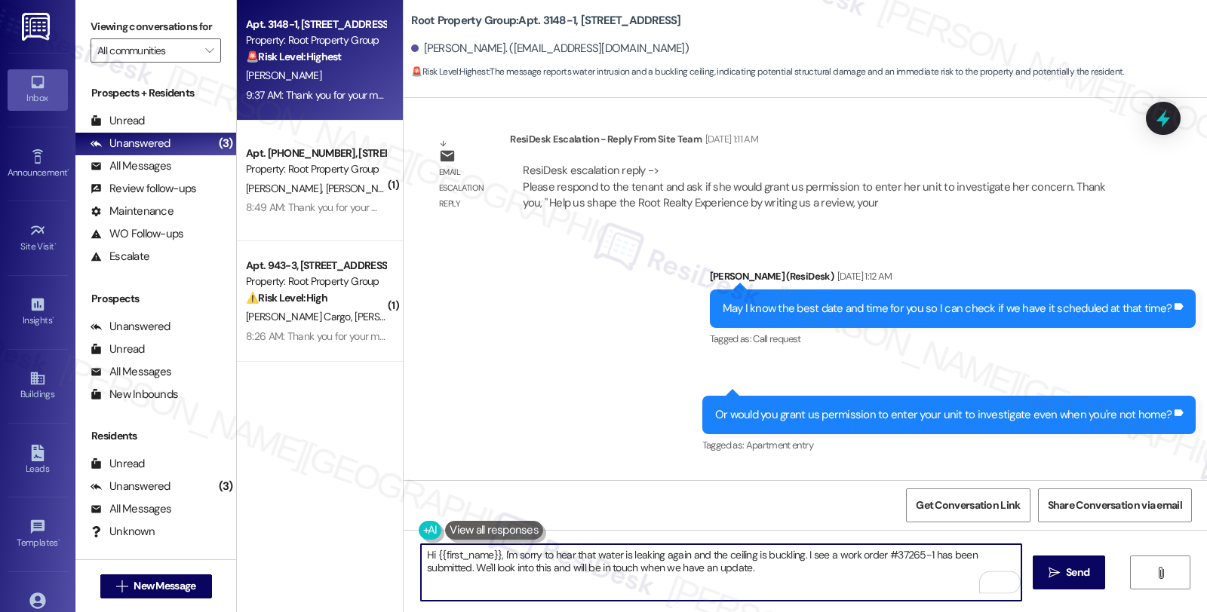
click at [750, 575] on textarea "Hi {{first_name}}, I'm sorry to hear that water is leaking again and the ceilin…" at bounding box center [721, 572] width 600 height 57
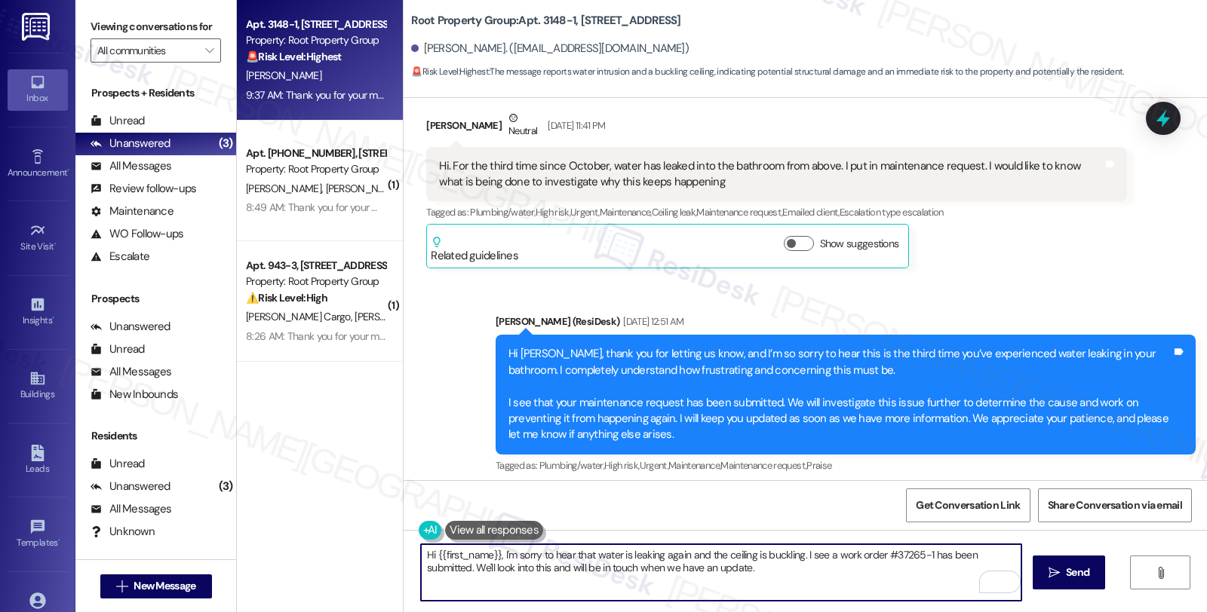
scroll to position [292, 0]
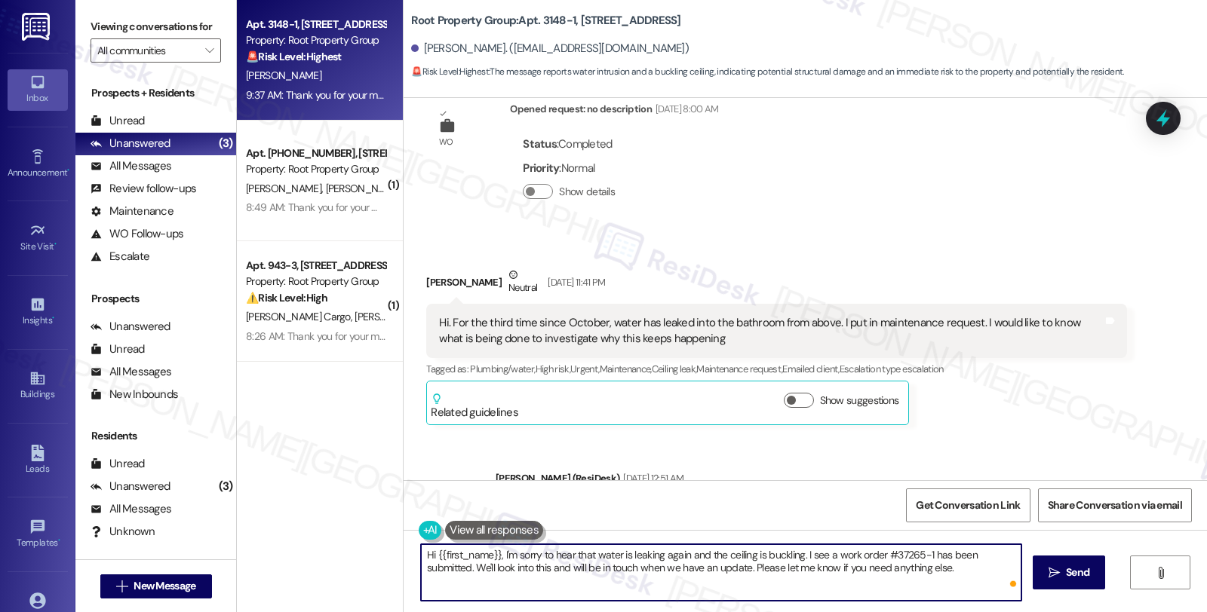
type textarea "Hi {{first_name}}, I'm sorry to hear that water is leaking again and the ceilin…"
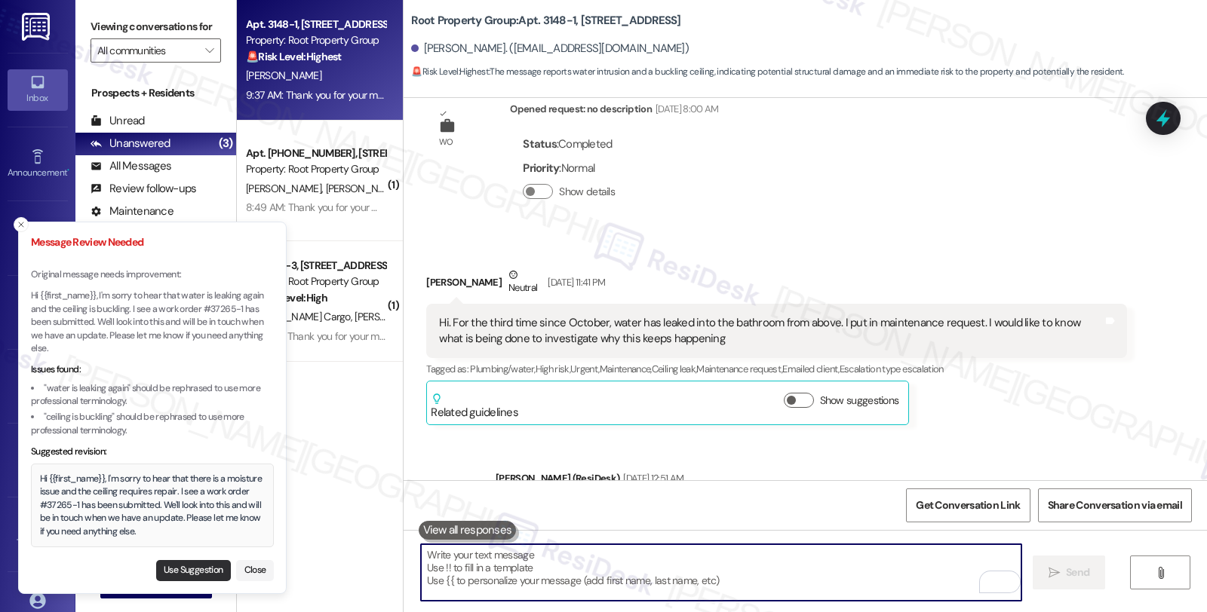
click at [193, 567] on button "Use Suggestion" at bounding box center [193, 570] width 75 height 21
type textarea "Hi {{first_name}}, I'm sorry to hear that there is a moisture issue and the cei…"
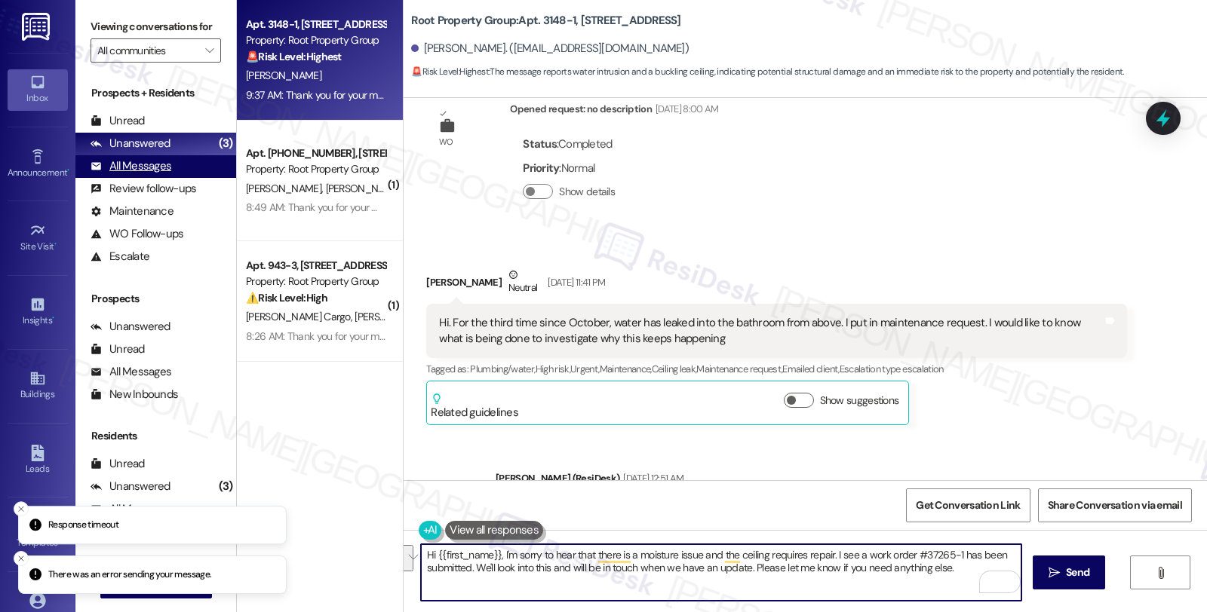
click at [161, 174] on div "All Messages" at bounding box center [130, 166] width 81 height 16
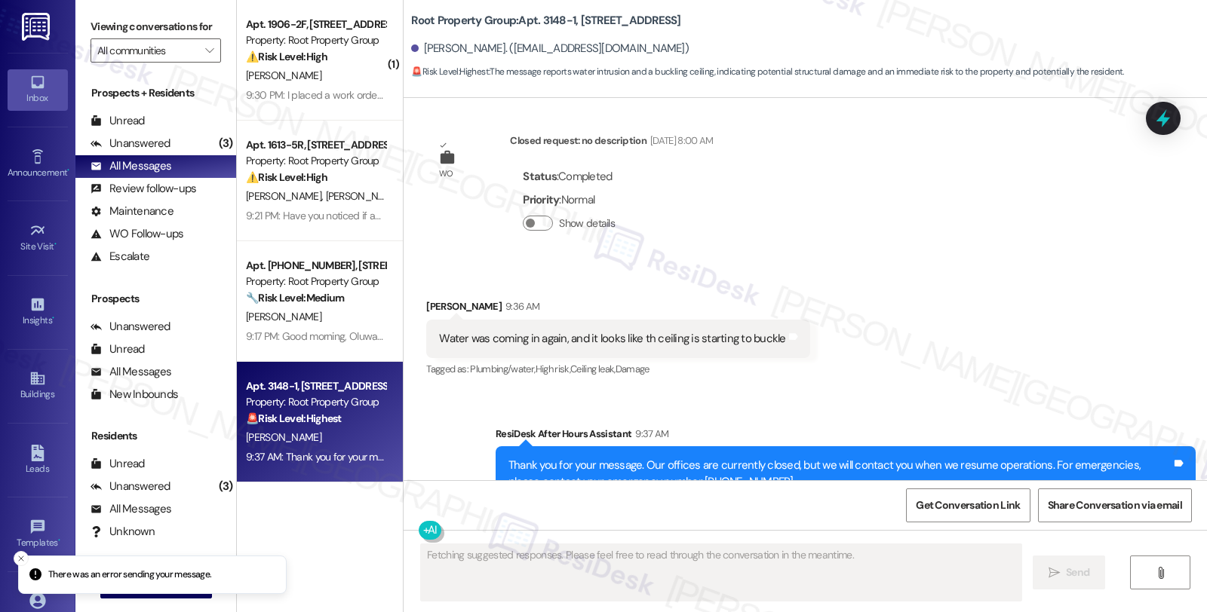
scroll to position [2638, 0]
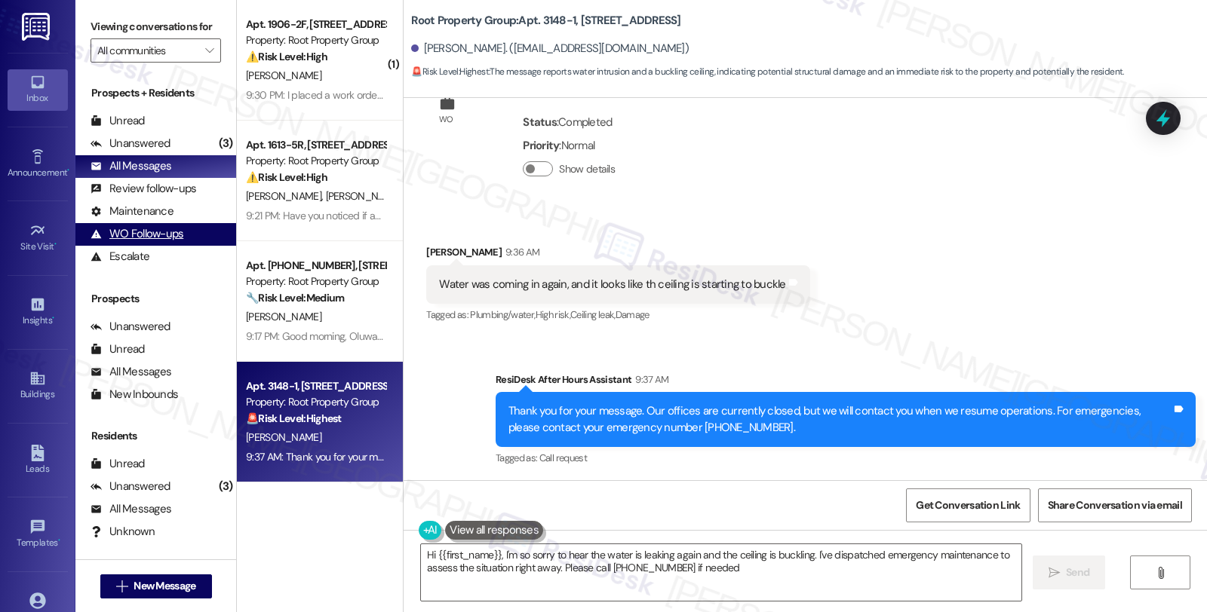
type textarea "Hi {{first_name}}, I'm so sorry to hear the water is leaking again and the ceil…"
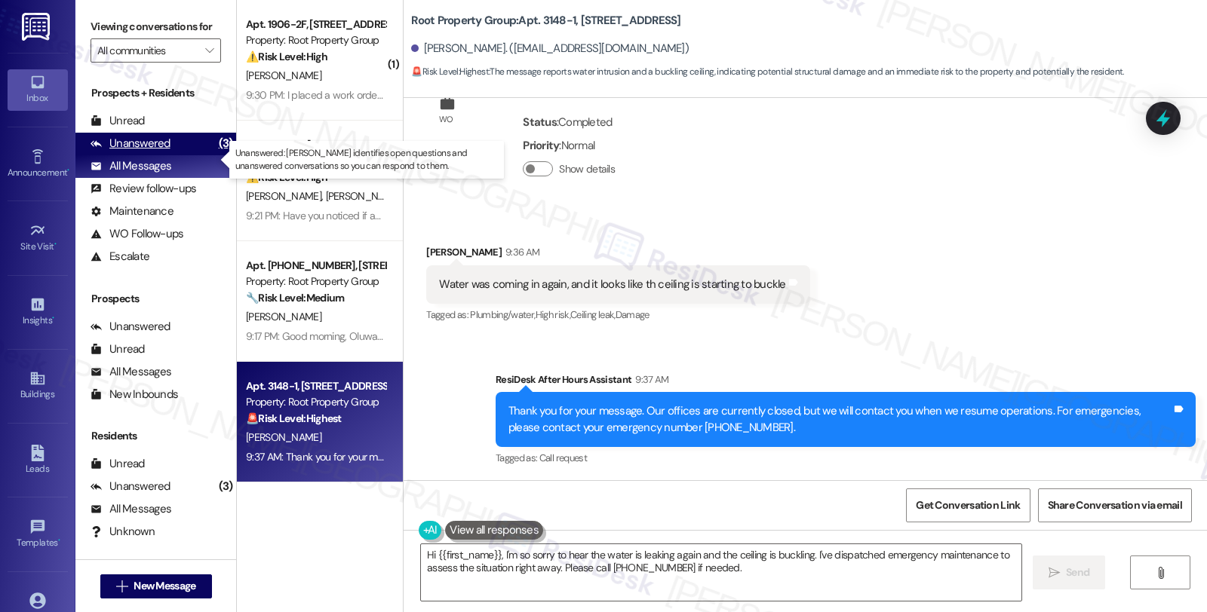
click at [161, 152] on div "Unanswered" at bounding box center [130, 144] width 80 height 16
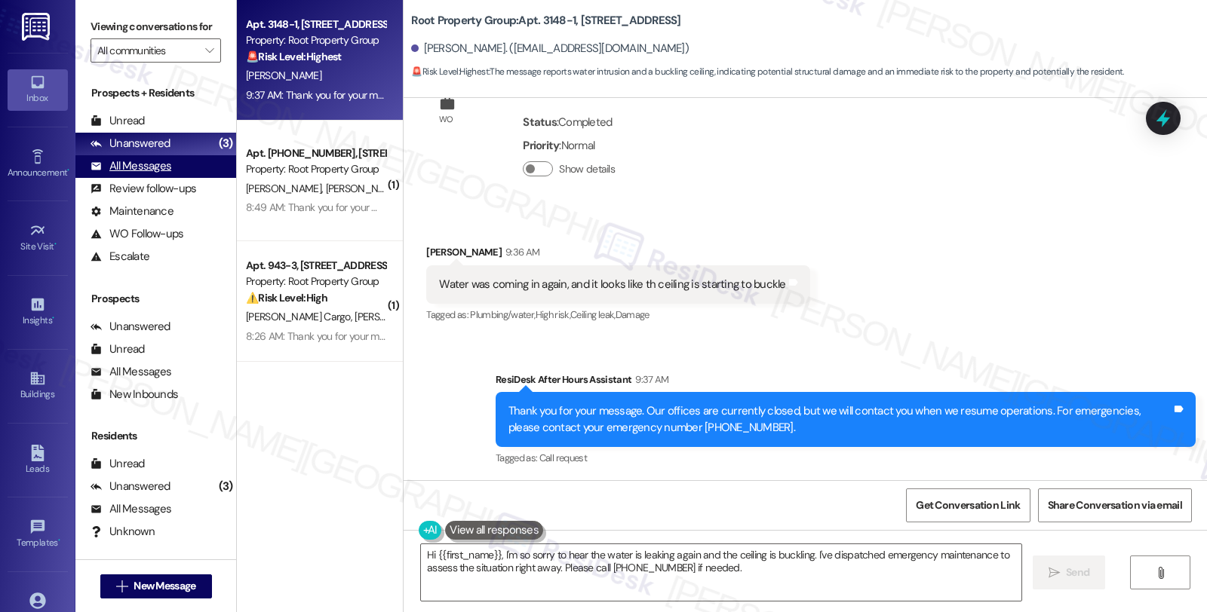
click at [152, 178] on div "All Messages (undefined)" at bounding box center [155, 166] width 161 height 23
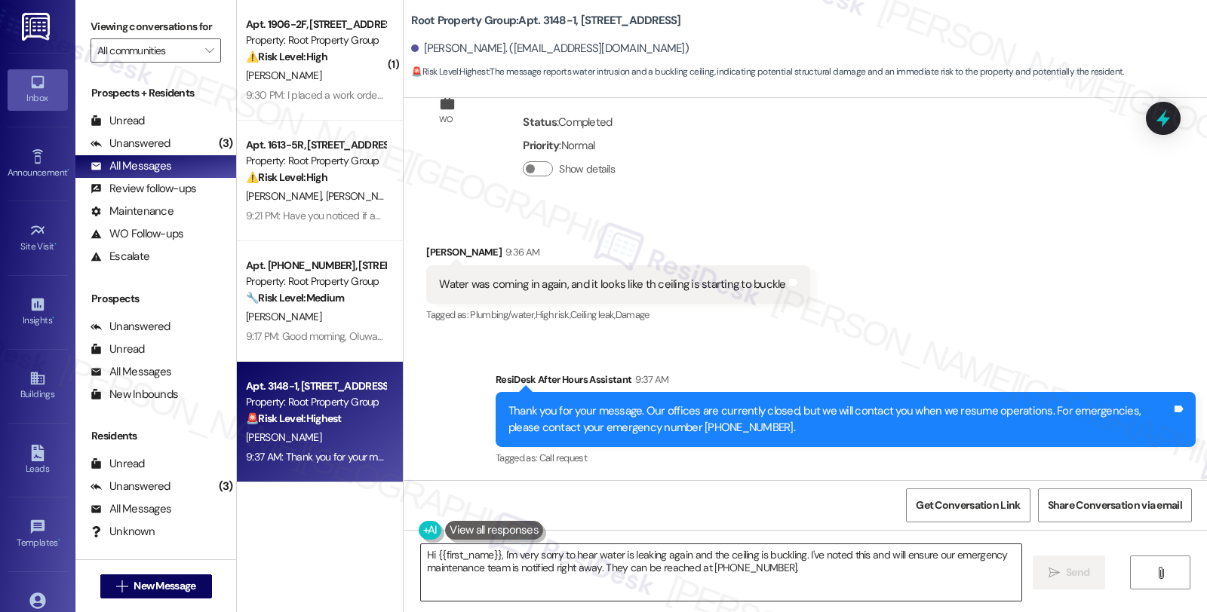
click at [636, 578] on textarea "Hi {{first_name}}, I'm very sorry to hear water is leaking again and the ceilin…" at bounding box center [721, 572] width 600 height 57
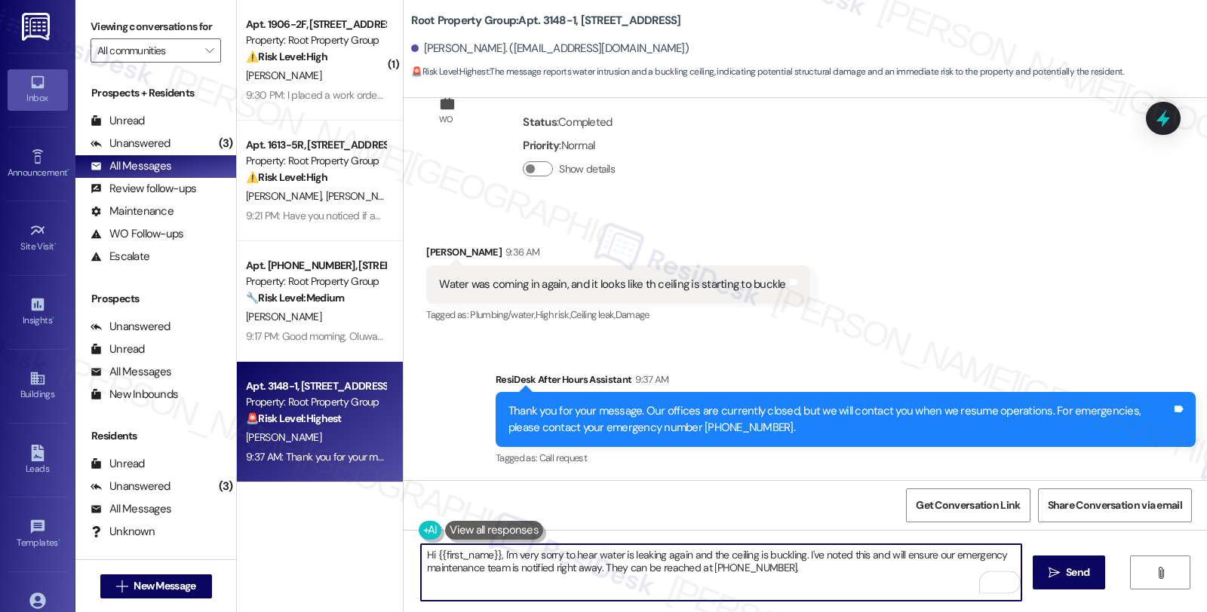
paste textarea "sorry to hear that there is a moisture issue and the ceiling requires repair. I…"
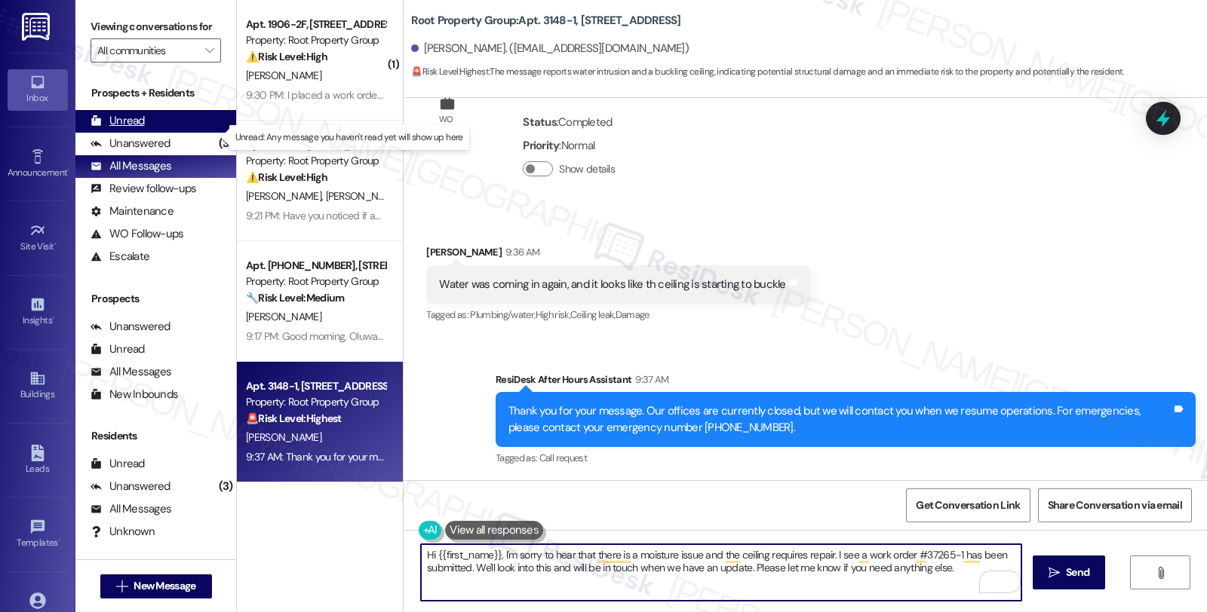
type textarea "Hi {{first_name}}, I'm sorry to hear that there is a moisture issue and the cei…"
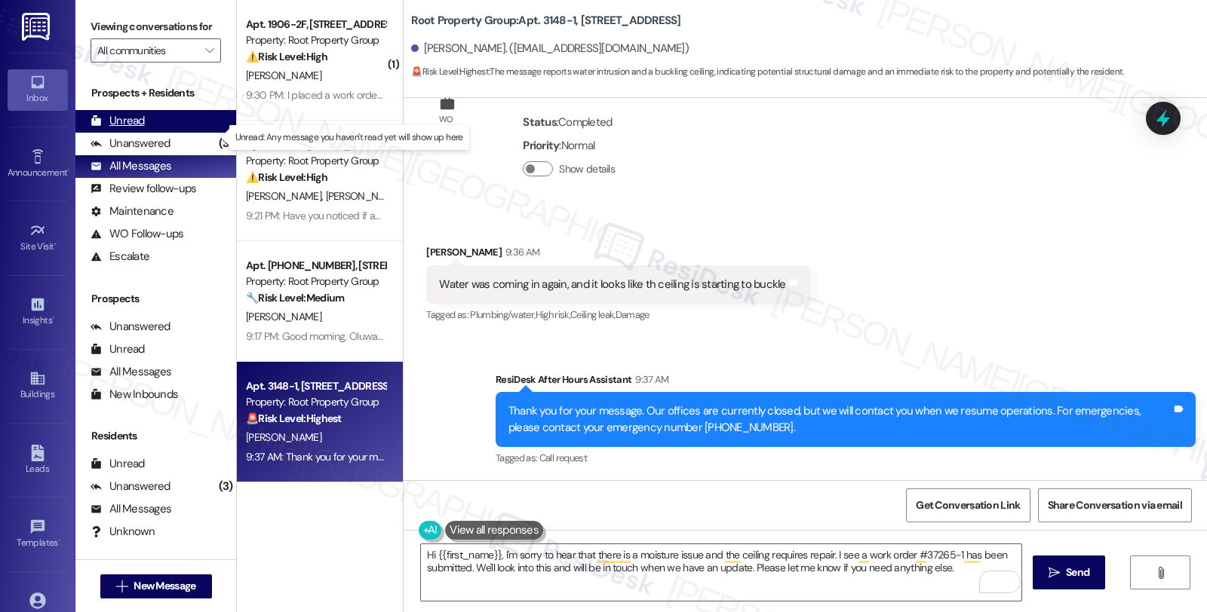
click at [170, 133] on div "Unread (0)" at bounding box center [155, 121] width 161 height 23
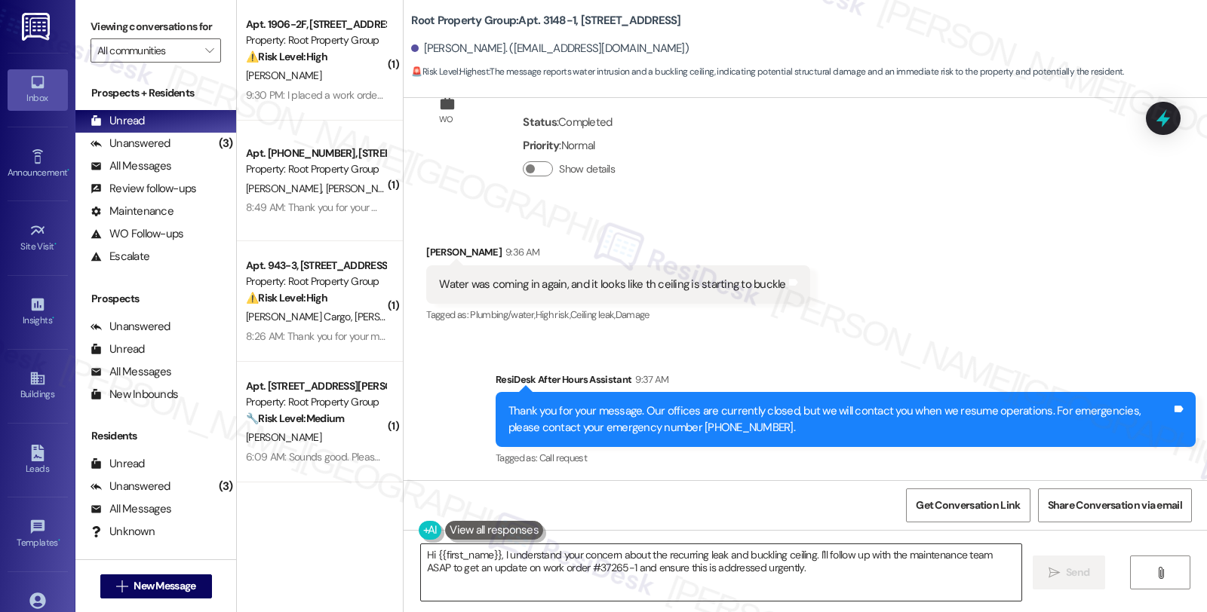
click at [769, 579] on textarea "Hi {{first_name}}, I understand your concern about the recurring leak and buckl…" at bounding box center [721, 572] width 600 height 57
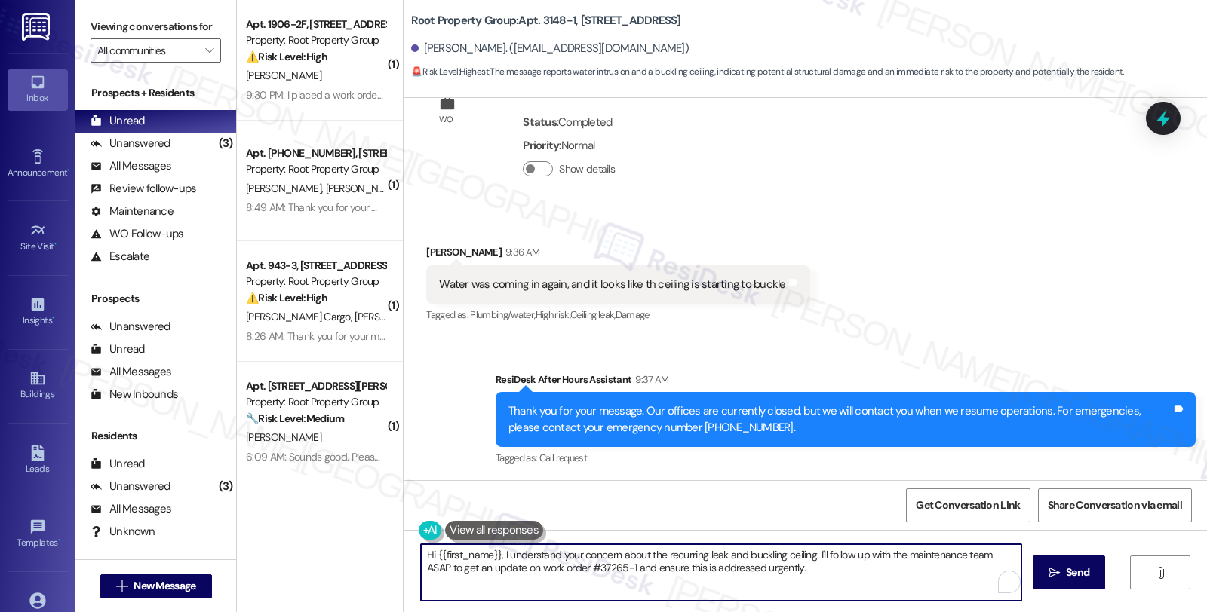
paste textarea "'m sorry to hear that there is a moisture issue and the ceiling requires repair…"
type textarea "Hi {{first_name}}, I'm sorry to hear that there is a moisture issue and the cei…"
click at [1094, 577] on button " Send" at bounding box center [1068, 573] width 73 height 34
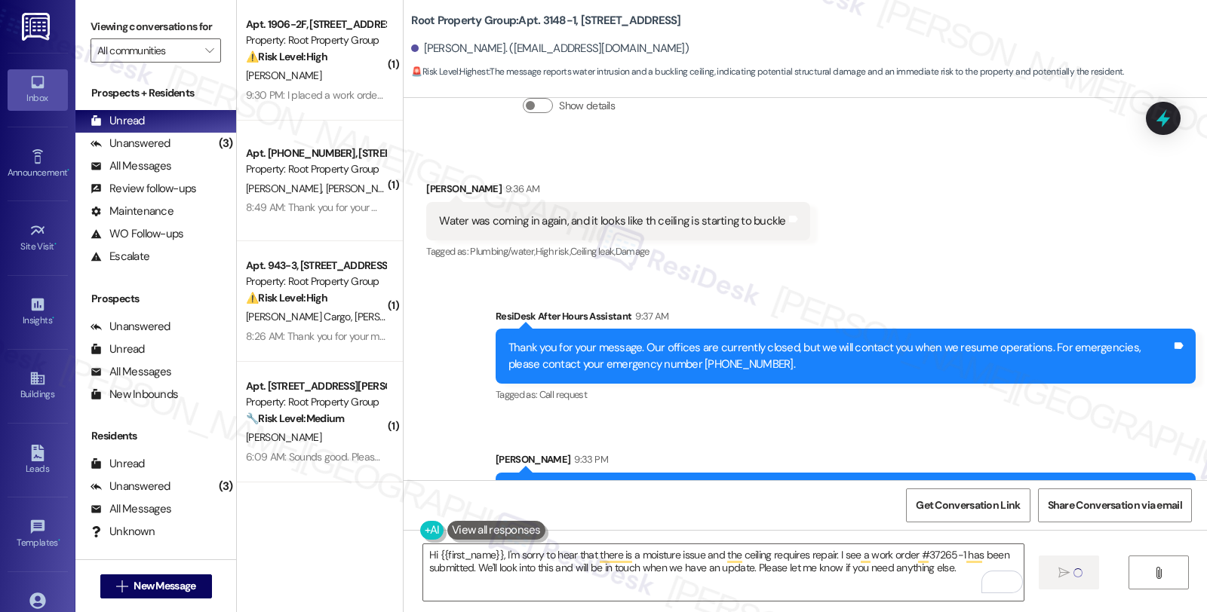
scroll to position [2760, 0]
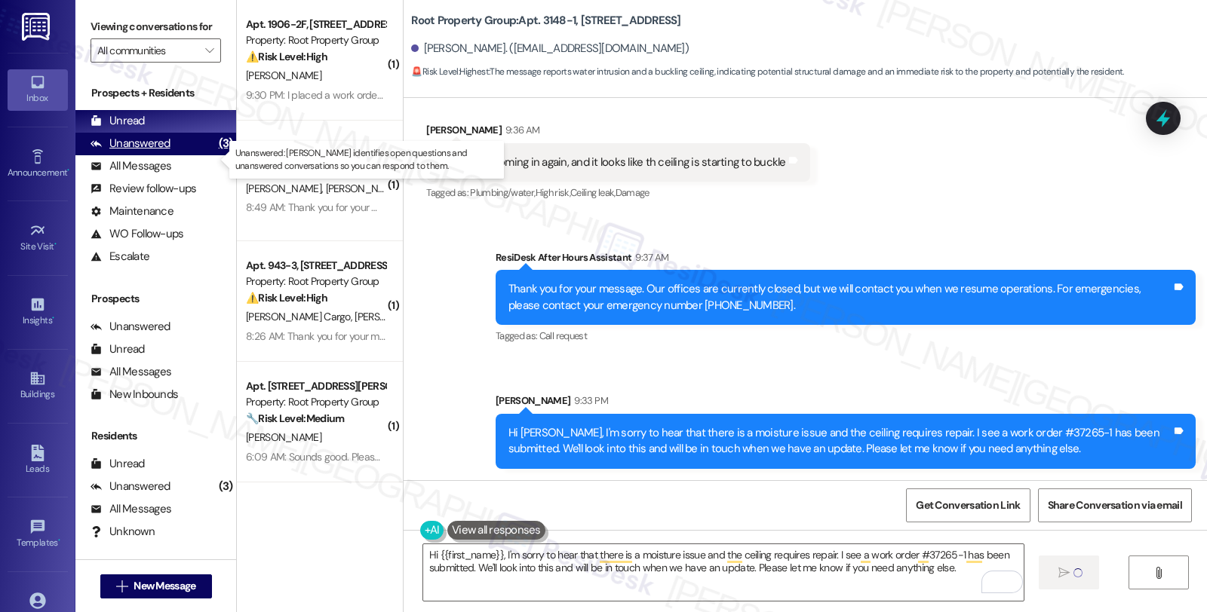
click at [147, 152] on div "Unanswered" at bounding box center [130, 144] width 80 height 16
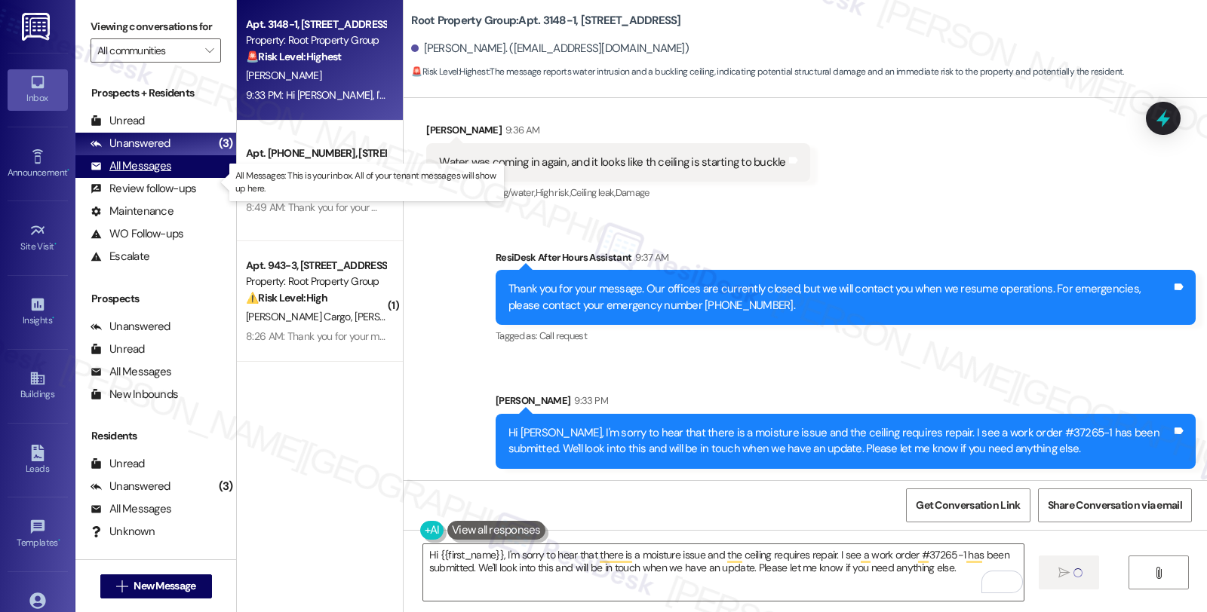
click at [152, 178] on div "All Messages (undefined)" at bounding box center [155, 166] width 161 height 23
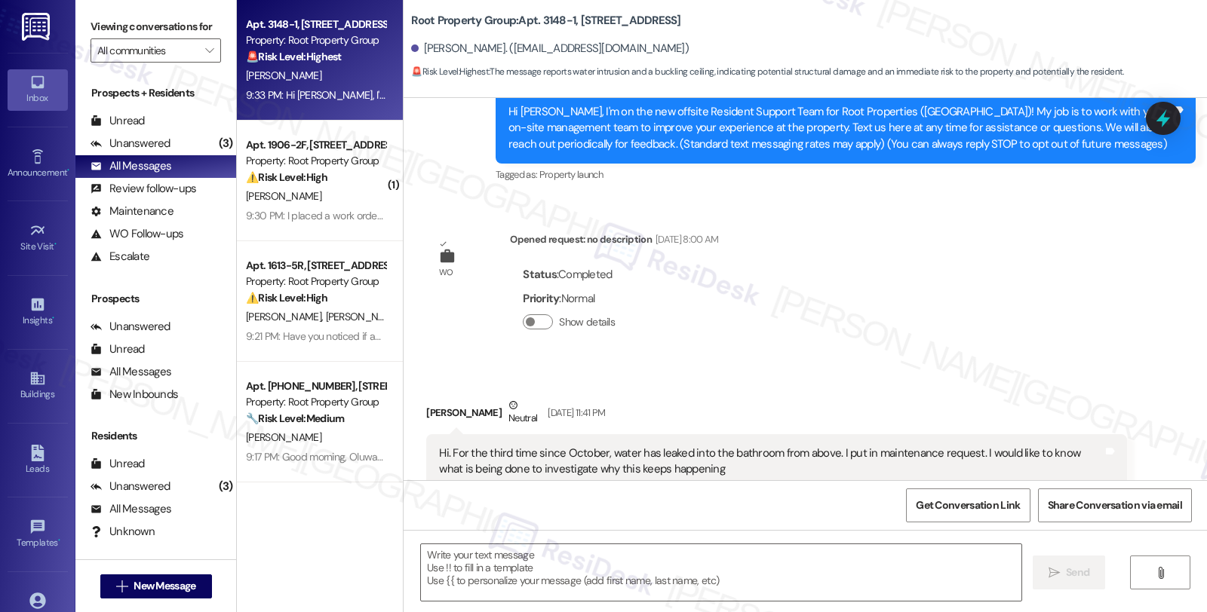
type textarea "Fetching suggested responses. Please feel free to read through the conversation…"
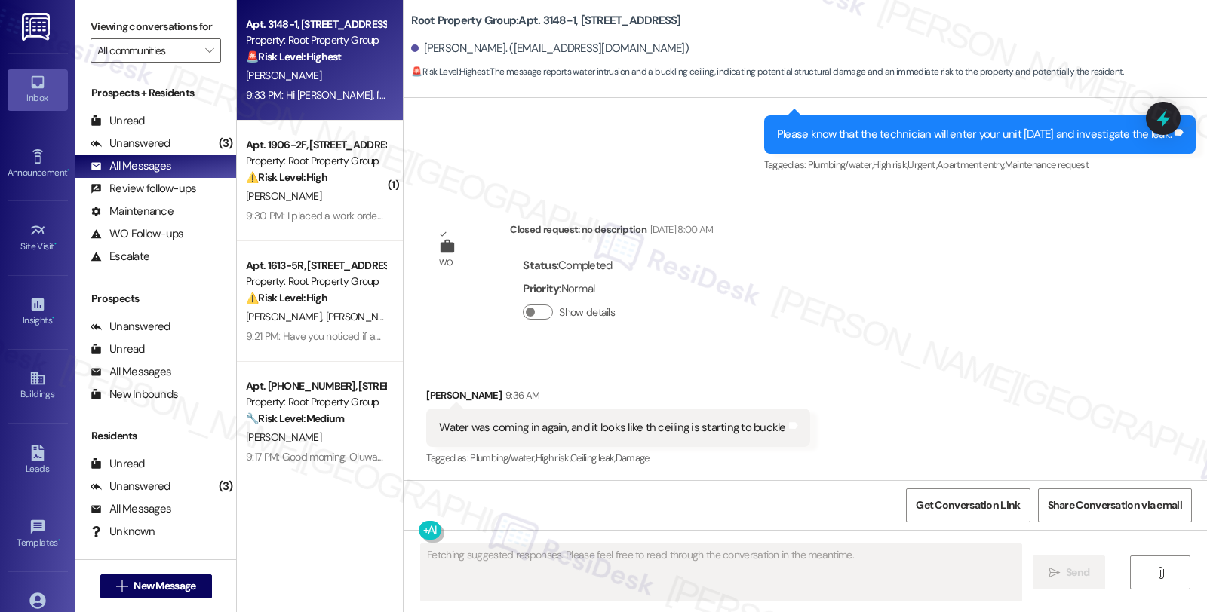
scroll to position [2800, 0]
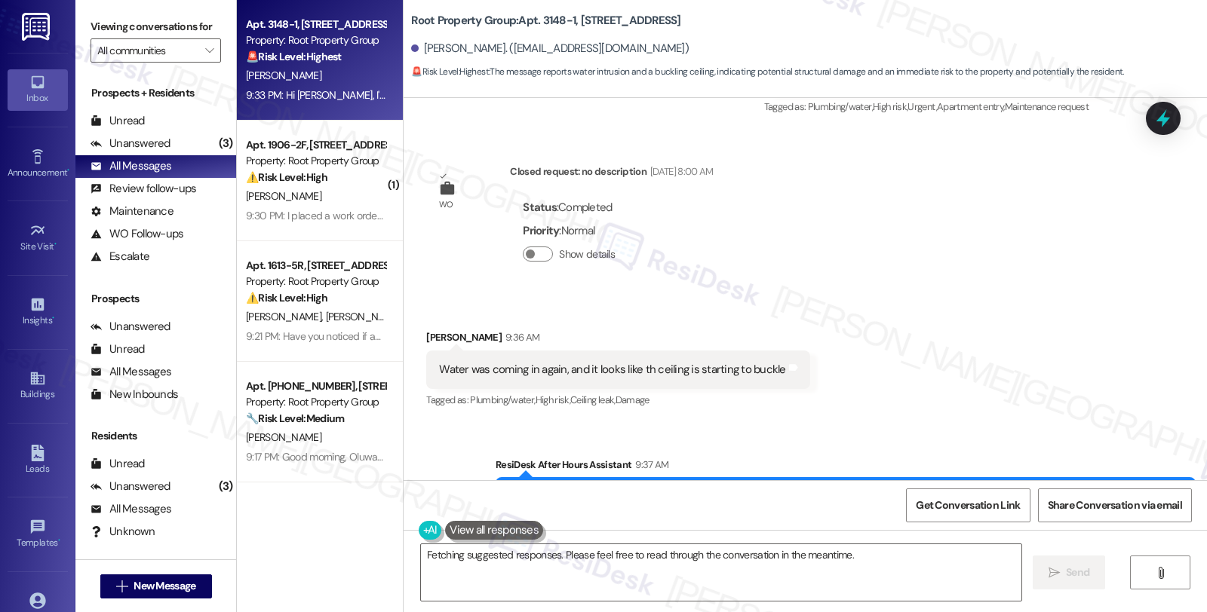
scroll to position [2538, 0]
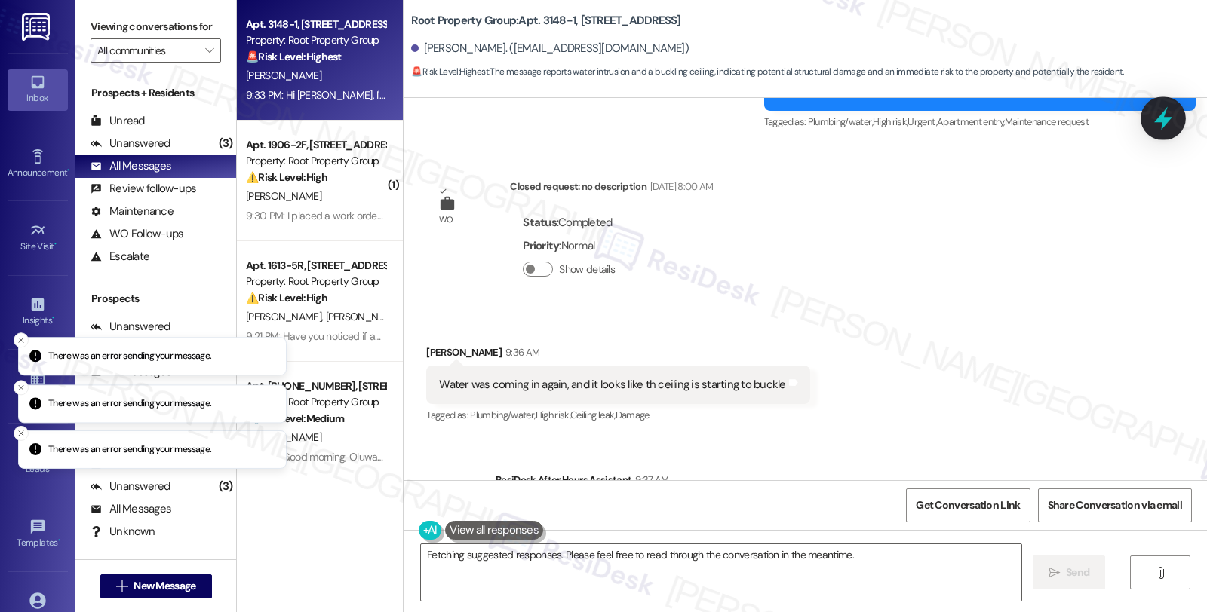
click at [1158, 122] on icon at bounding box center [1163, 118] width 18 height 23
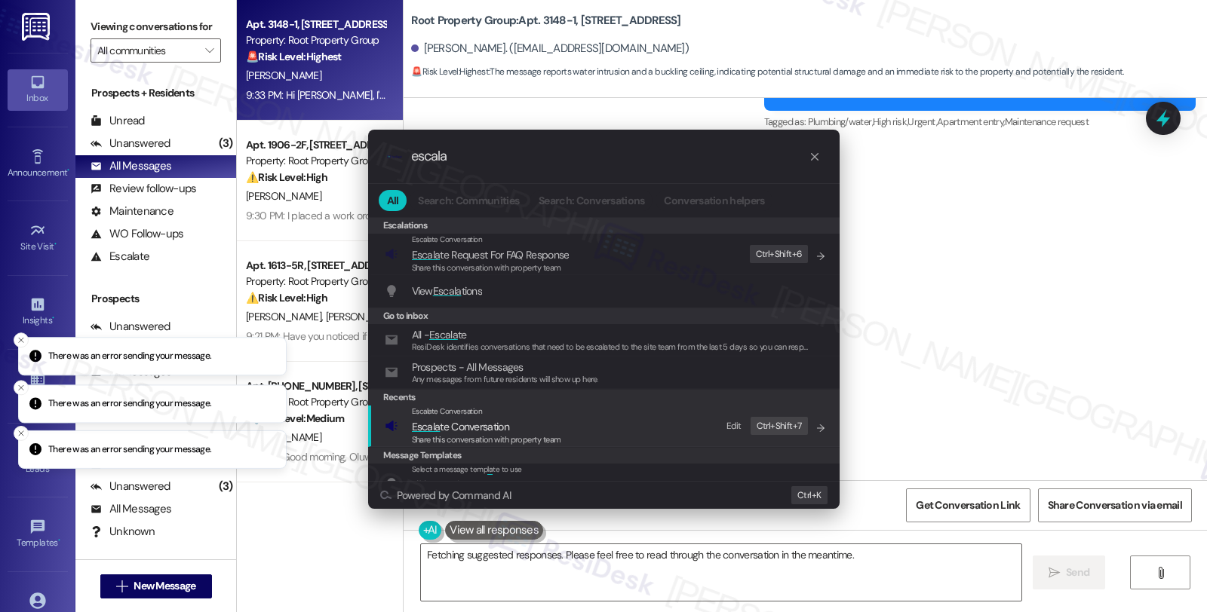
type input "escala"
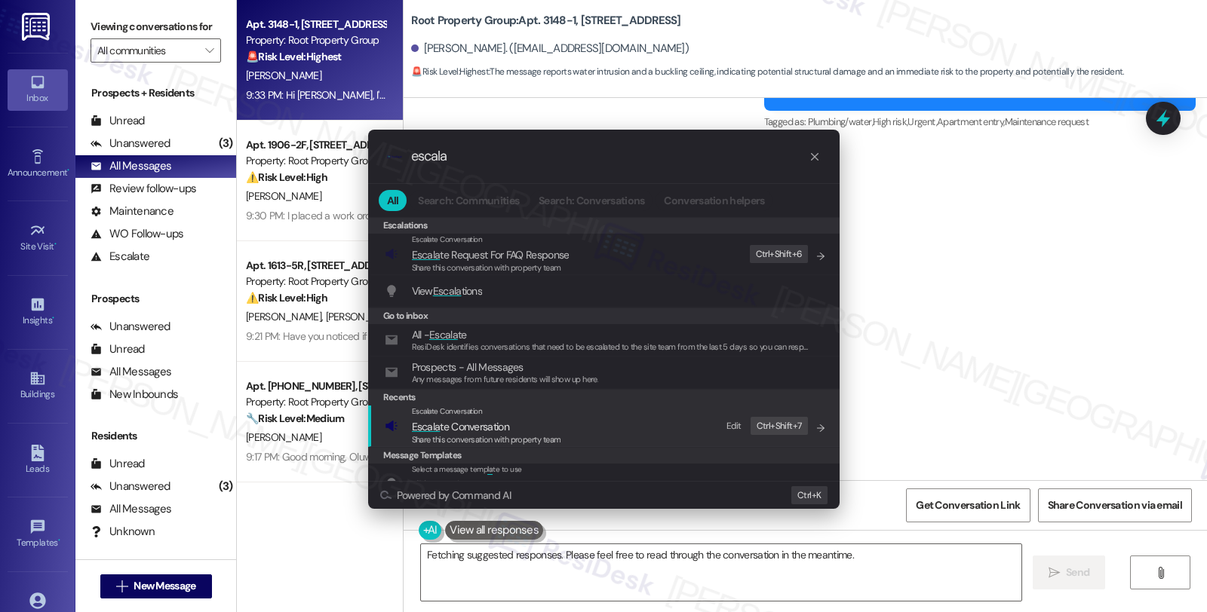
click at [492, 432] on span "Escala te Conversation" at bounding box center [460, 427] width 97 height 14
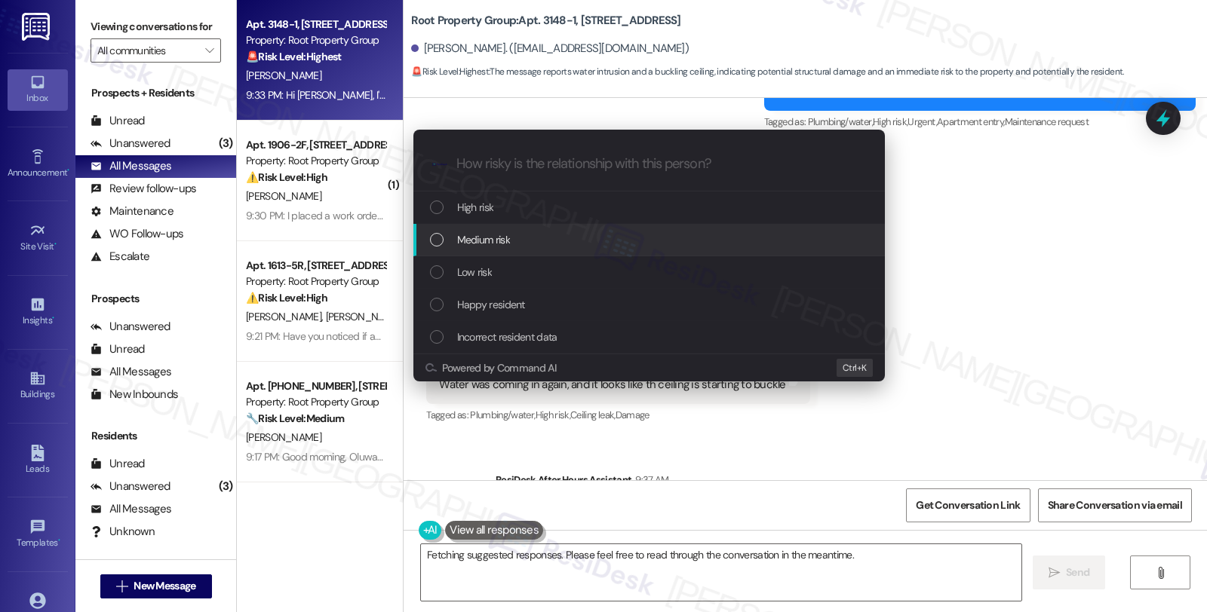
click at [519, 235] on div "Medium risk" at bounding box center [650, 240] width 441 height 17
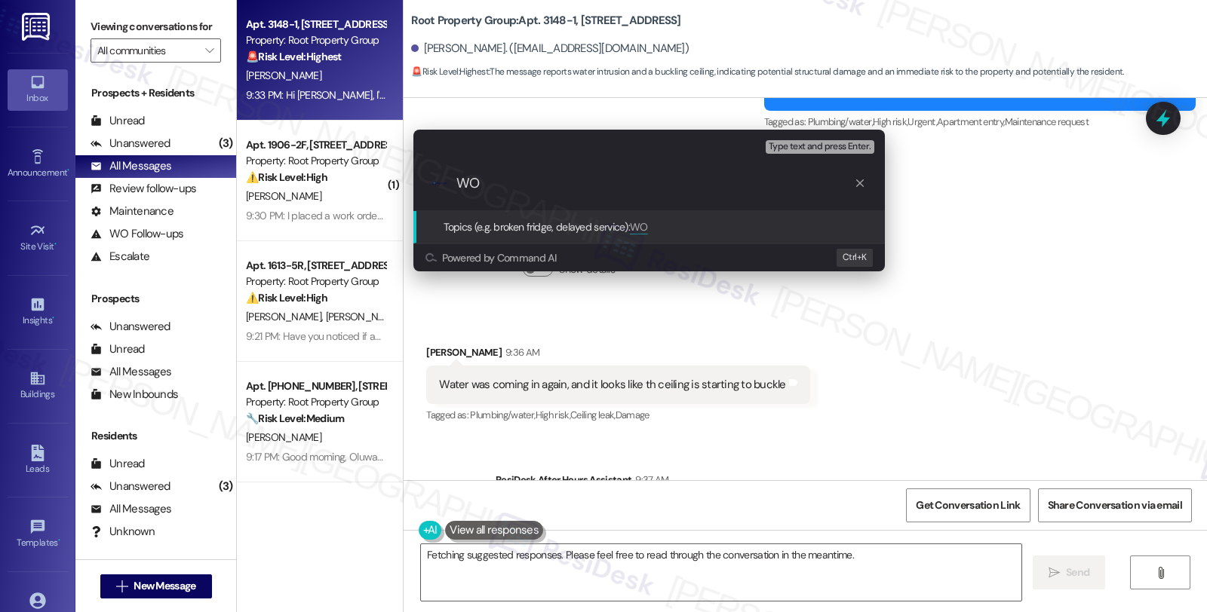
paste input "#37265-1"
type input "WO #37265-1 (water is leaking again)"
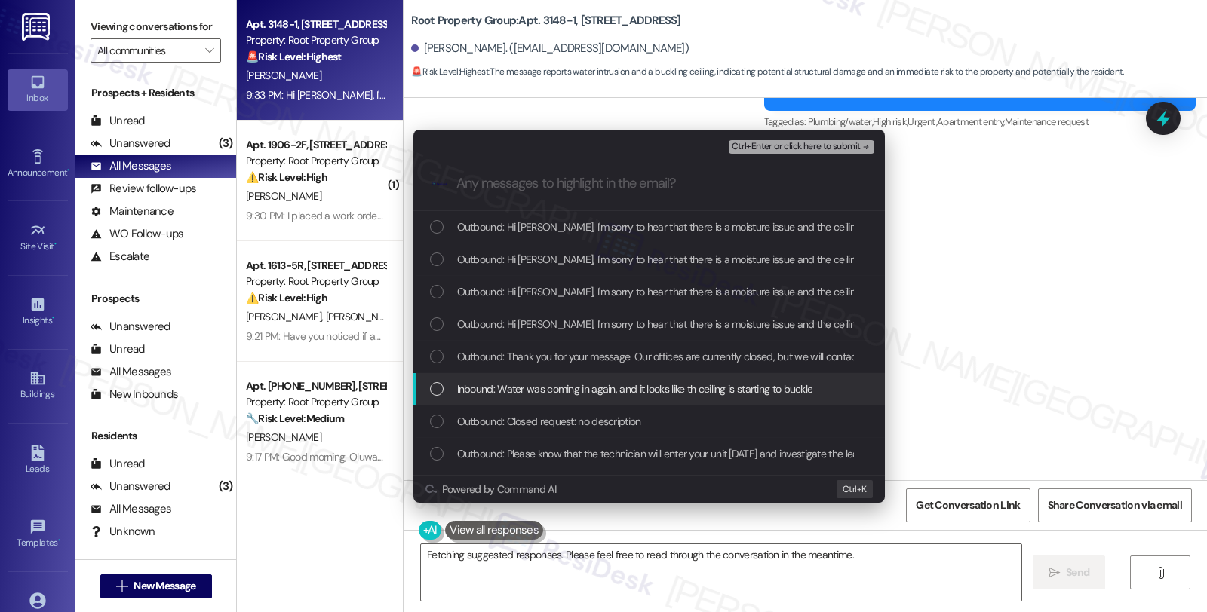
click at [567, 393] on span "Inbound: Water was coming in again, and it looks like th ceiling is starting to…" at bounding box center [635, 389] width 356 height 17
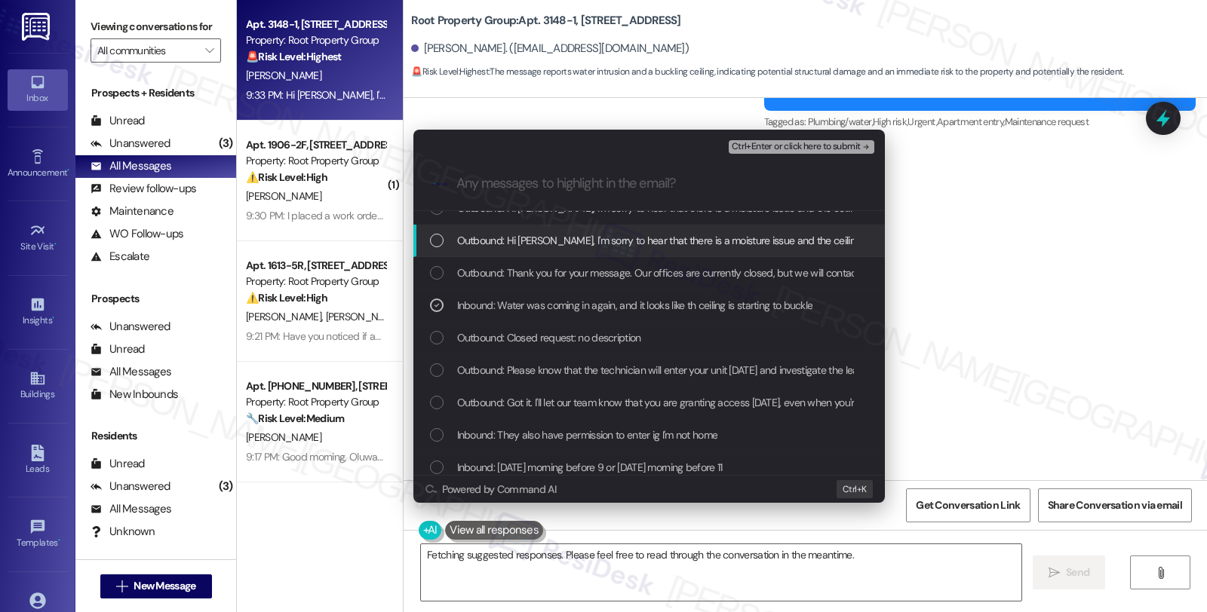
click at [771, 145] on span "Ctrl+Enter or click here to submit" at bounding box center [796, 147] width 129 height 11
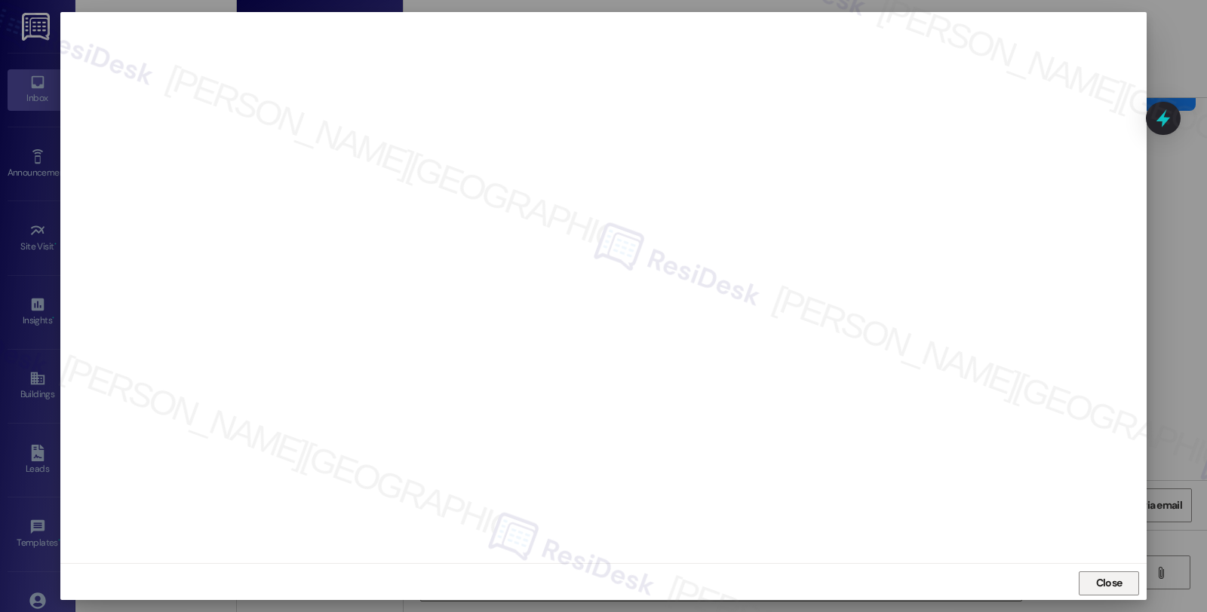
click at [1125, 581] on button "Close" at bounding box center [1108, 584] width 60 height 24
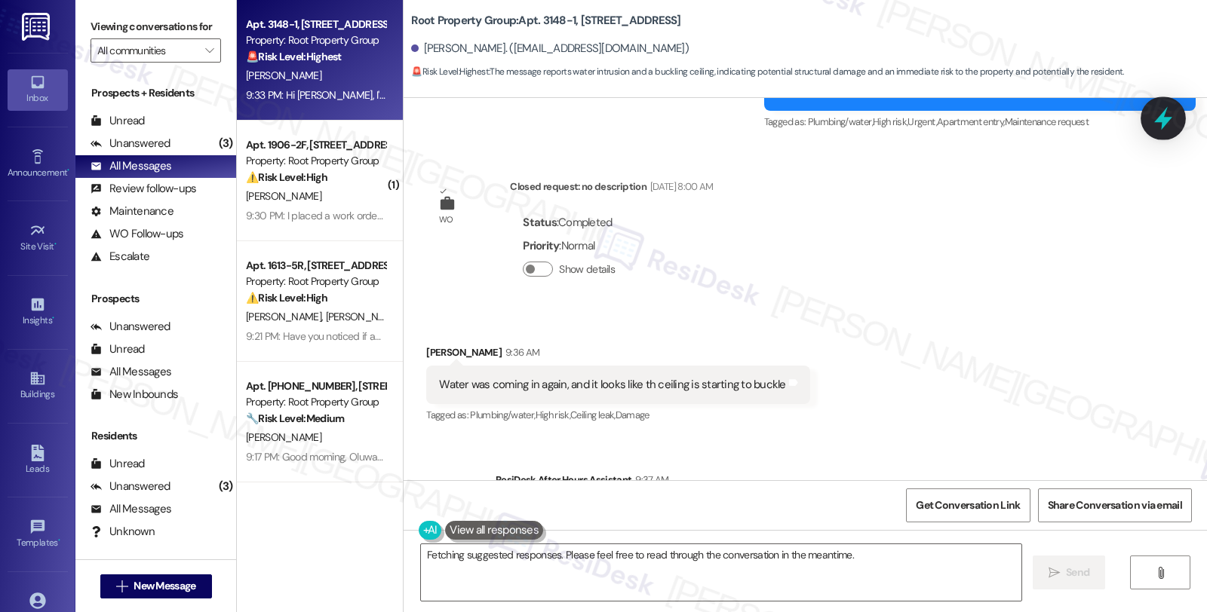
click at [1160, 119] on icon at bounding box center [1163, 118] width 18 height 23
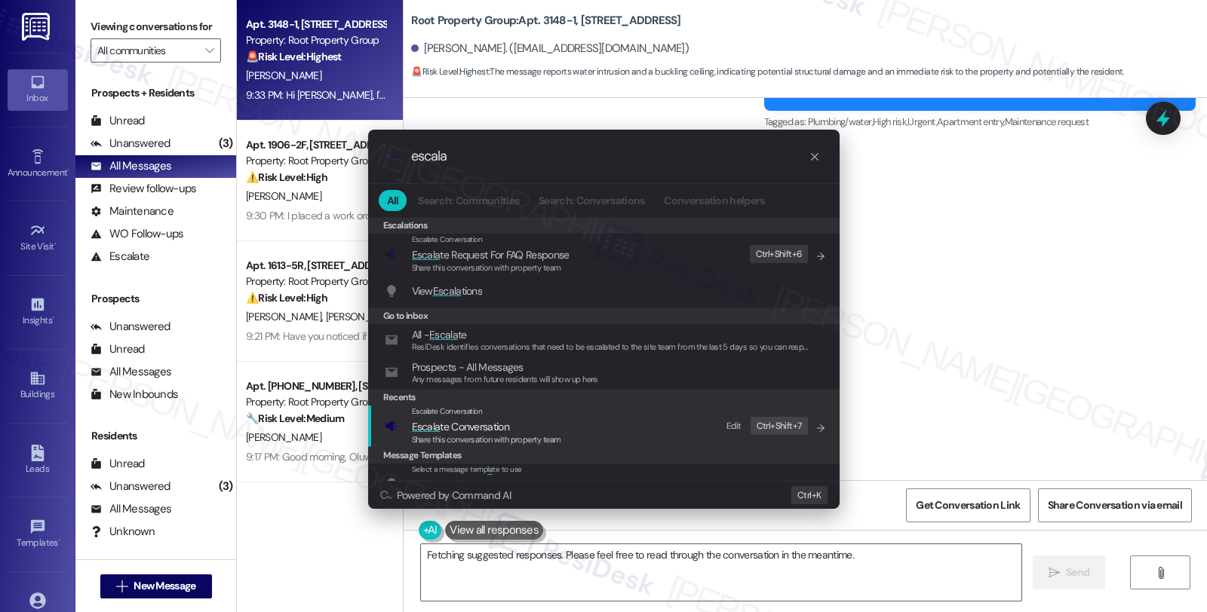
type input "escala"
click at [514, 421] on span "Escala te Conversation" at bounding box center [486, 427] width 149 height 17
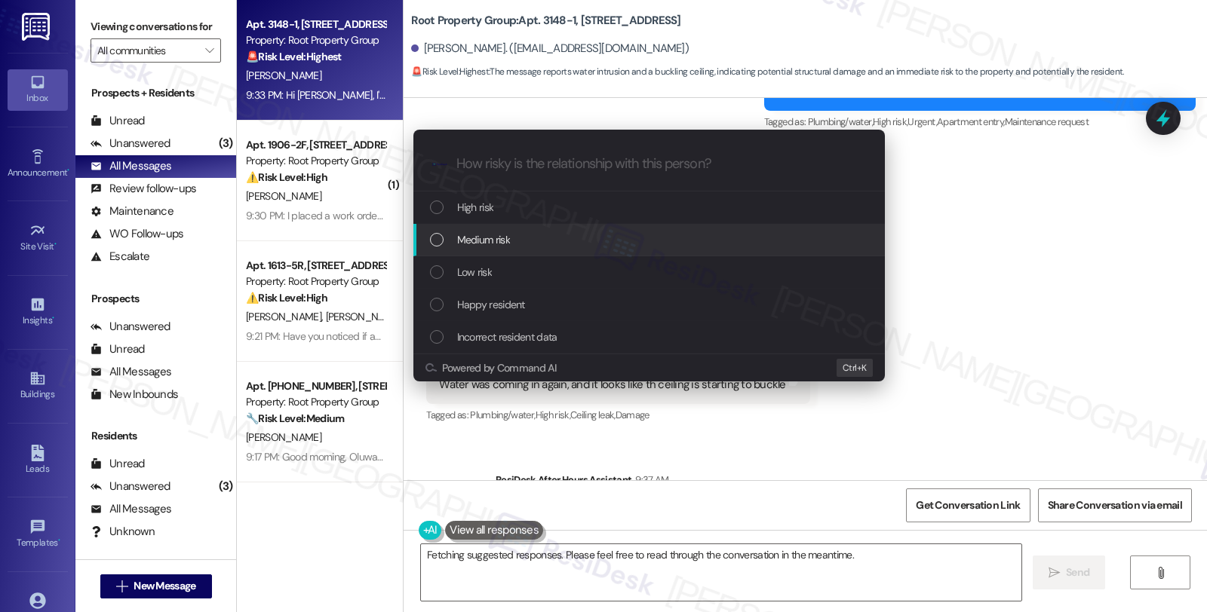
click at [500, 232] on span "Medium risk" at bounding box center [483, 240] width 53 height 17
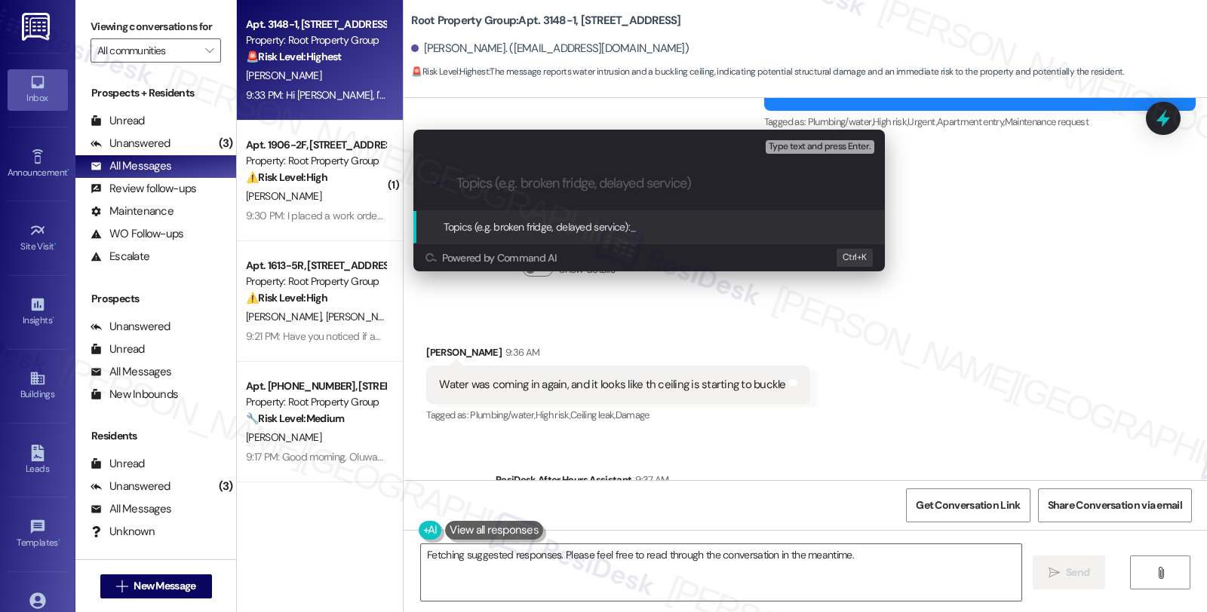
paste input "WO #37265-1 (water is leaking again)"
type input "WO #37265-1 (water is leaking again)"
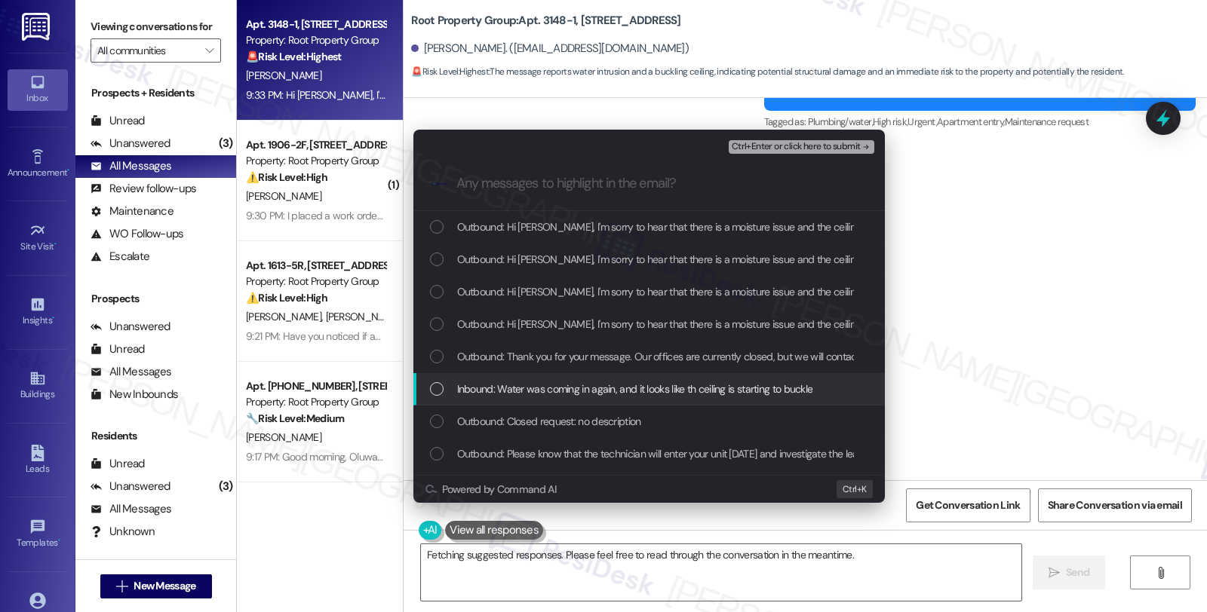
click at [500, 388] on span "Inbound: Water was coming in again, and it looks like th ceiling is starting to…" at bounding box center [635, 389] width 356 height 17
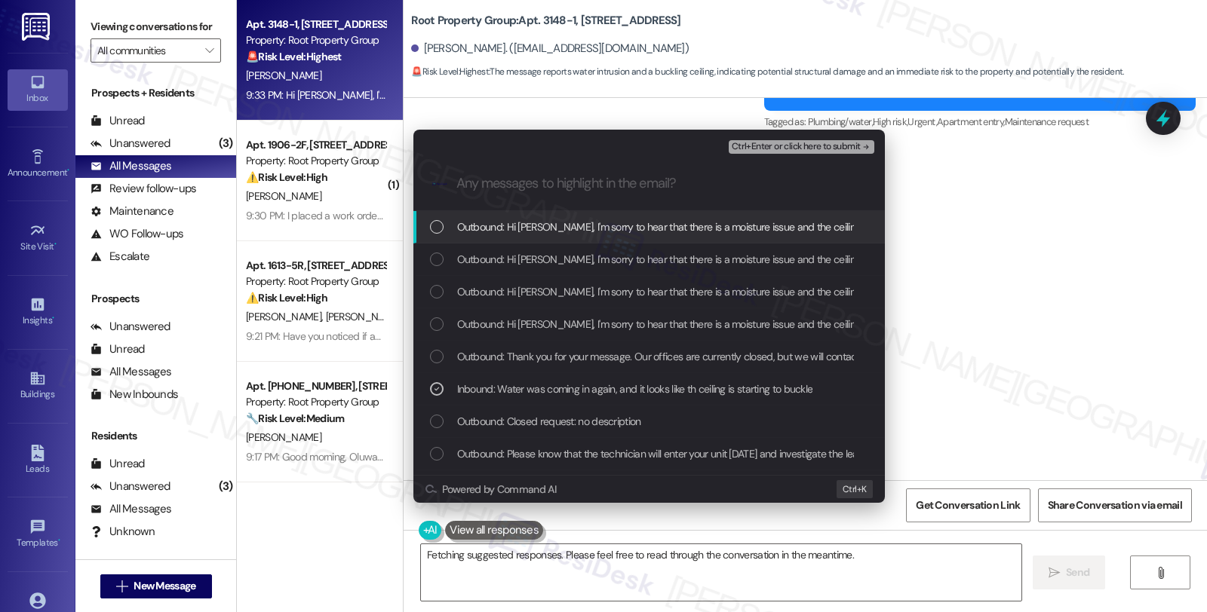
click at [775, 146] on span "Ctrl+Enter or click here to submit" at bounding box center [796, 147] width 129 height 11
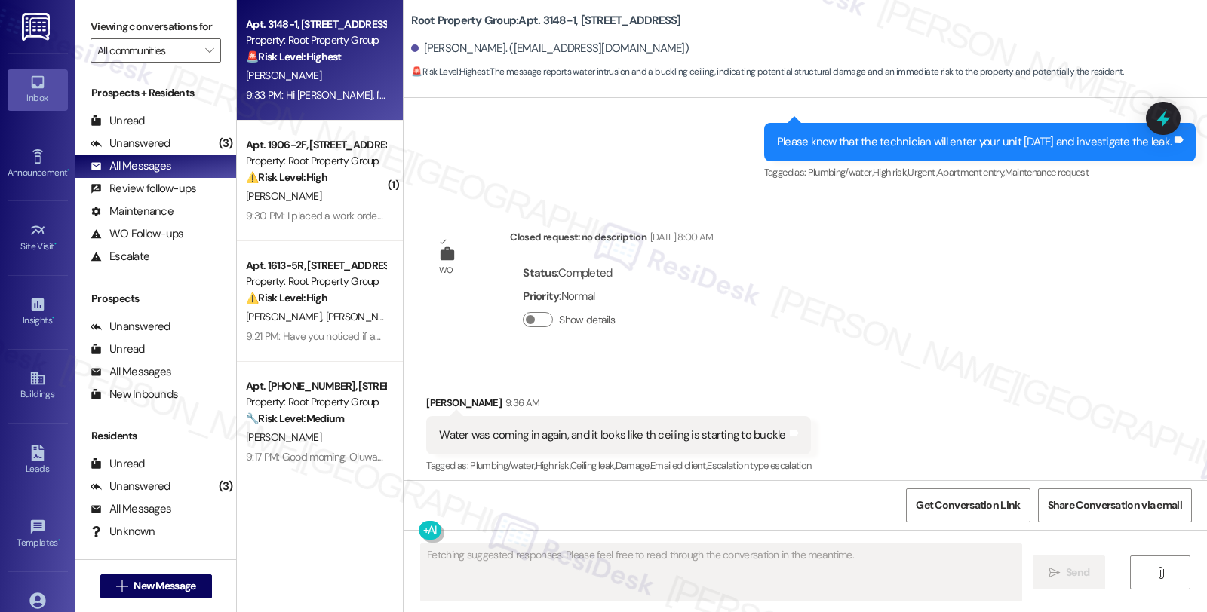
scroll to position [2904, 0]
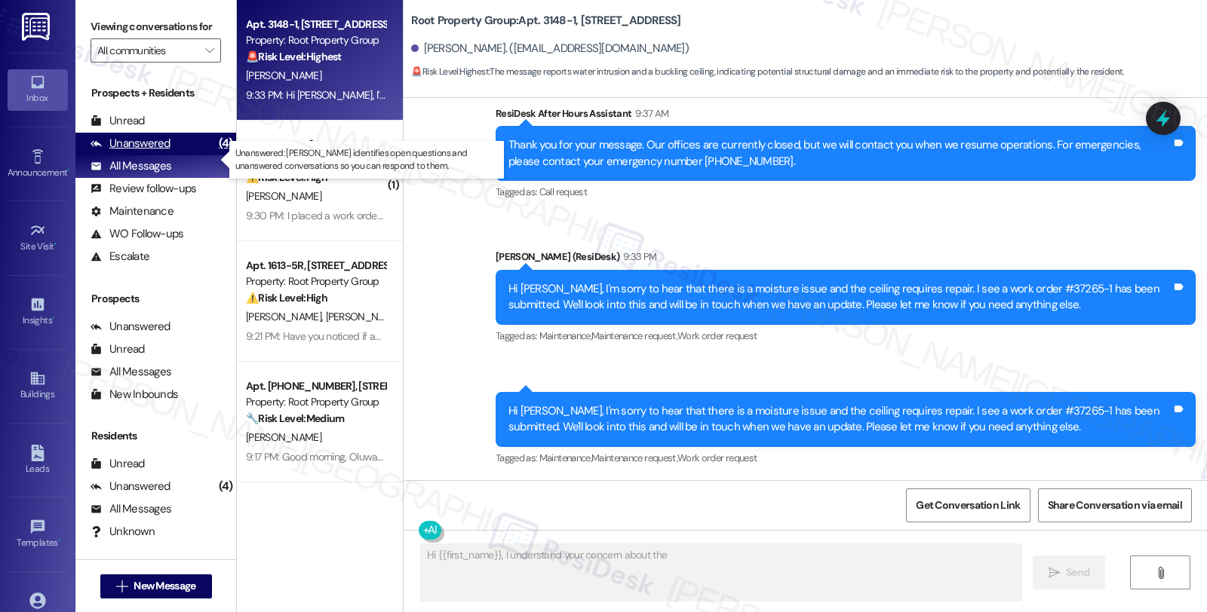
click at [139, 152] on div "Unanswered" at bounding box center [130, 144] width 80 height 16
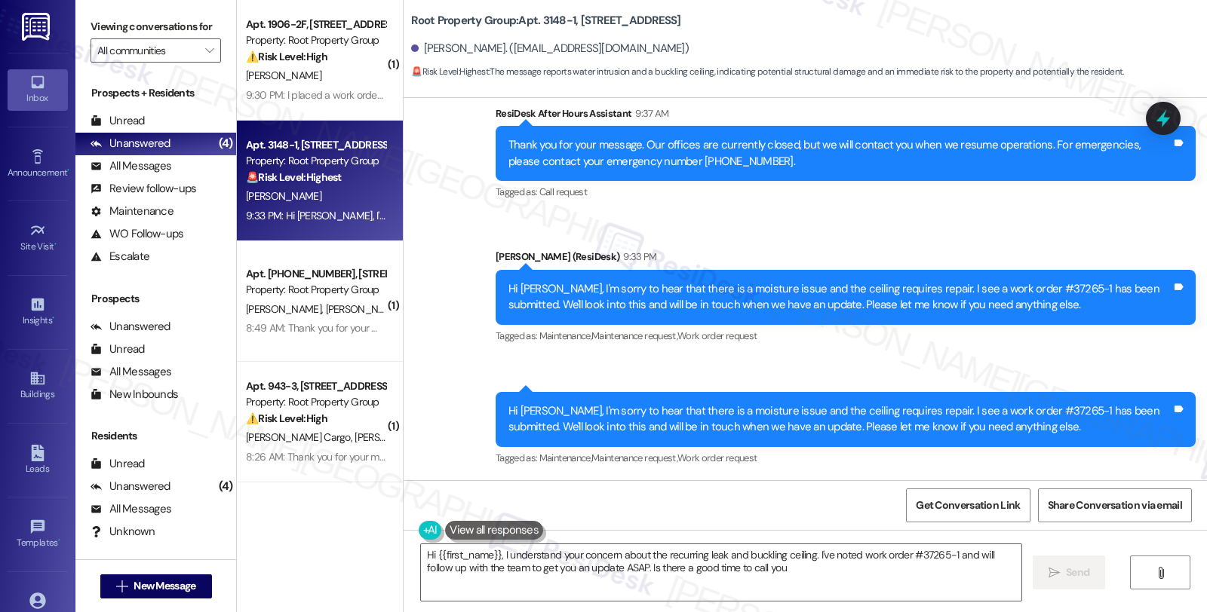
type textarea "Hi {{first_name}}, I understand your concern about the recurring leak and buckl…"
click at [138, 125] on div "Unread (0)" at bounding box center [155, 121] width 161 height 23
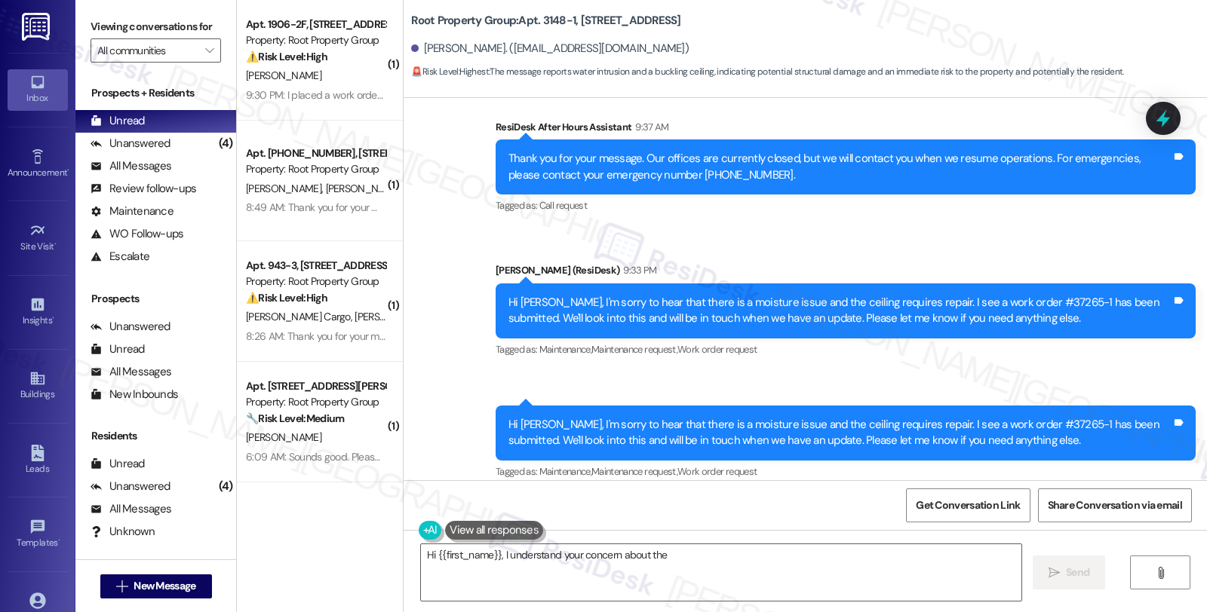
scroll to position [3211, 0]
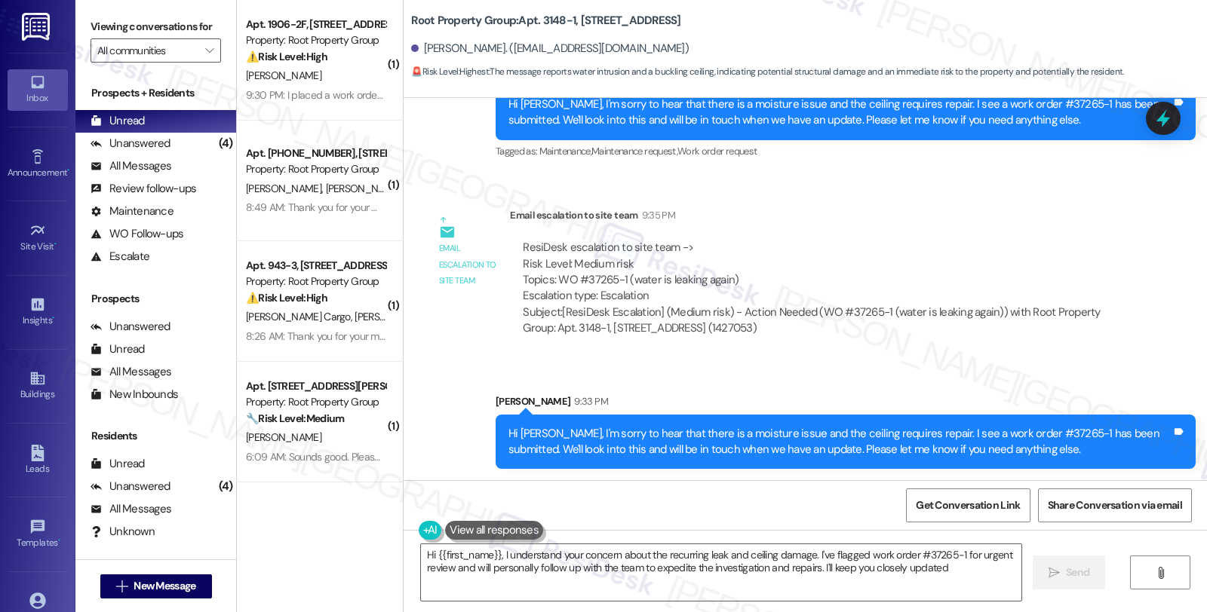
type textarea "Hi {{first_name}}, I understand your concern about the recurring leak and ceili…"
click at [166, 152] on div "Unanswered" at bounding box center [130, 144] width 80 height 16
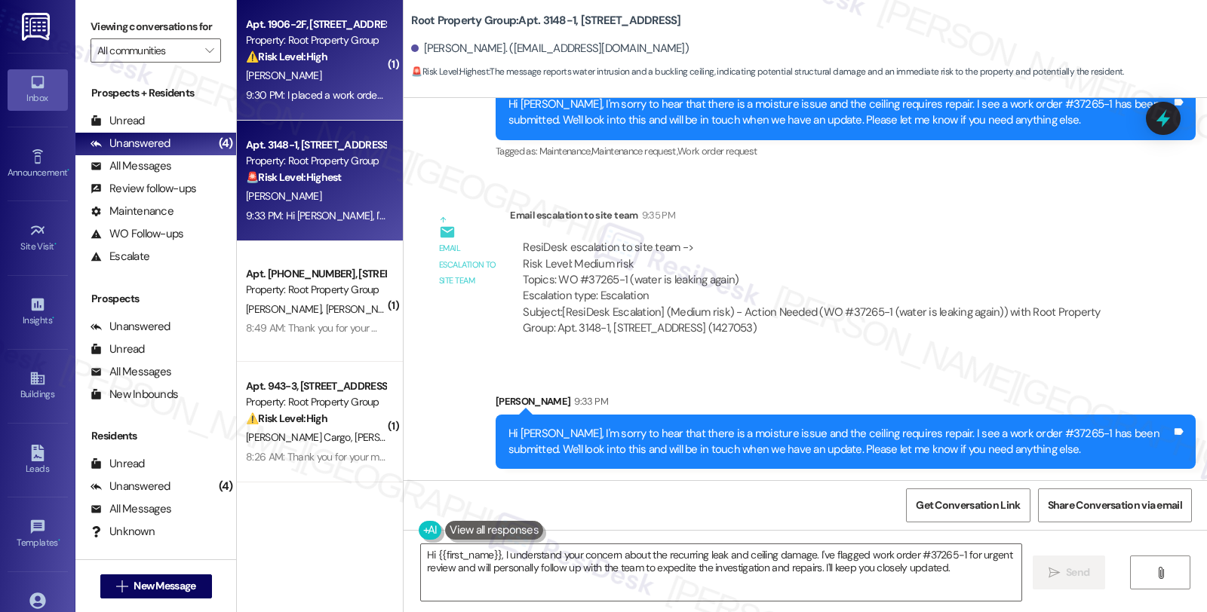
click at [328, 83] on div "[PERSON_NAME]" at bounding box center [315, 75] width 143 height 19
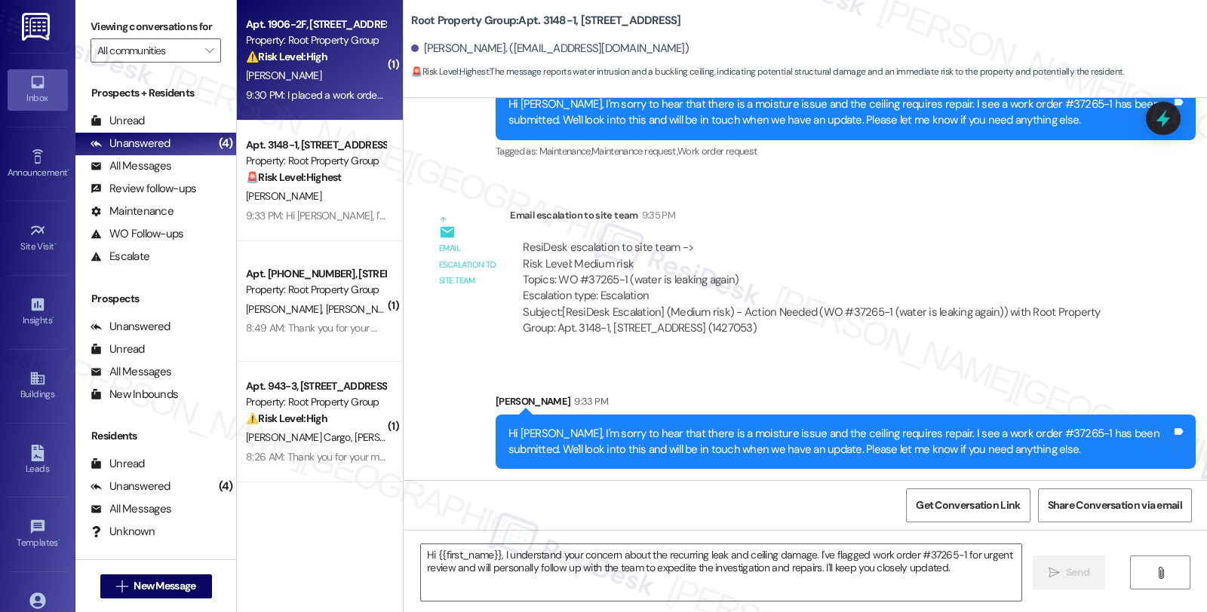
type textarea "Fetching suggested responses. Please feel free to read through the conversation…"
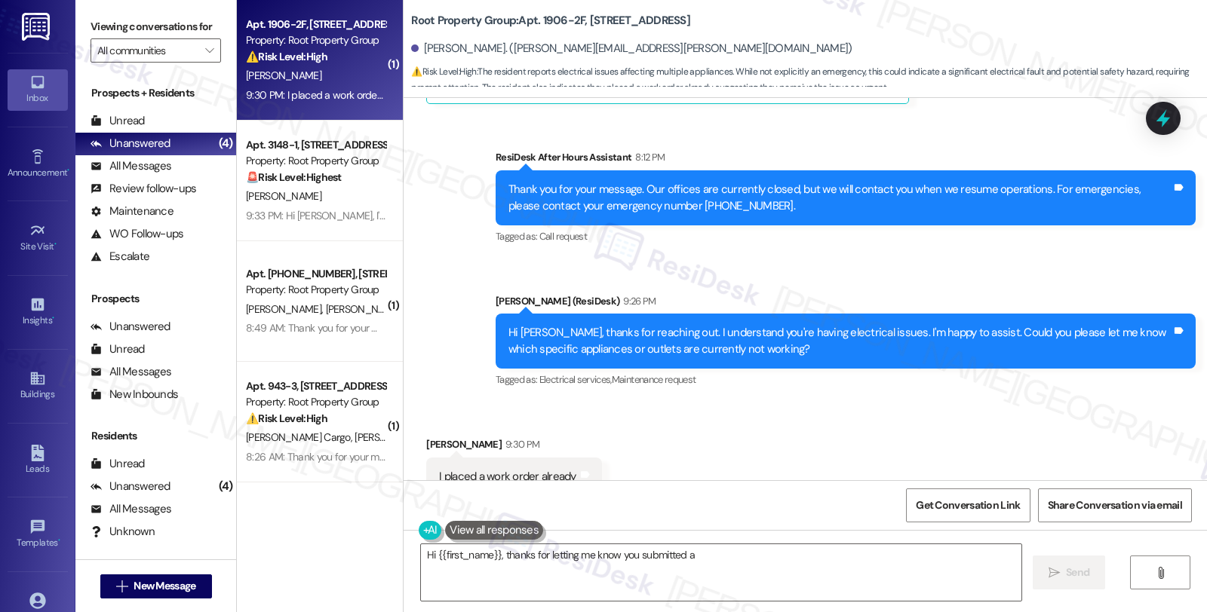
scroll to position [649, 0]
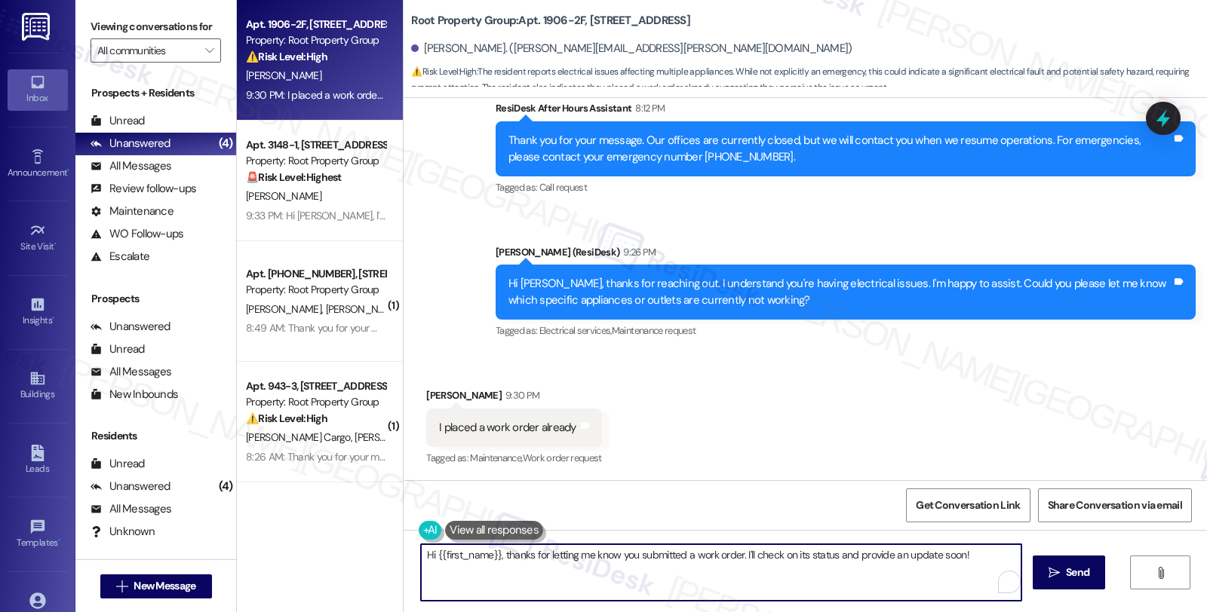
drag, startPoint x: 495, startPoint y: 558, endPoint x: 366, endPoint y: 552, distance: 129.9
click at [366, 552] on div "Apt. 1906-2F, 1906 W. Waveland Avenue Property: Root Property Group ⚠️ Risk Lev…" at bounding box center [722, 306] width 970 height 612
drag, startPoint x: 774, startPoint y: 556, endPoint x: 1046, endPoint y: 556, distance: 272.2
click at [1046, 556] on div "Thanks for letting me know you submitted a work order. I'll check on its status…" at bounding box center [804, 586] width 803 height 113
drag, startPoint x: 661, startPoint y: 554, endPoint x: 992, endPoint y: 555, distance: 330.3
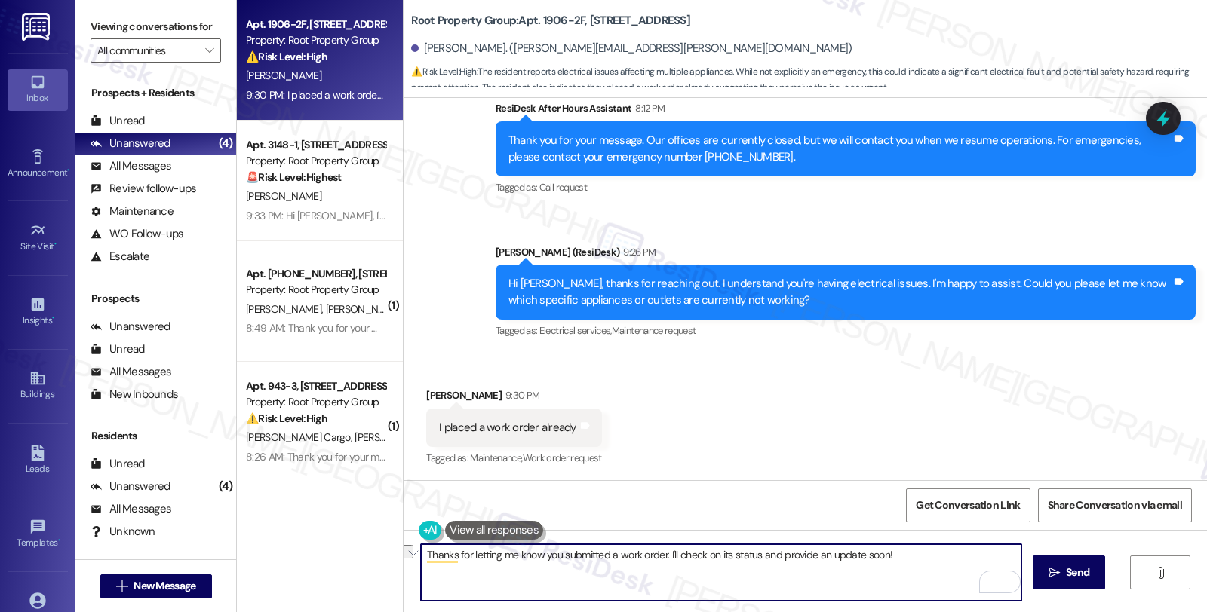
click at [992, 555] on textarea "Thanks for letting me know you submitted a work order. I'll check on its status…" at bounding box center [721, 572] width 600 height 57
click at [548, 563] on textarea "Thanks for letting me know you submitted a work order. We'll look into this and…" at bounding box center [723, 572] width 600 height 57
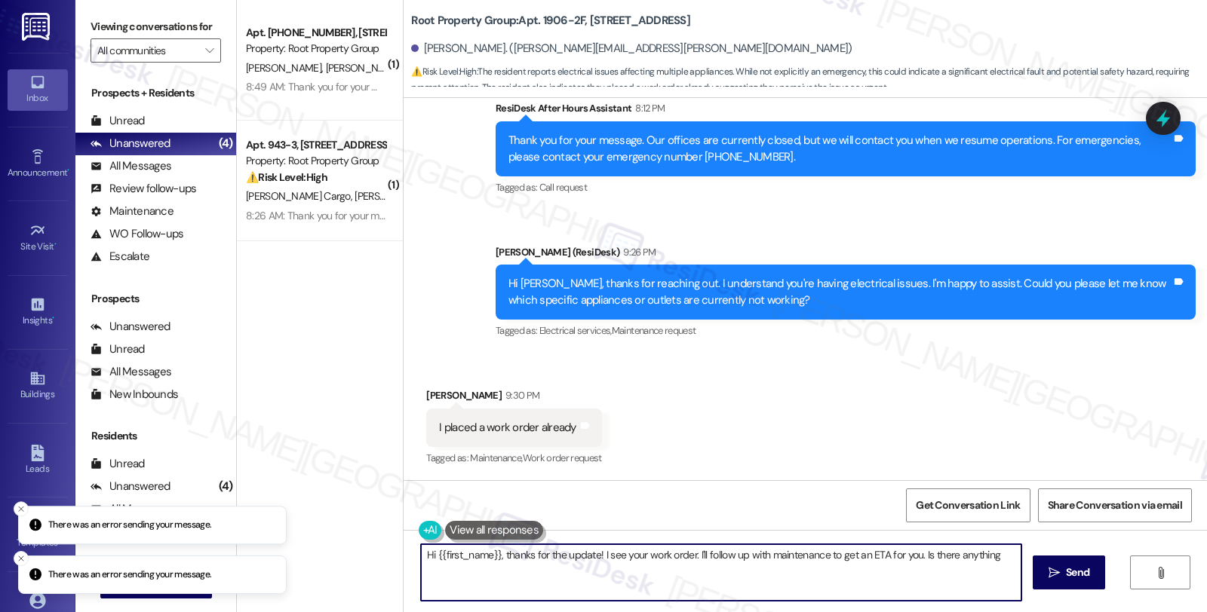
type textarea "Hi {{first_name}}, thanks for the update! I see your work order. I'll follow up…"
